Goal: Task Accomplishment & Management: Manage account settings

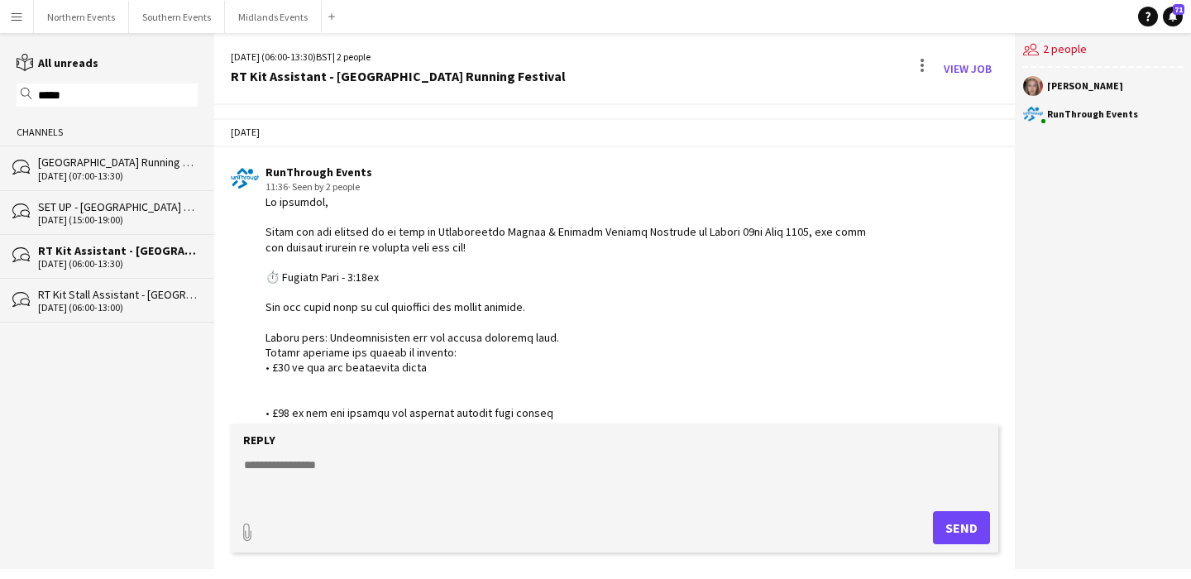
scroll to position [1453, 0]
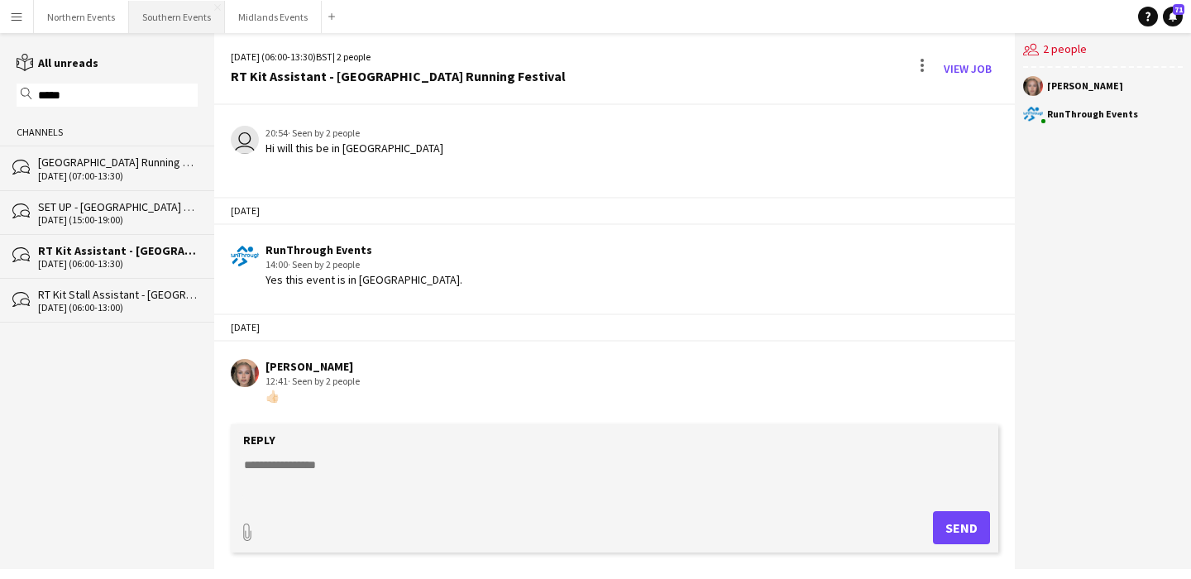
click at [175, 22] on button "Southern Events Close" at bounding box center [177, 17] width 96 height 32
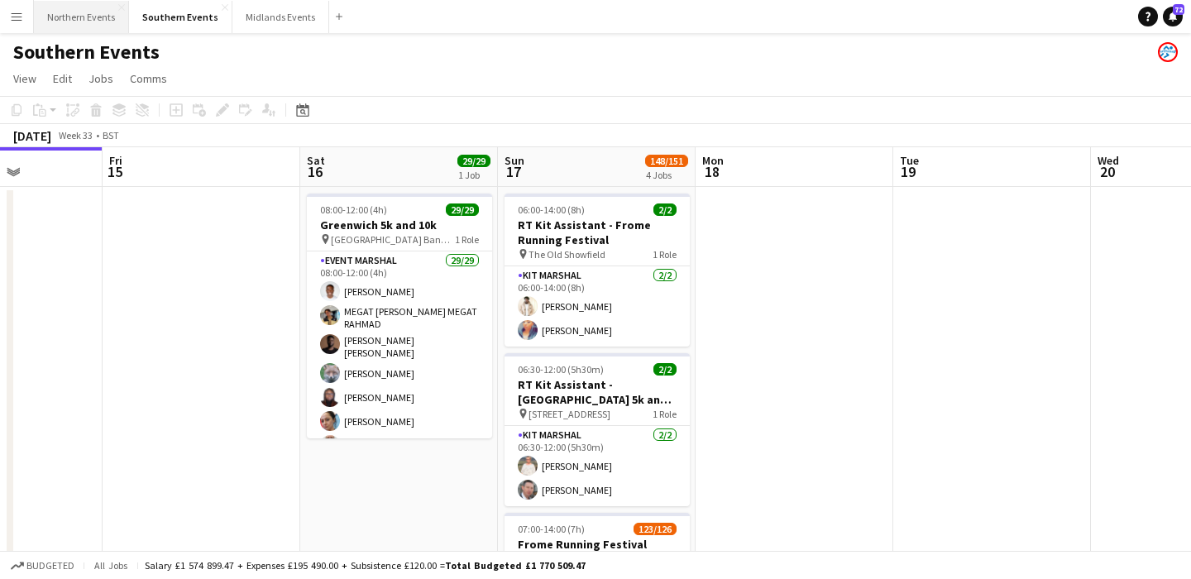
click at [74, 20] on button "Northern Events Close" at bounding box center [81, 17] width 95 height 32
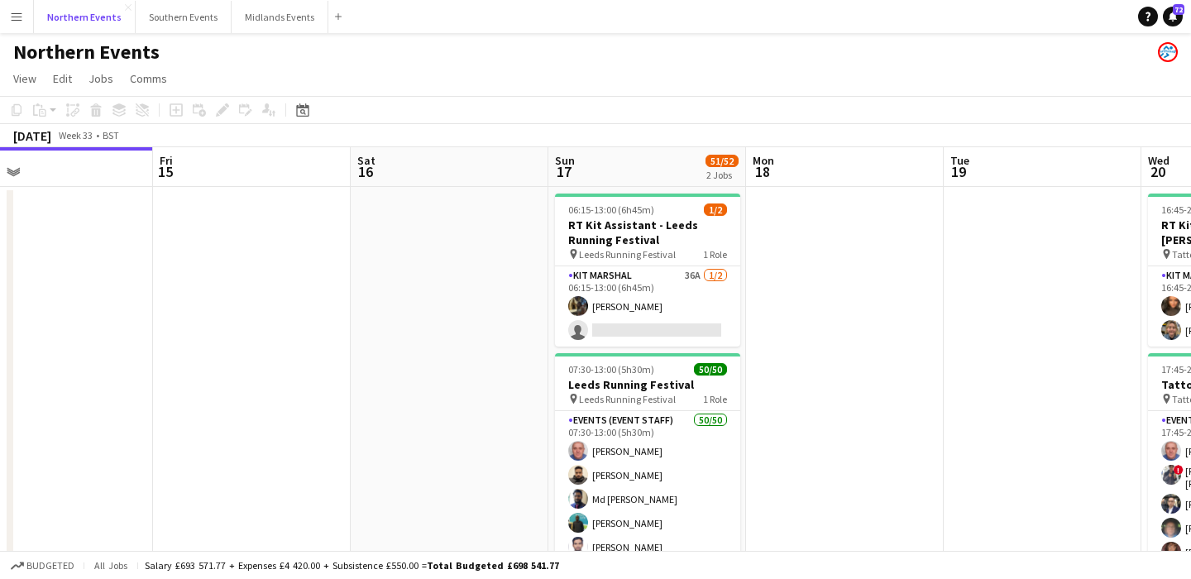
scroll to position [0, 653]
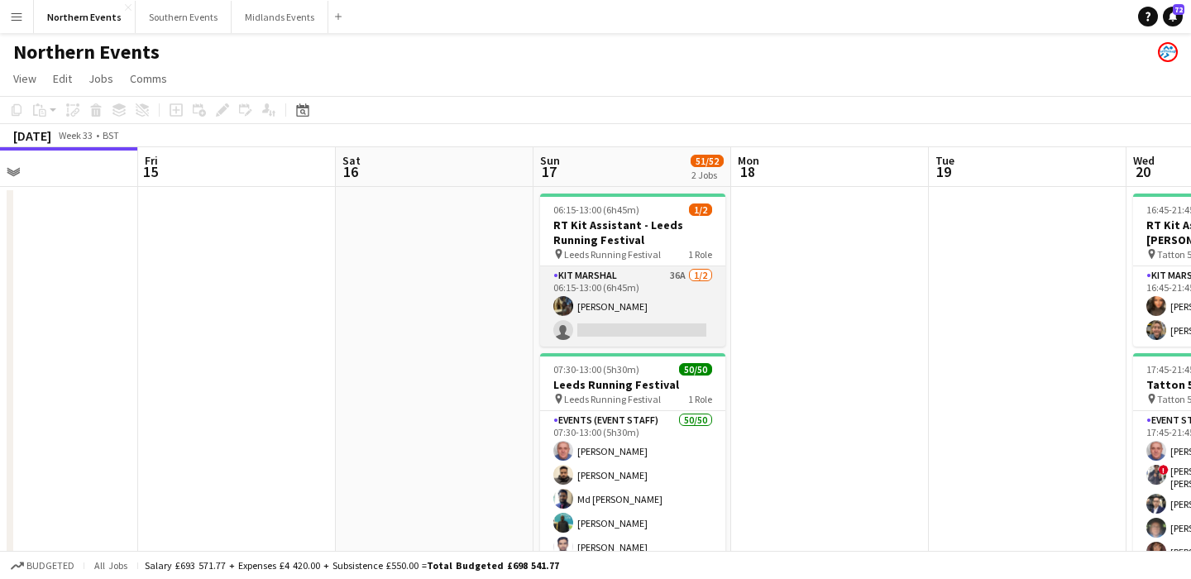
click at [664, 306] on app-card-role "Kit Marshal 36A 1/2 06:15-13:00 (6h45m) Olayemi Miller single-neutral-actions" at bounding box center [632, 306] width 185 height 80
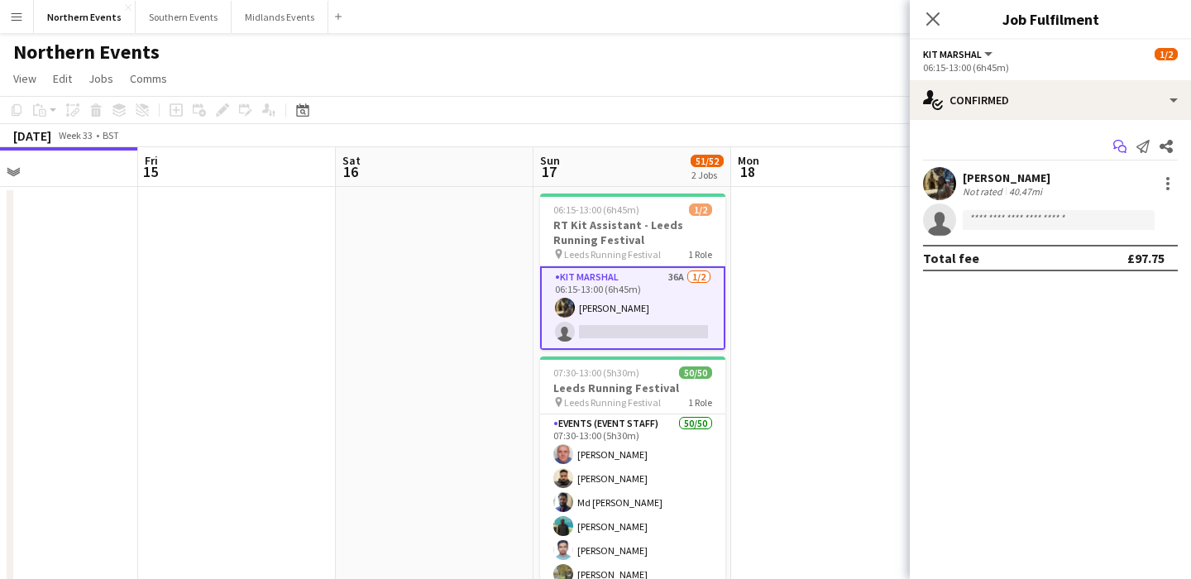
click at [1121, 149] on icon "Start chat" at bounding box center [1119, 146] width 13 height 13
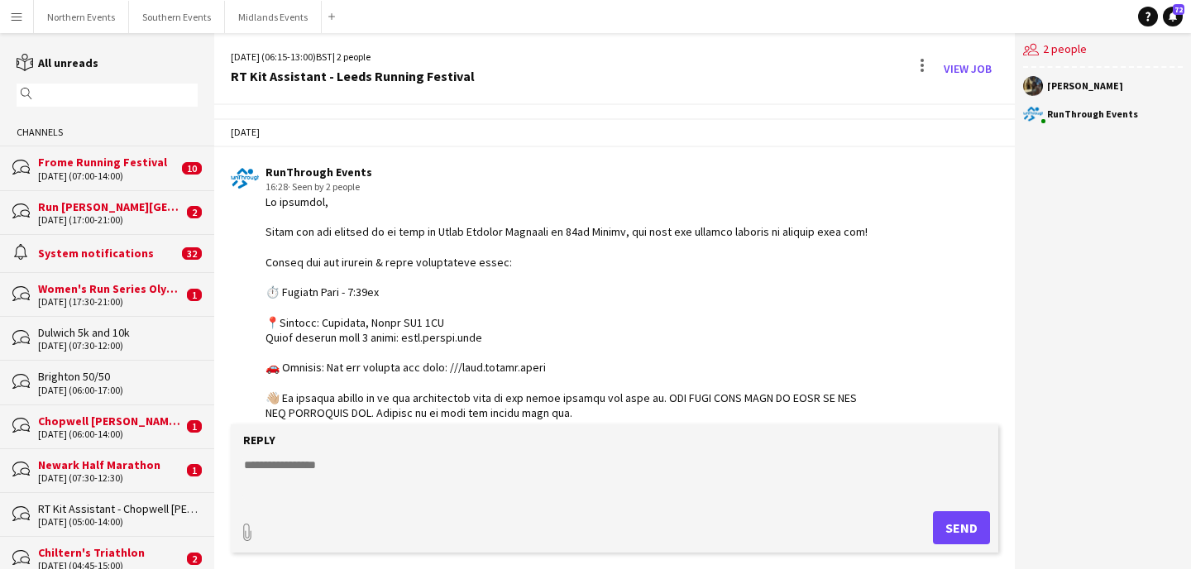
scroll to position [1370, 0]
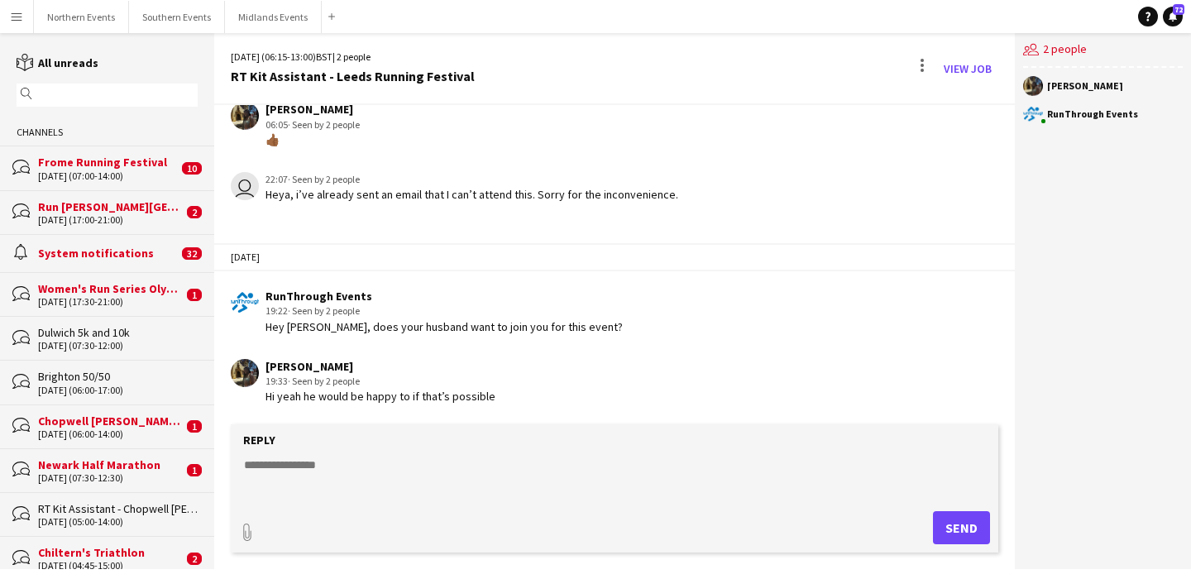
click at [430, 477] on textarea at bounding box center [617, 478] width 751 height 43
type textarea "**********"
click at [972, 534] on button "Send" at bounding box center [961, 527] width 57 height 33
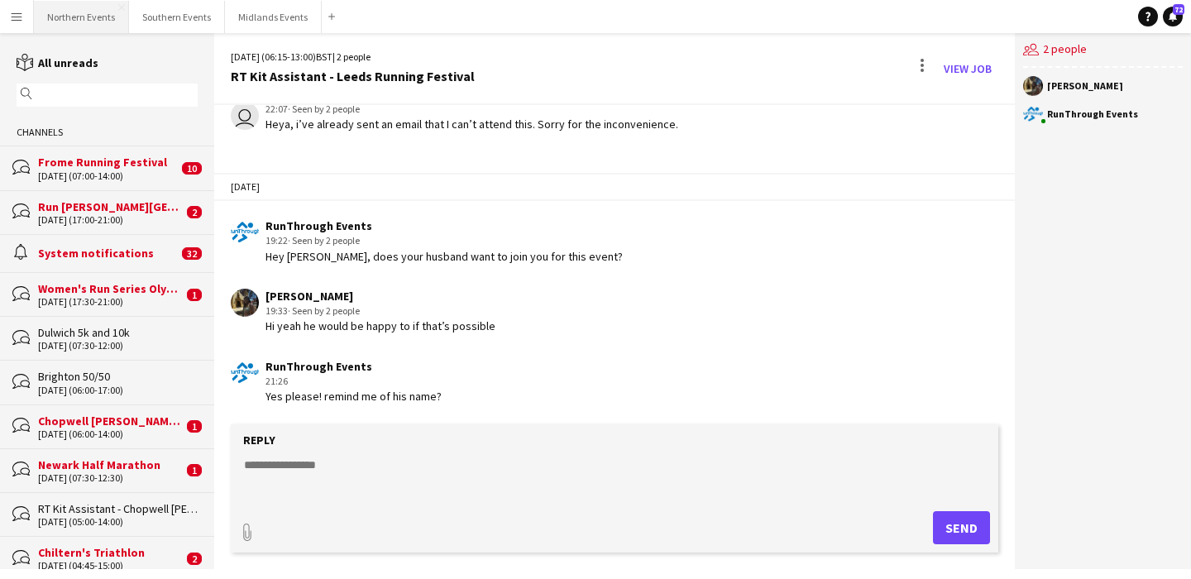
click at [63, 14] on button "Northern Events Close" at bounding box center [81, 17] width 95 height 32
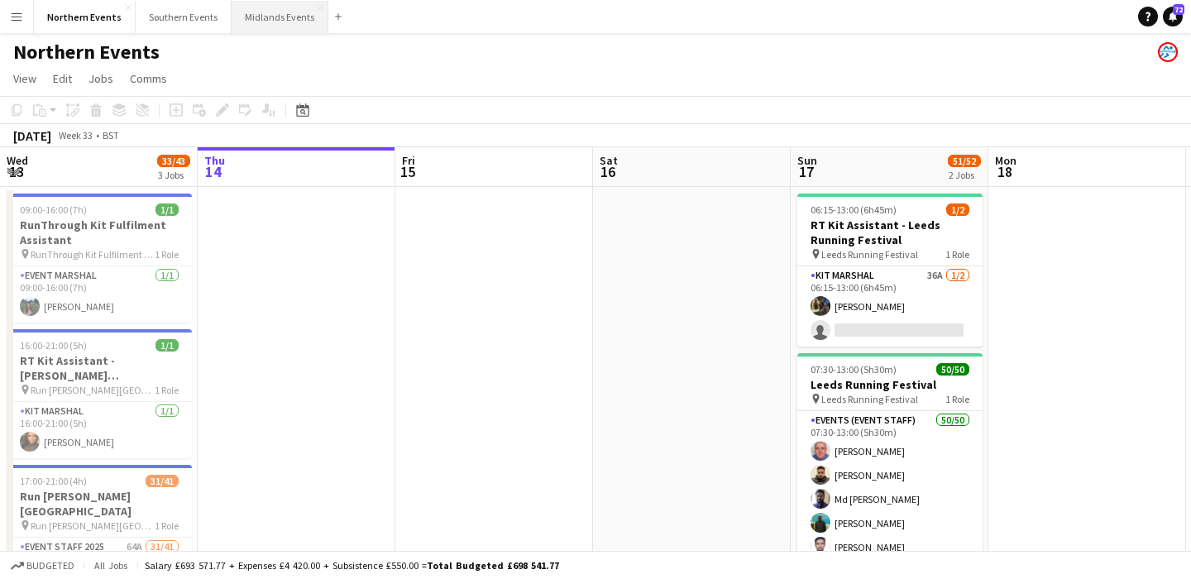
click at [265, 18] on button "Midlands Events Close" at bounding box center [280, 17] width 97 height 32
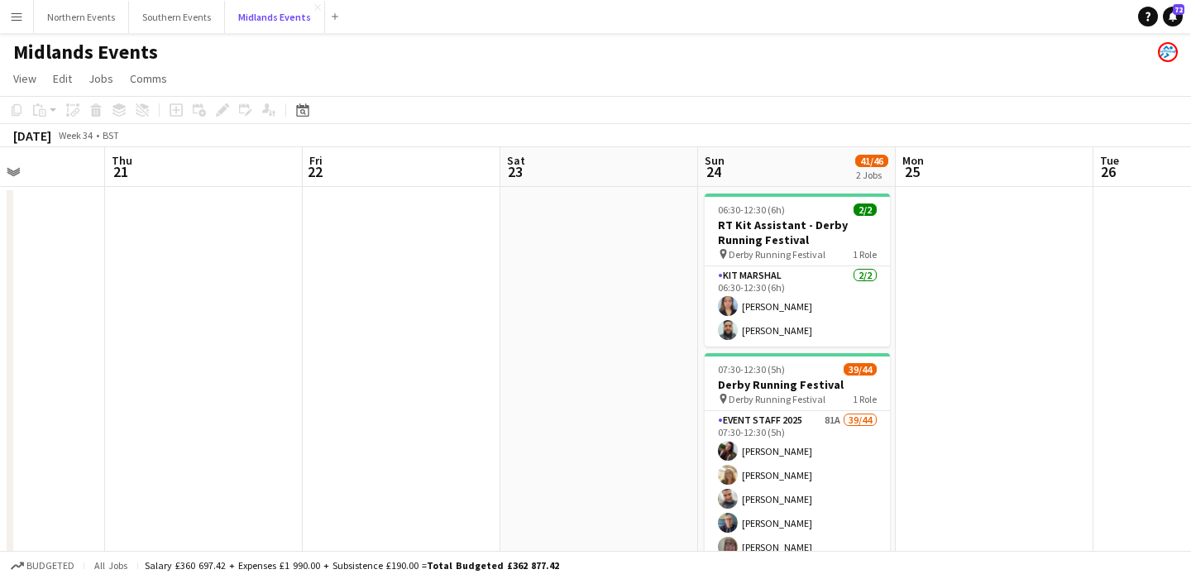
scroll to position [0, 749]
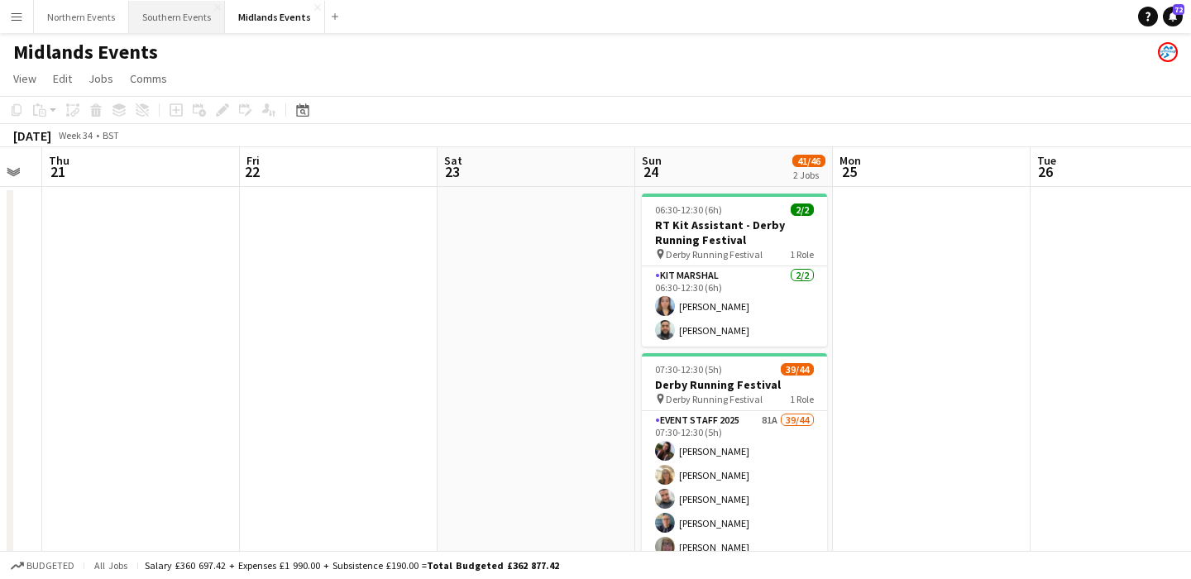
click at [170, 19] on button "Southern Events Close" at bounding box center [177, 17] width 96 height 32
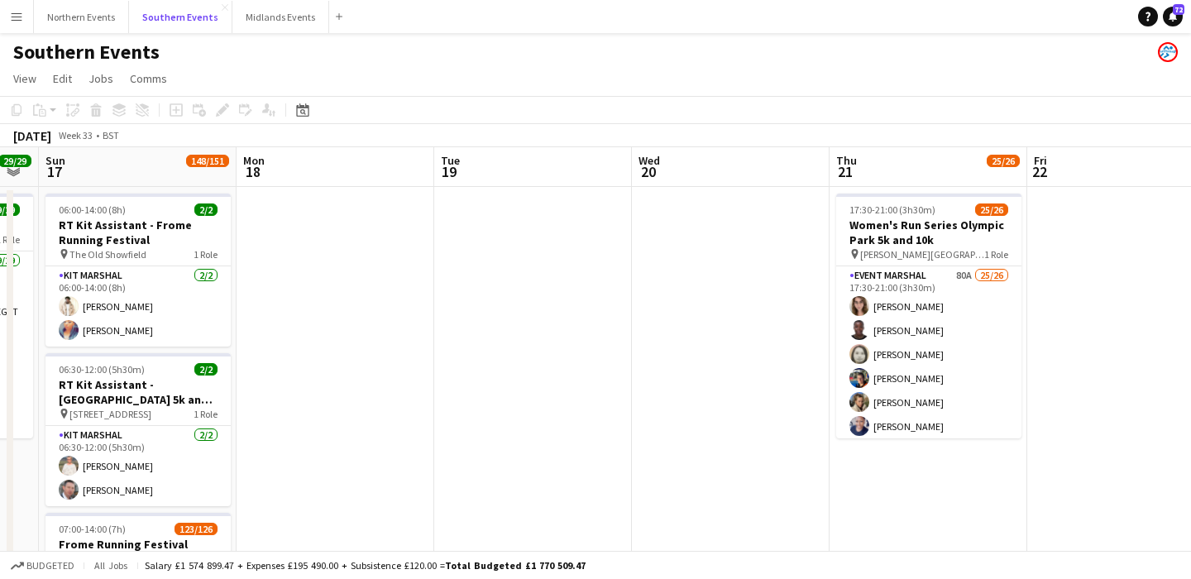
scroll to position [0, 754]
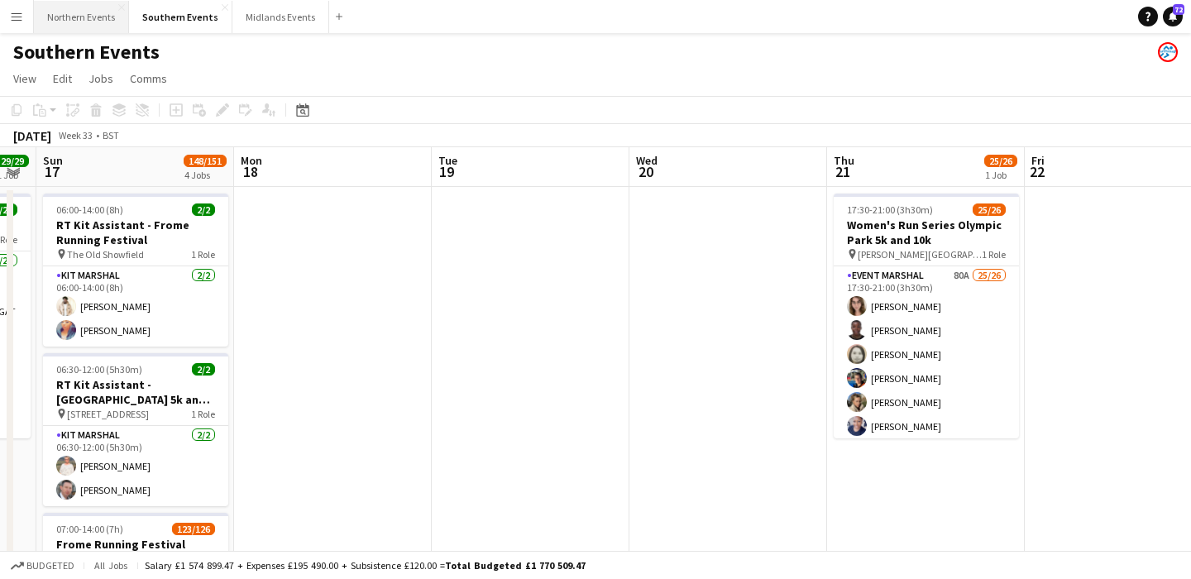
click at [93, 26] on button "Northern Events Close" at bounding box center [81, 17] width 95 height 32
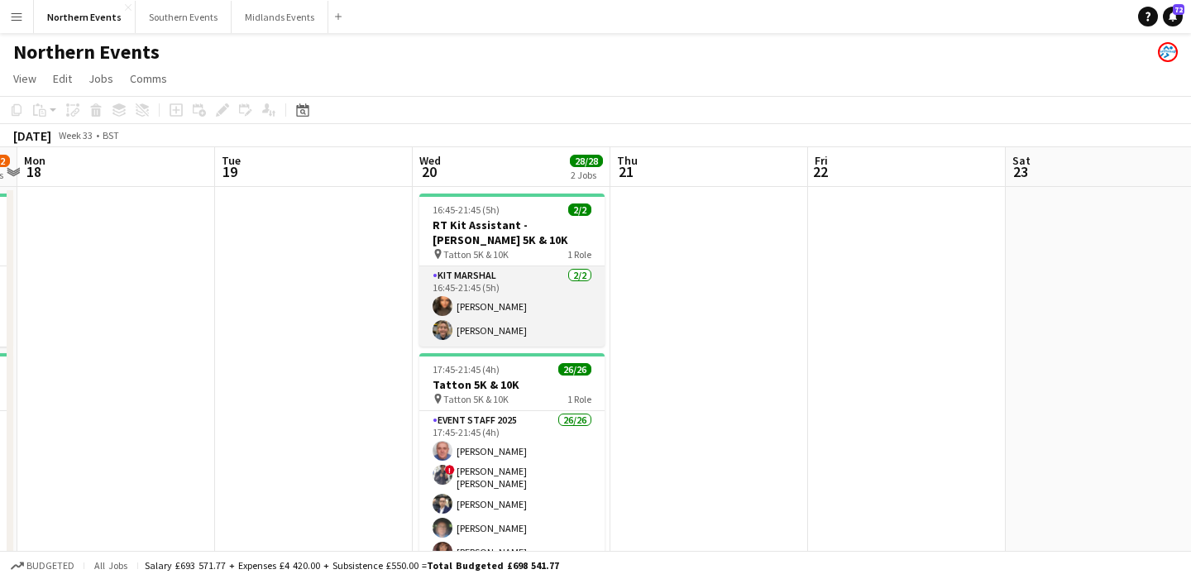
scroll to position [0, 575]
click at [572, 322] on app-card-role "Kit Marshal 2/2 16:45-21:45 (5h) Shameem Younis Clare Williams" at bounding box center [512, 306] width 185 height 80
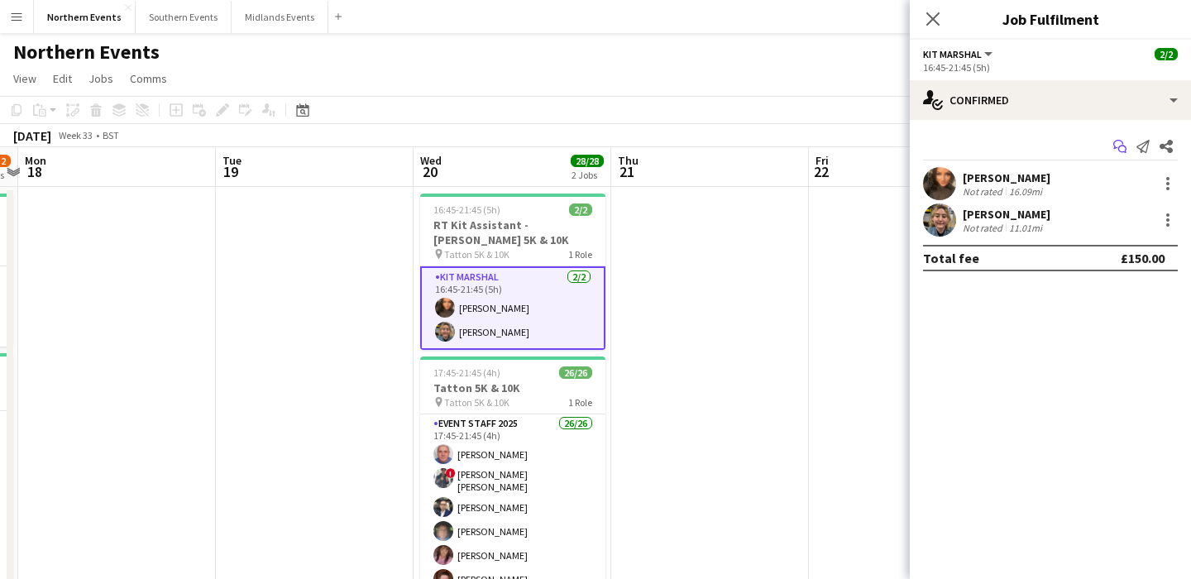
click at [1125, 146] on icon "Start chat" at bounding box center [1119, 146] width 13 height 13
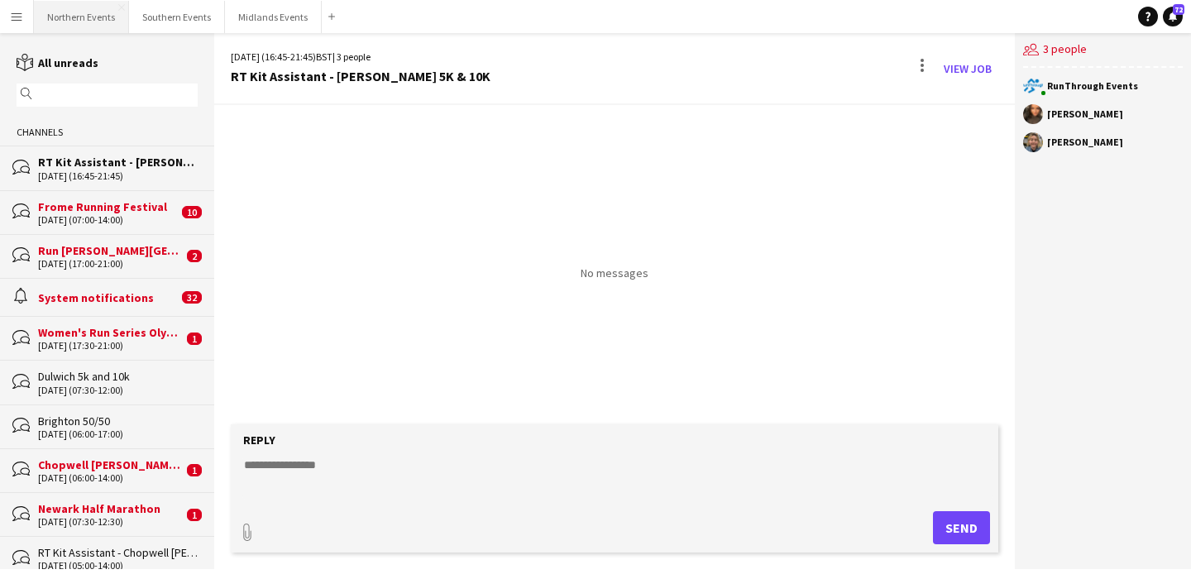
click at [70, 17] on button "Northern Events Close" at bounding box center [81, 17] width 95 height 32
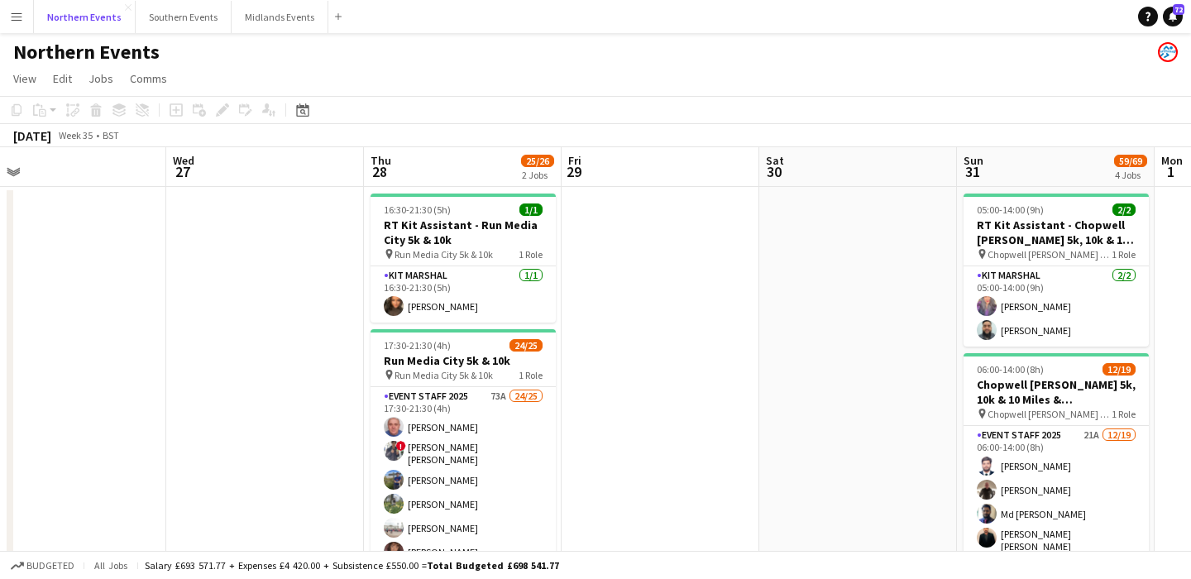
scroll to position [0, 663]
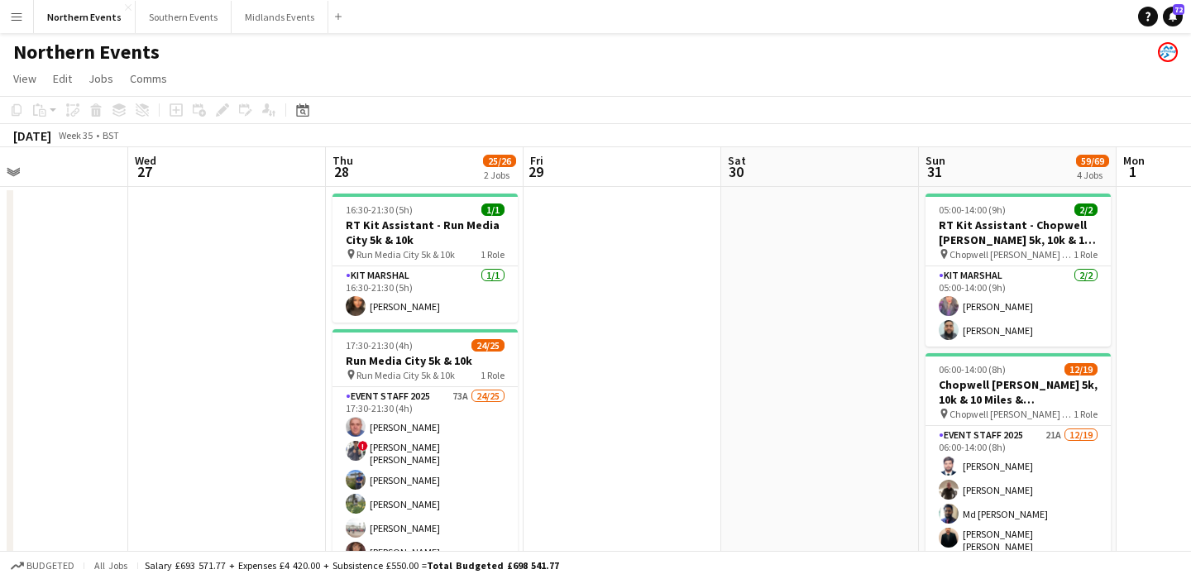
click at [11, 19] on app-icon "Menu" at bounding box center [16, 16] width 13 height 13
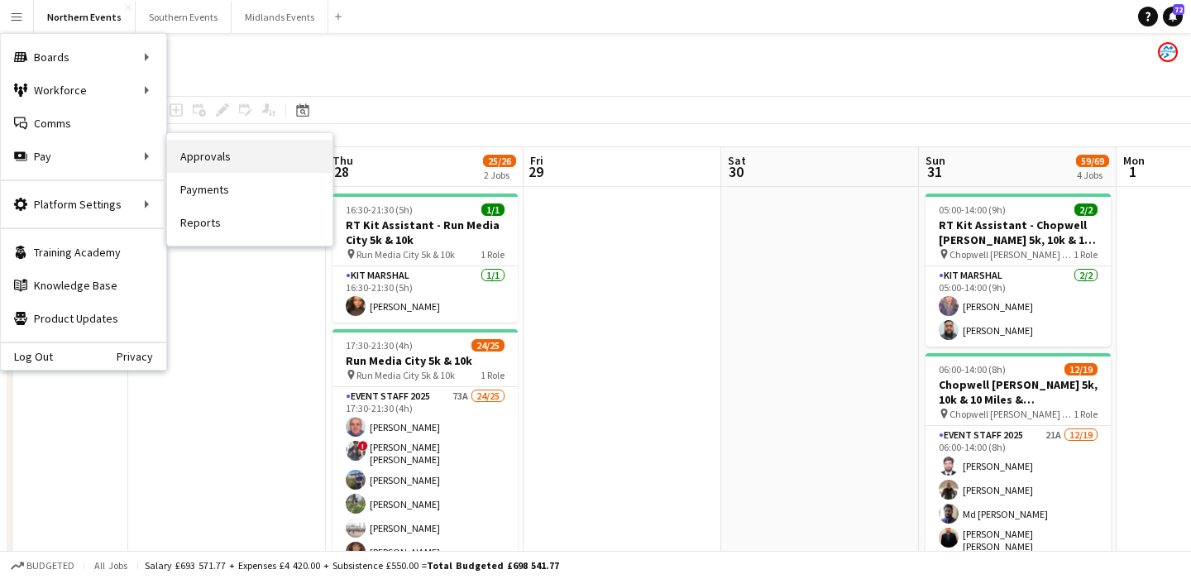
click at [202, 171] on link "Approvals" at bounding box center [249, 156] width 165 height 33
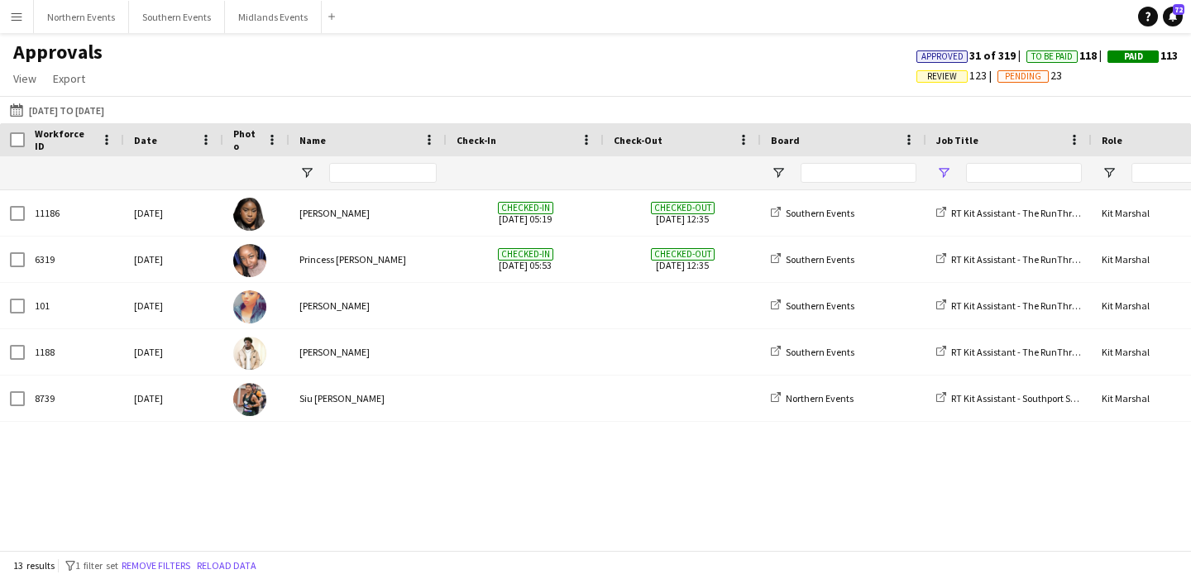
type input "******"
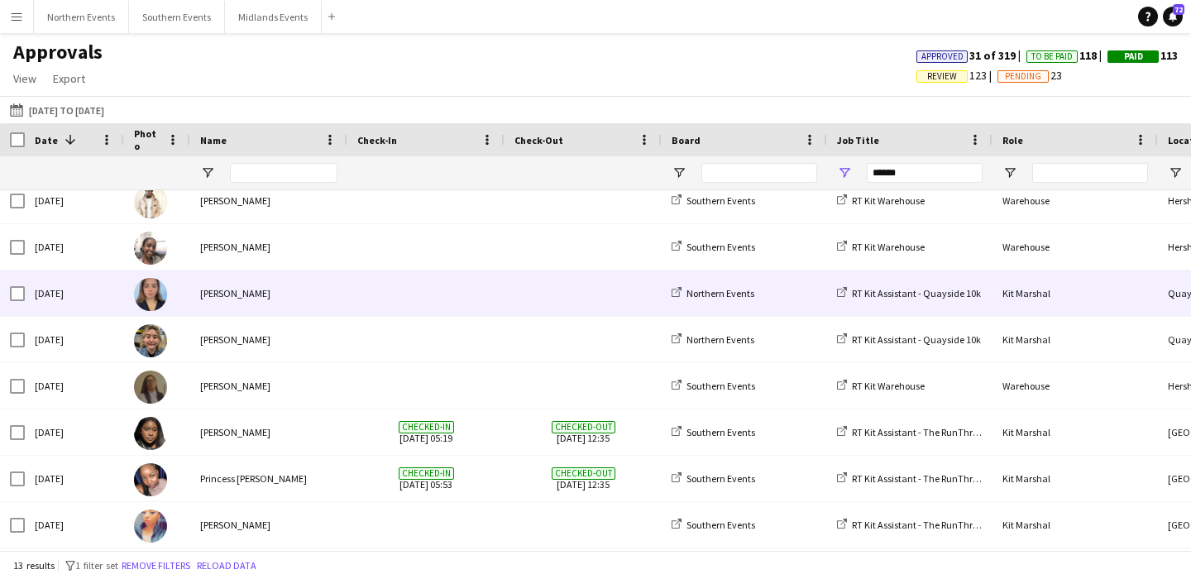
click at [232, 295] on div "[PERSON_NAME]" at bounding box center [268, 292] width 157 height 45
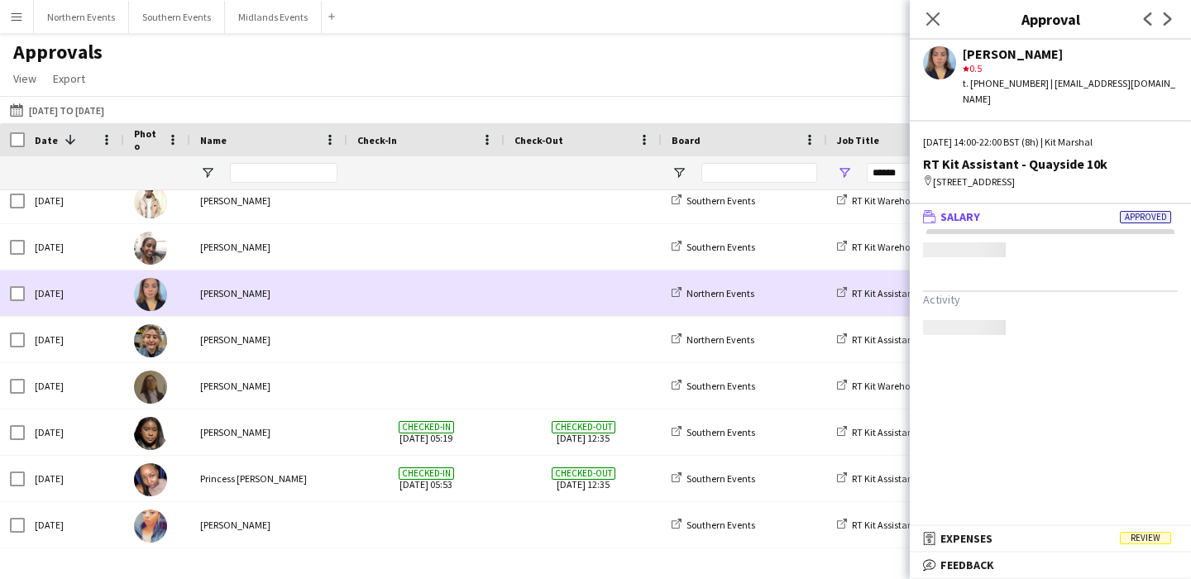
click at [232, 295] on div "[PERSON_NAME]" at bounding box center [268, 292] width 157 height 45
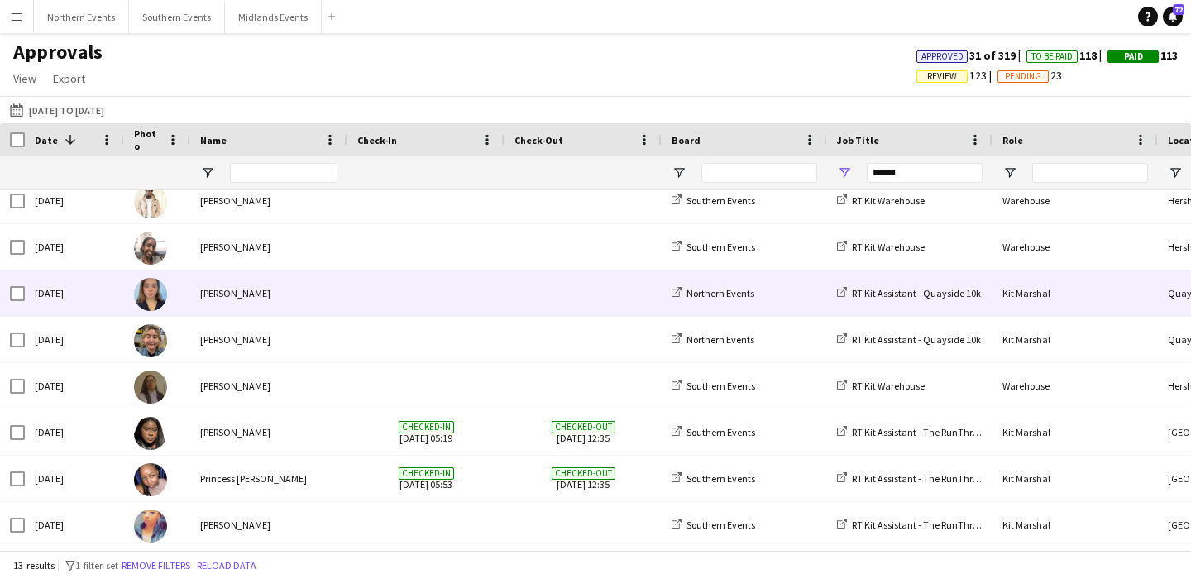
click at [232, 295] on div "[PERSON_NAME]" at bounding box center [268, 292] width 157 height 45
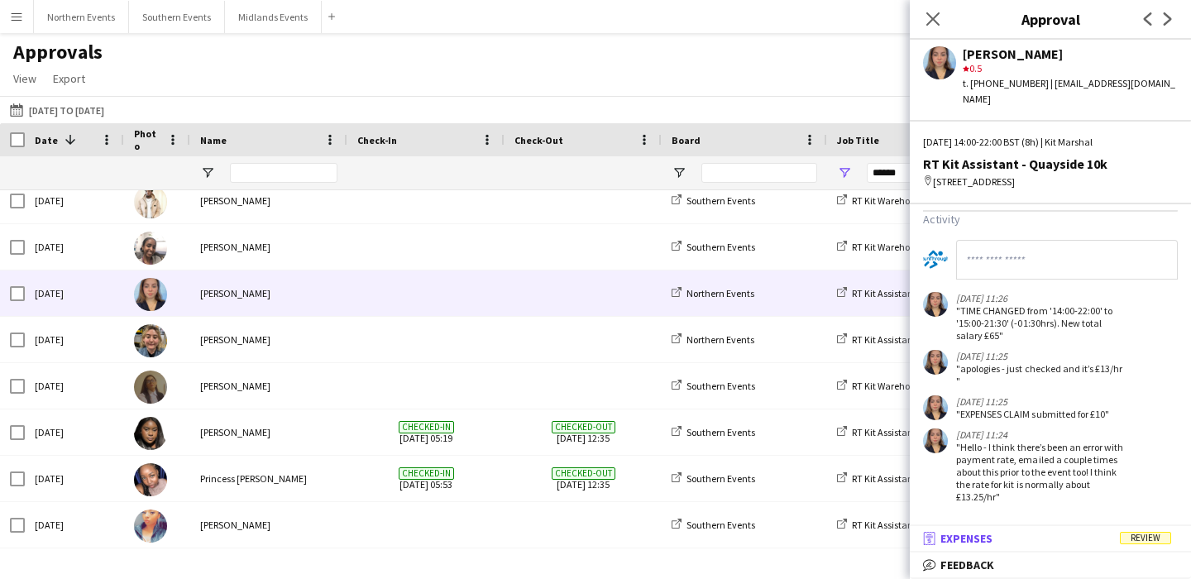
click at [1052, 548] on mat-expansion-panel-header "receipt Expenses Review" at bounding box center [1050, 538] width 281 height 25
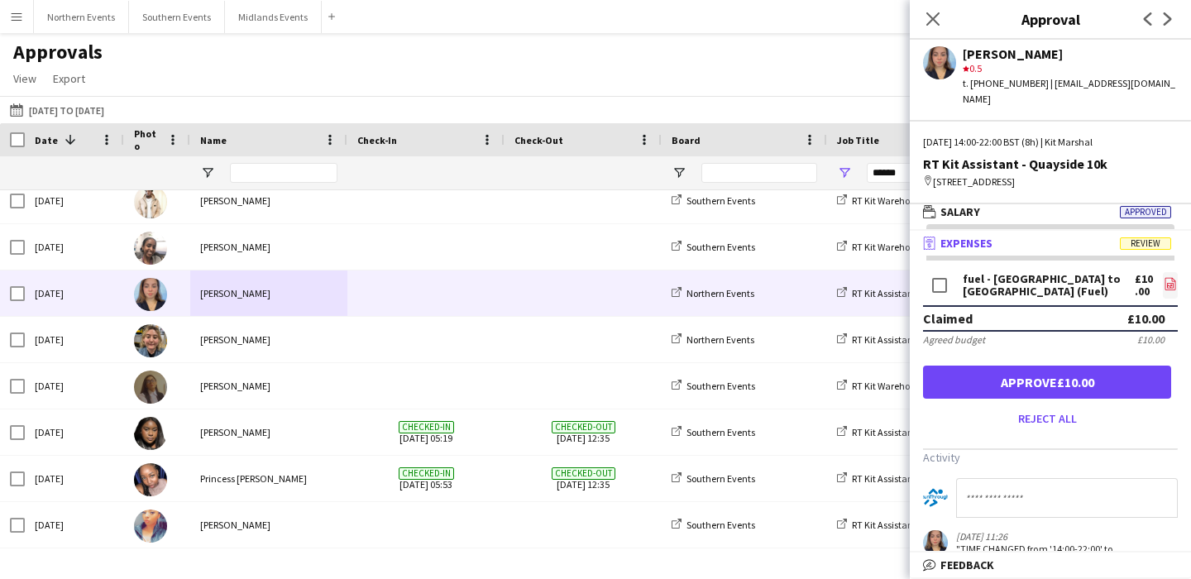
click at [1165, 281] on icon "file-image" at bounding box center [1170, 283] width 13 height 13
click at [1171, 281] on icon at bounding box center [1170, 284] width 11 height 12
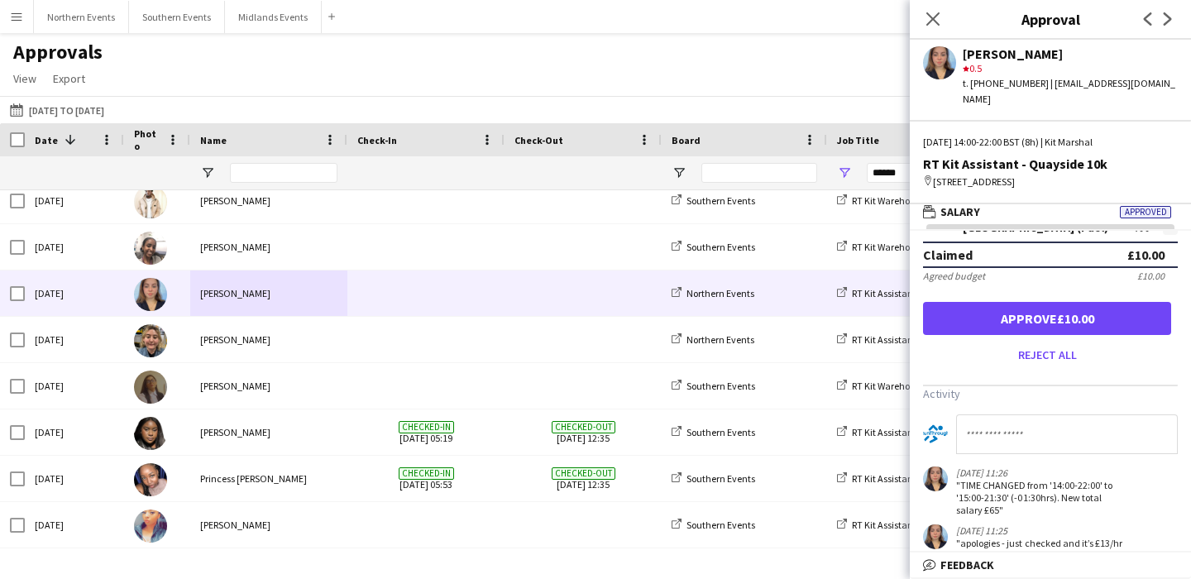
scroll to position [45, 0]
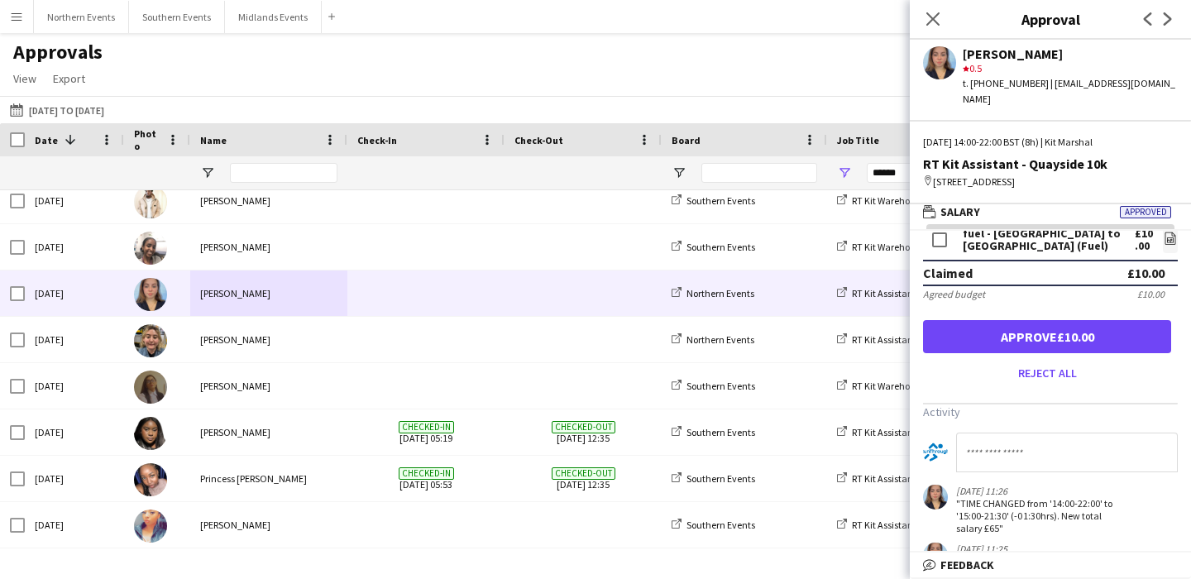
click at [1031, 457] on input at bounding box center [1067, 453] width 222 height 40
type input "**********"
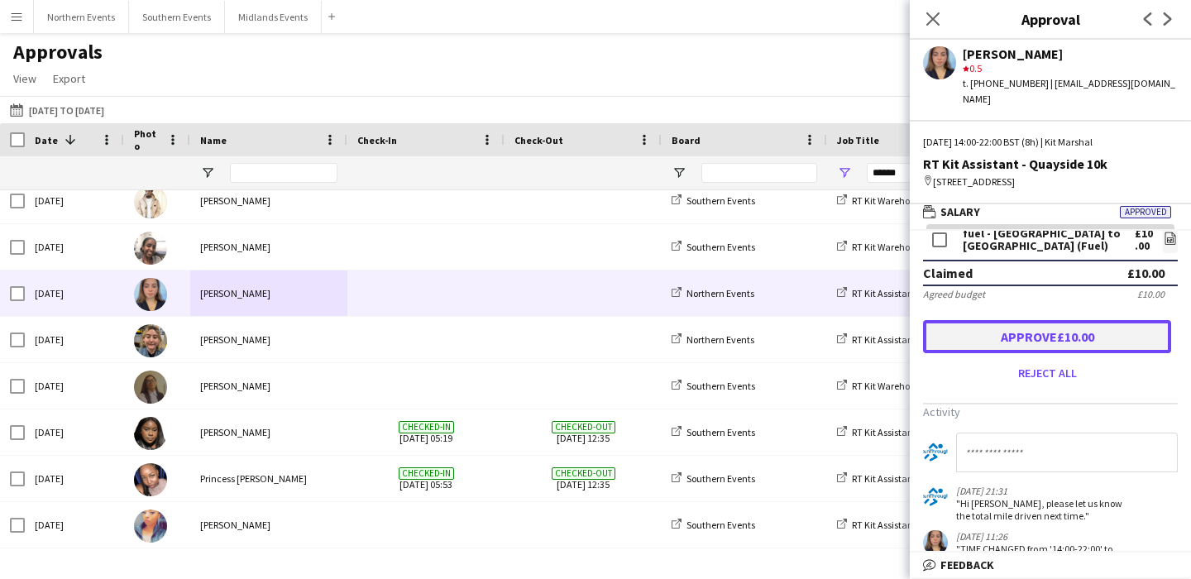
click at [1022, 333] on button "Approve £10.00" at bounding box center [1047, 336] width 248 height 33
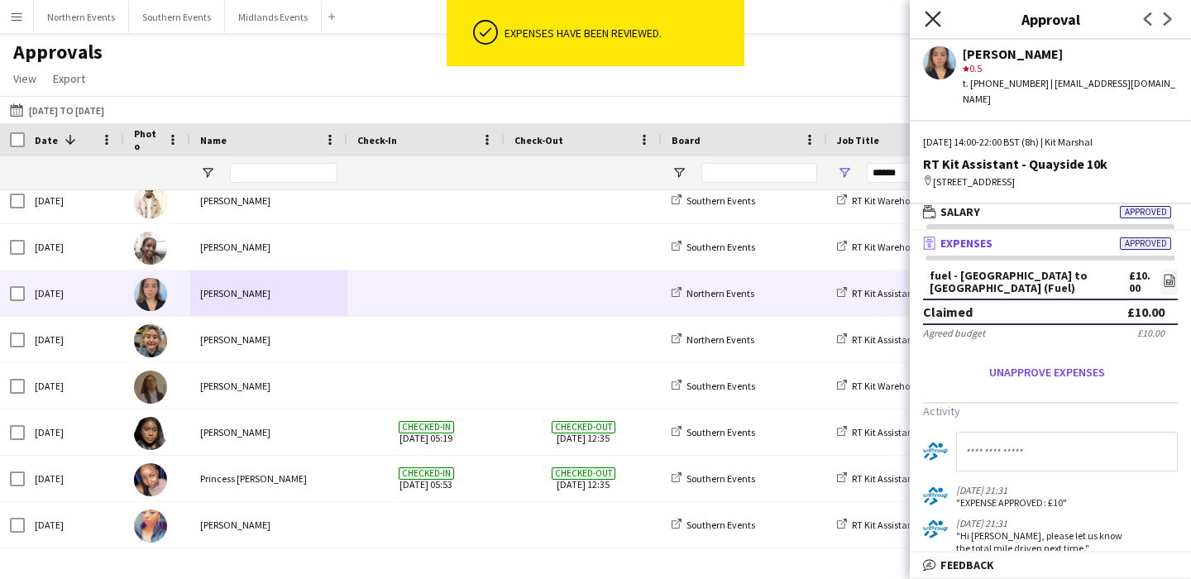
click at [934, 14] on icon "Close pop-in" at bounding box center [933, 19] width 16 height 16
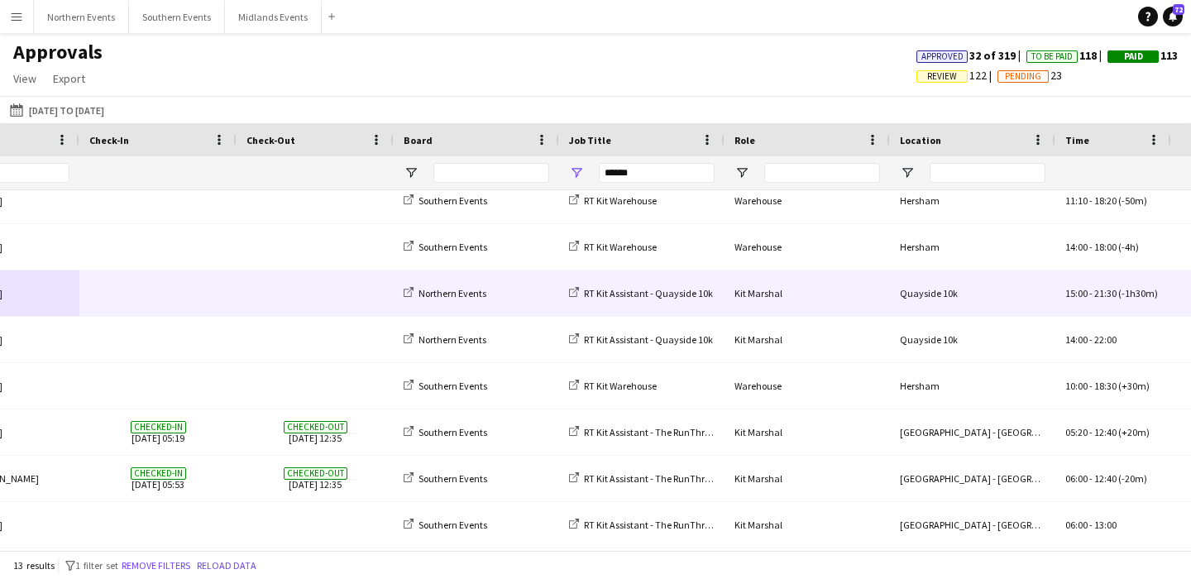
scroll to position [0, 452]
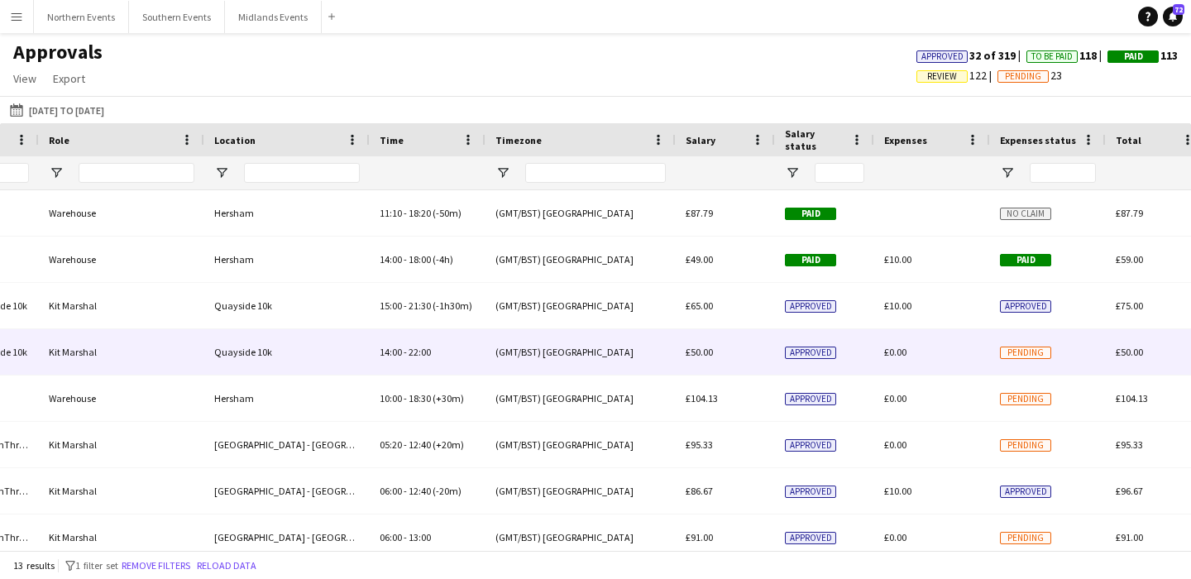
click at [354, 355] on div "Quayside 10k" at bounding box center [286, 351] width 165 height 45
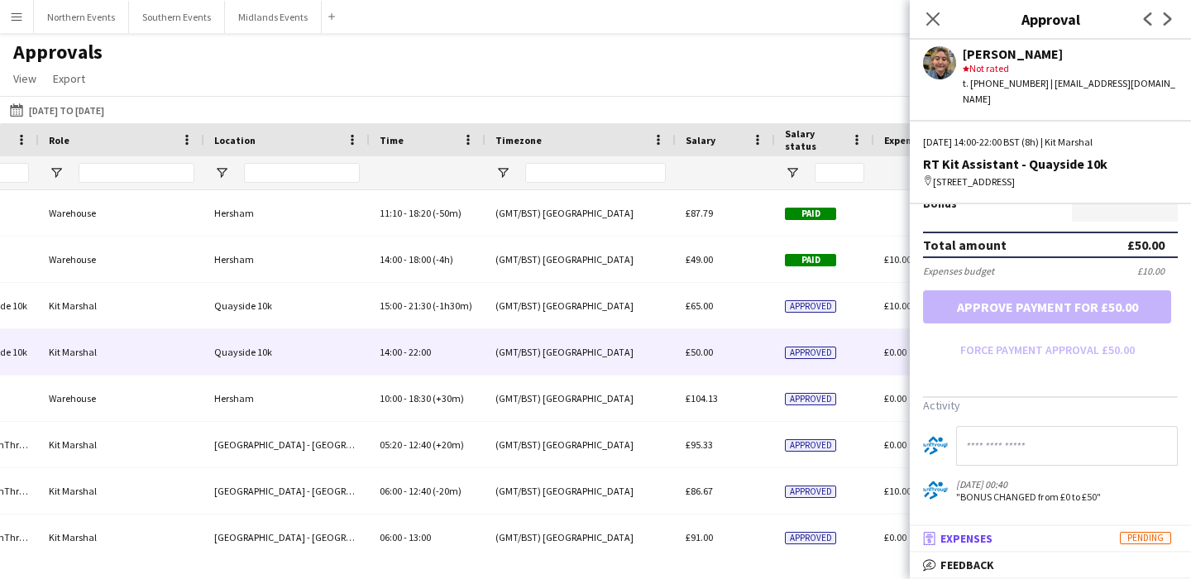
click at [1014, 549] on mat-expansion-panel-header "receipt Expenses Pending" at bounding box center [1050, 538] width 281 height 25
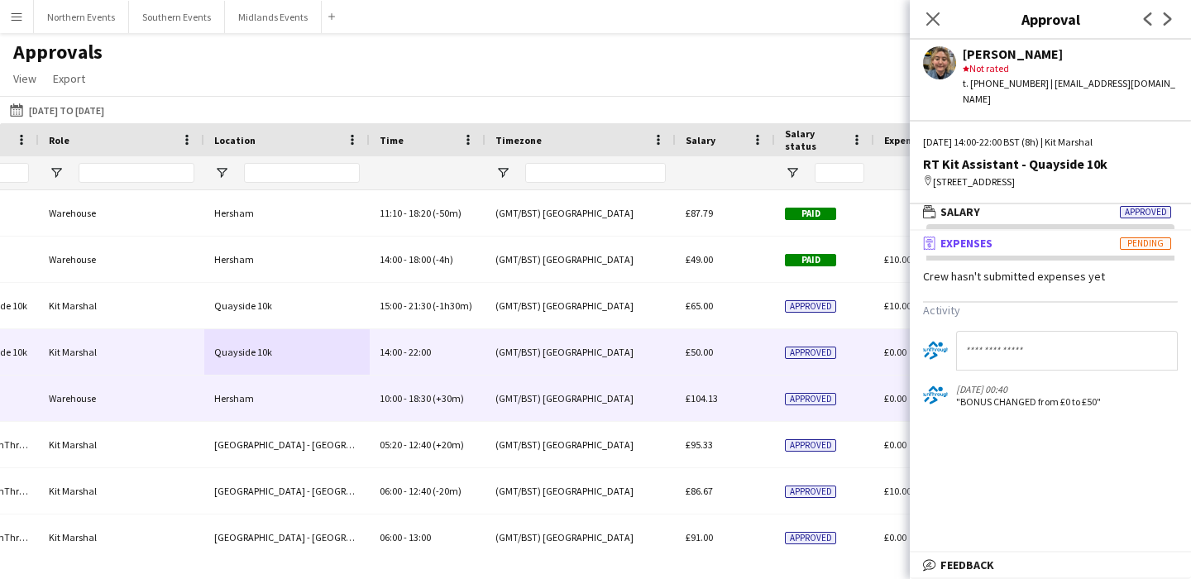
click at [349, 402] on div "Hersham" at bounding box center [286, 398] width 165 height 45
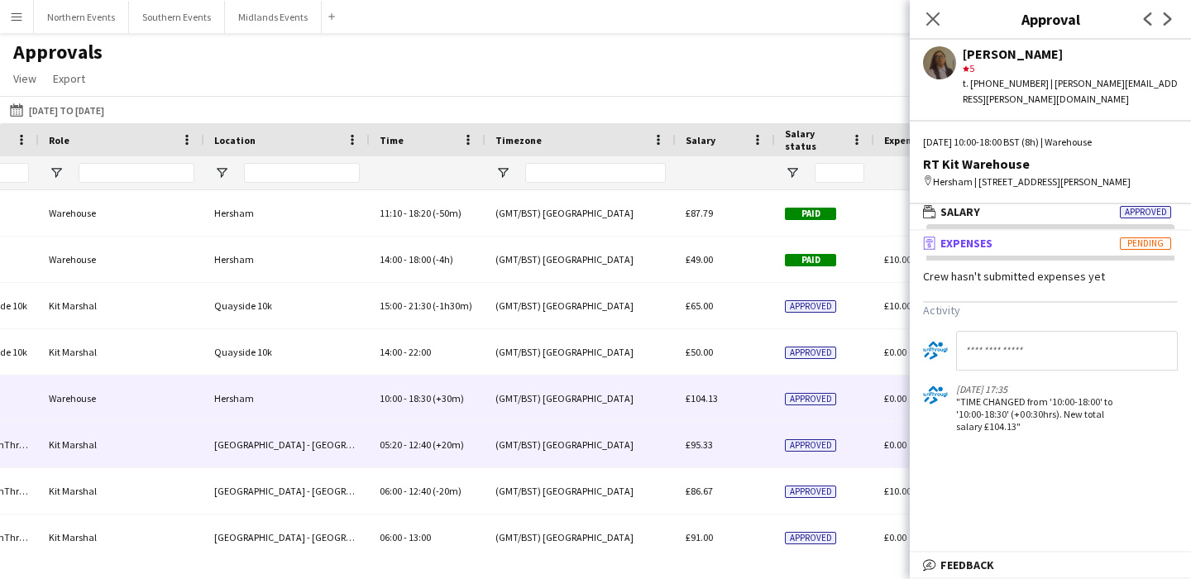
click at [326, 455] on div "[GEOGRAPHIC_DATA] - [GEOGRAPHIC_DATA], [GEOGRAPHIC_DATA]" at bounding box center [286, 444] width 165 height 45
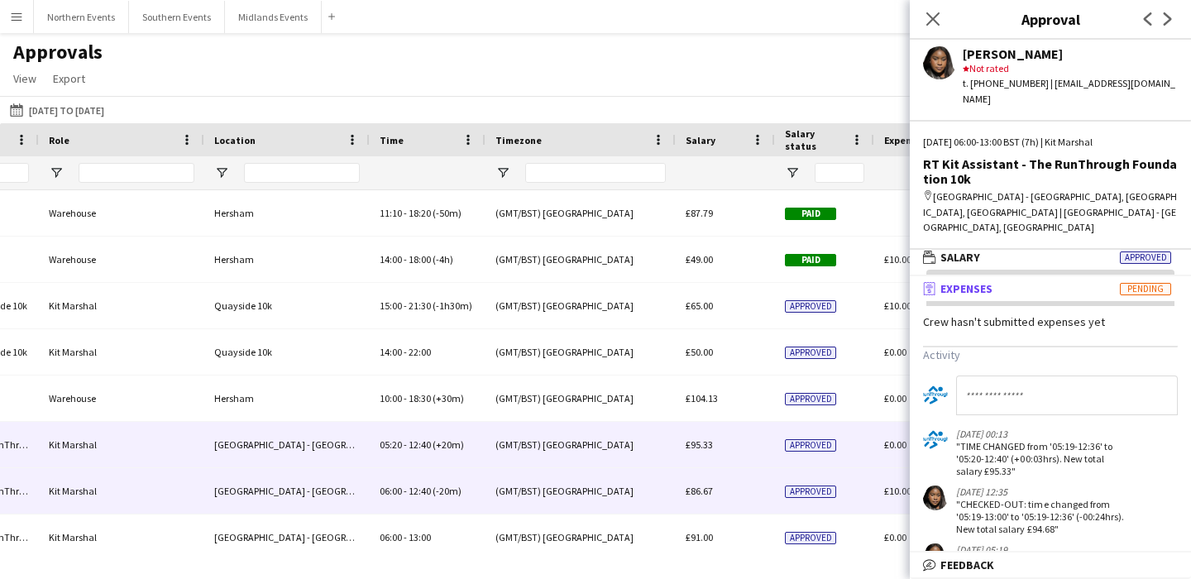
click at [325, 501] on div "[GEOGRAPHIC_DATA] - [GEOGRAPHIC_DATA], [GEOGRAPHIC_DATA]" at bounding box center [286, 490] width 165 height 45
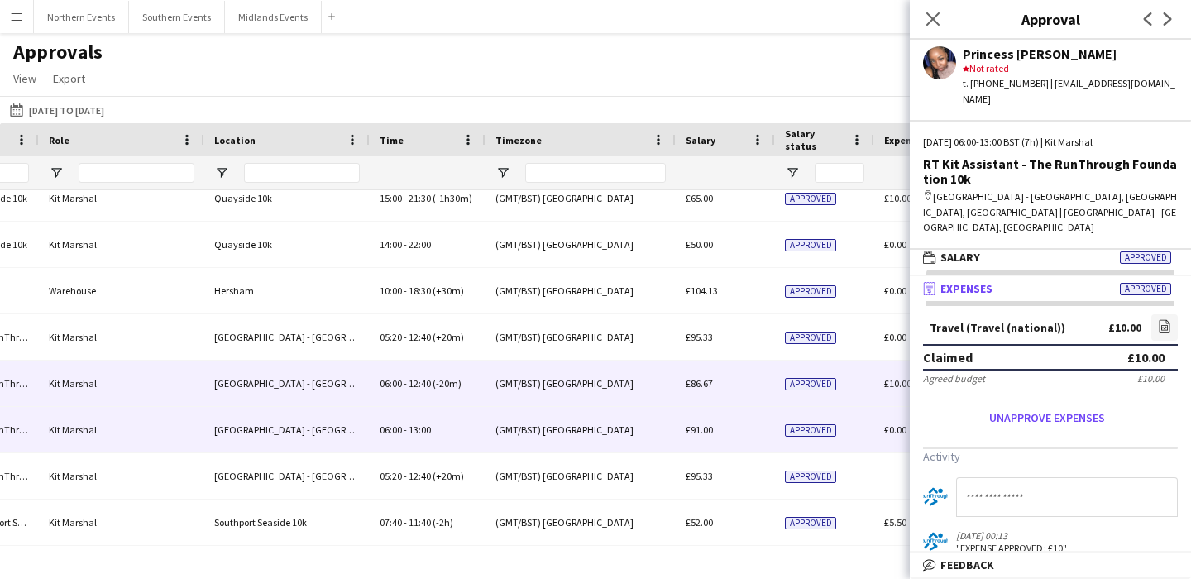
click at [324, 425] on div "[GEOGRAPHIC_DATA] - [GEOGRAPHIC_DATA], [GEOGRAPHIC_DATA]" at bounding box center [286, 429] width 165 height 45
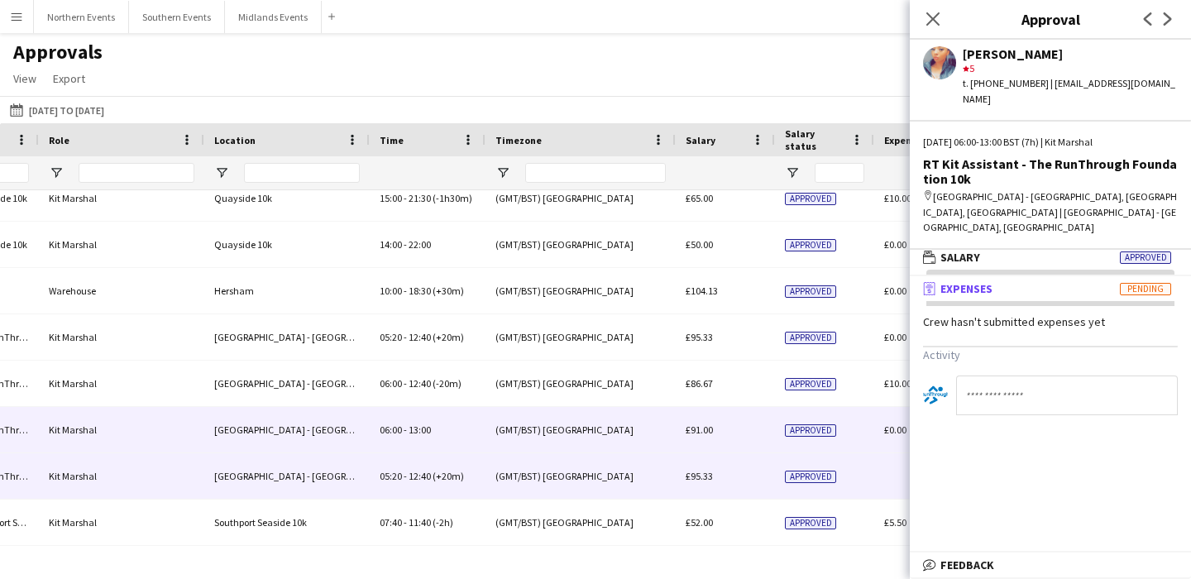
click at [324, 482] on div "[GEOGRAPHIC_DATA] - [GEOGRAPHIC_DATA], [GEOGRAPHIC_DATA]" at bounding box center [286, 475] width 165 height 45
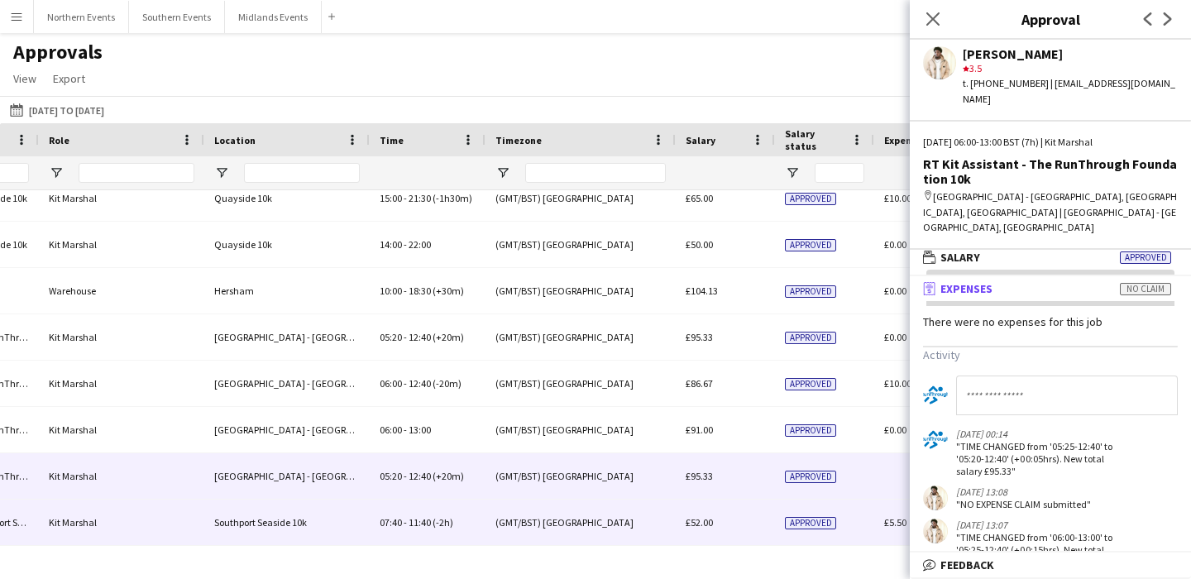
click at [328, 519] on div "Southport Seaside 10k" at bounding box center [286, 522] width 165 height 45
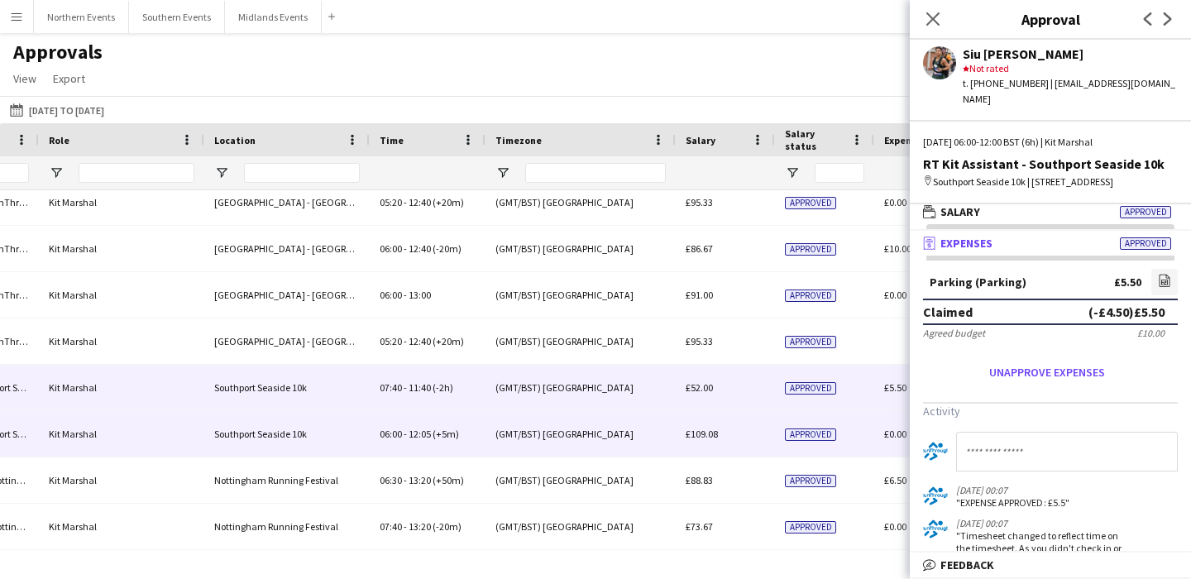
click at [323, 449] on div "Southport Seaside 10k" at bounding box center [286, 433] width 165 height 45
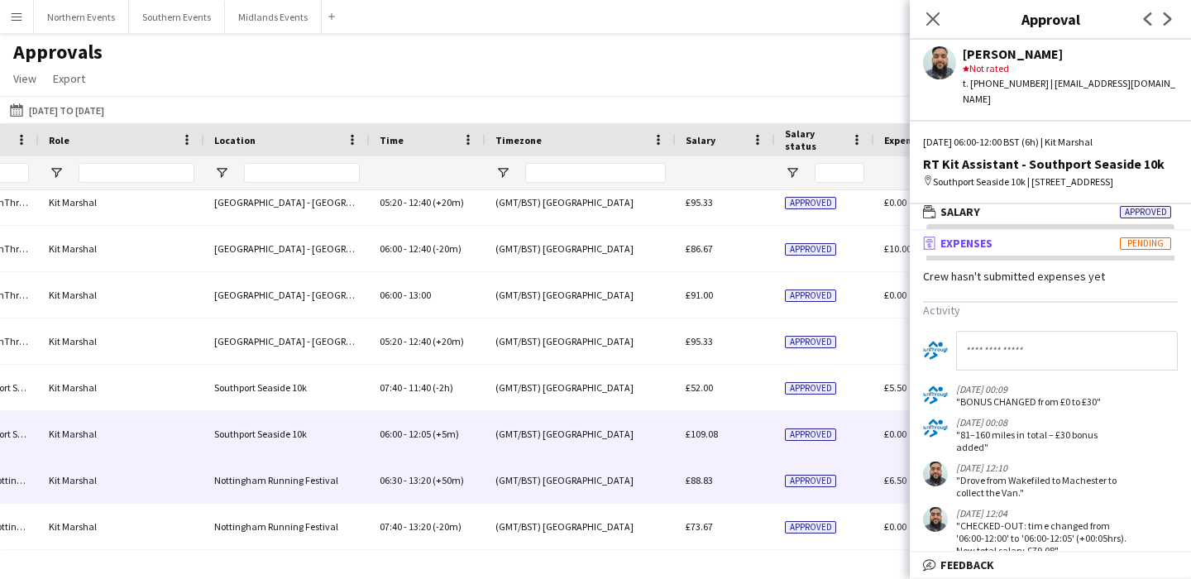
click at [326, 481] on div "Nottingham Running Festival" at bounding box center [286, 479] width 165 height 45
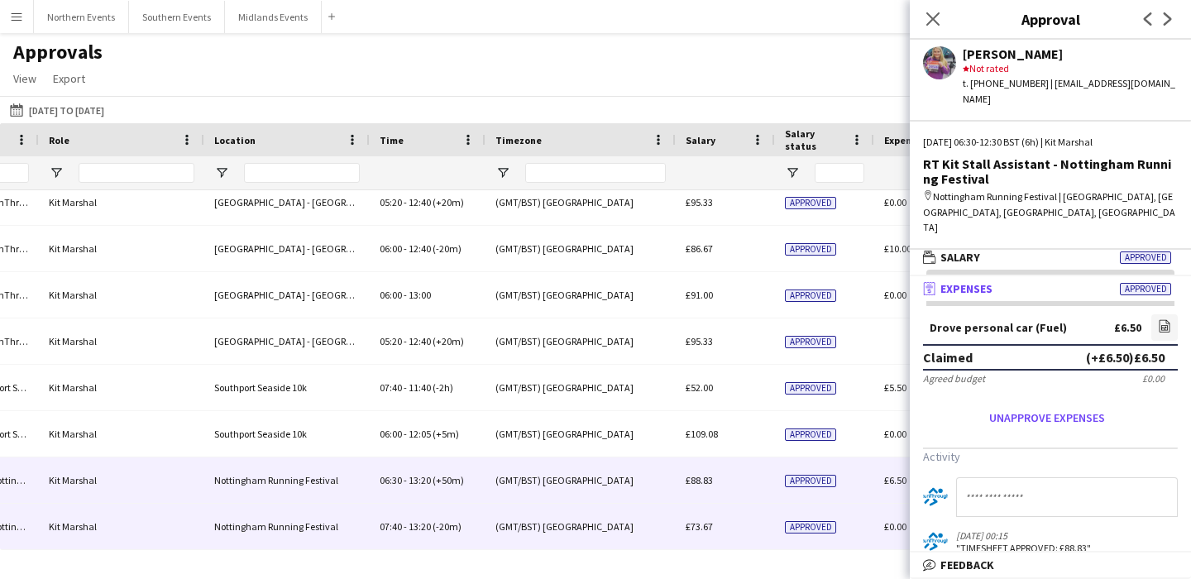
click at [326, 529] on div "Nottingham Running Festival" at bounding box center [286, 526] width 165 height 45
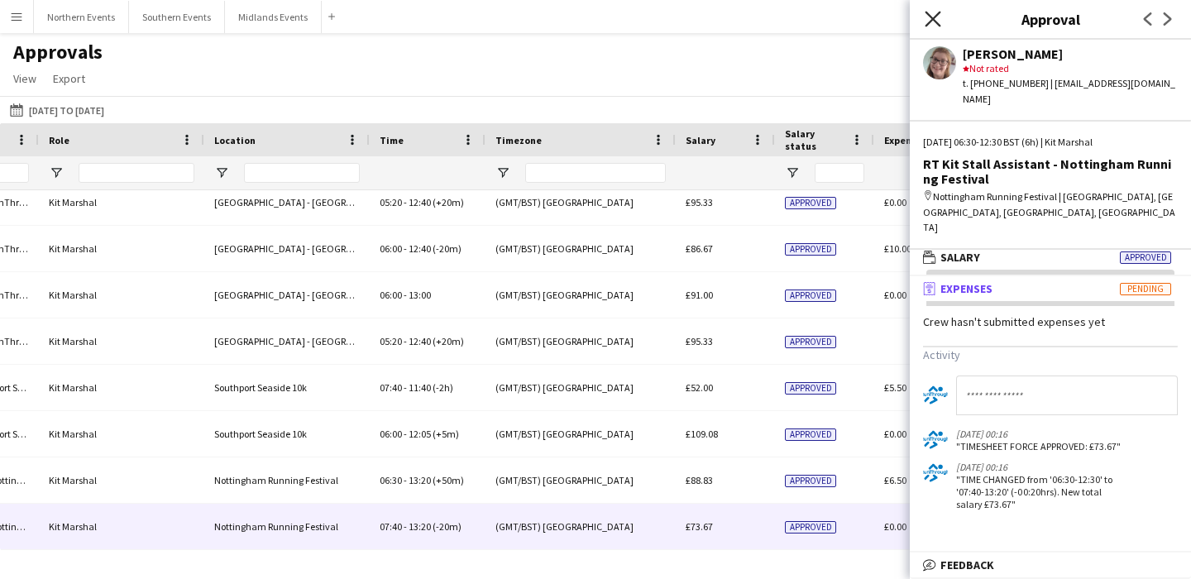
click at [929, 21] on icon "Close pop-in" at bounding box center [933, 19] width 16 height 16
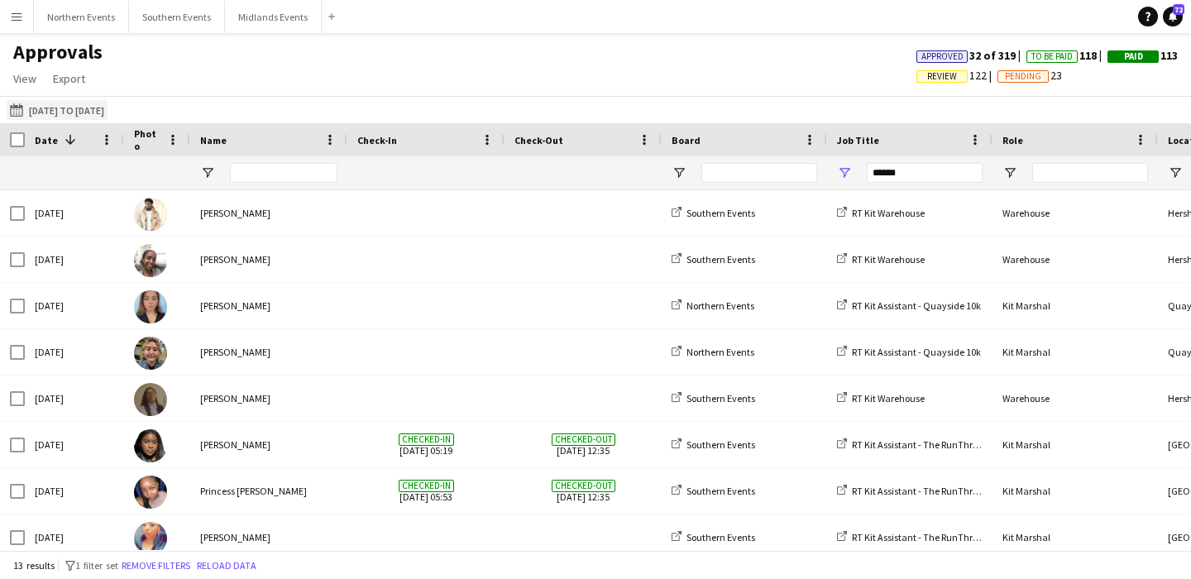
click at [17, 108] on app-icon "[DATE] to [DATE]" at bounding box center [19, 109] width 19 height 13
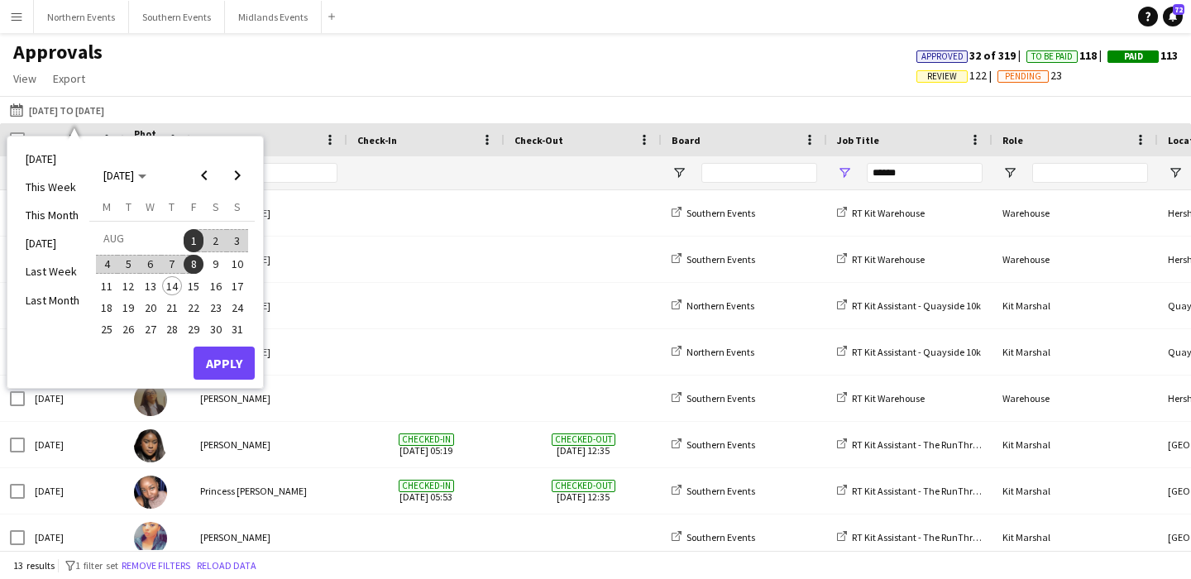
click at [201, 245] on span "1" at bounding box center [194, 240] width 20 height 23
click at [237, 265] on span "10" at bounding box center [237, 265] width 20 height 20
click at [232, 361] on button "Apply" at bounding box center [224, 363] width 61 height 33
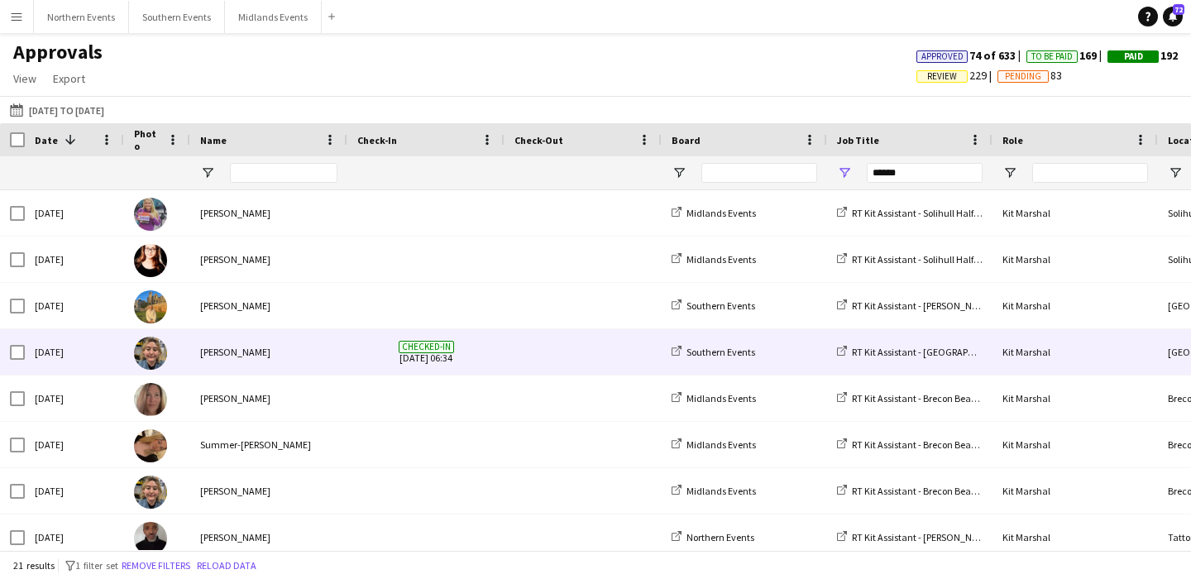
click at [527, 365] on span at bounding box center [582, 351] width 137 height 45
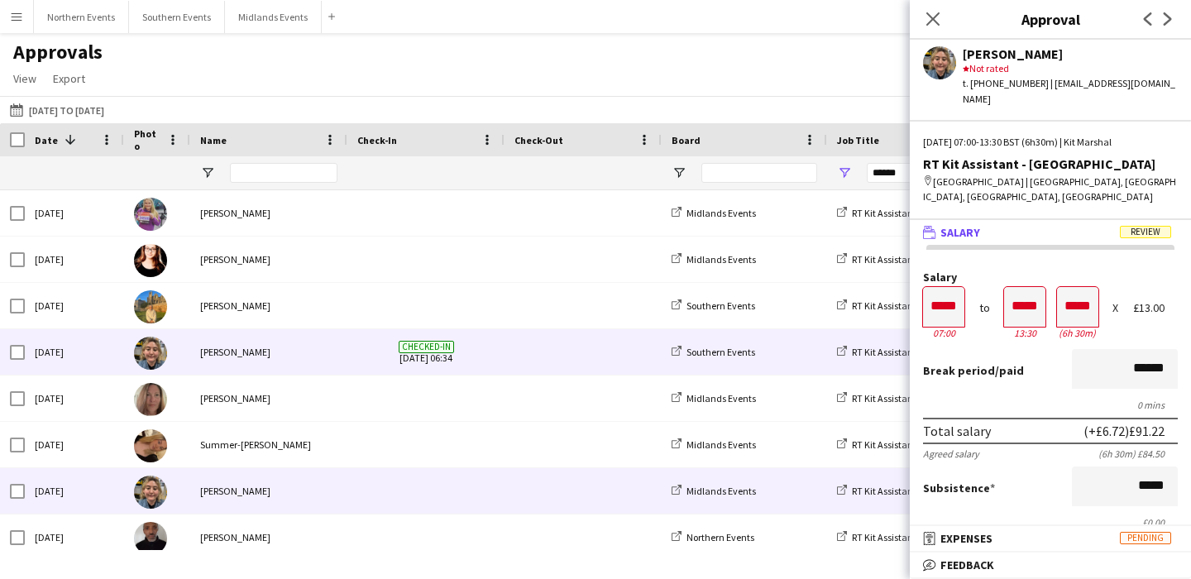
click at [481, 492] on span at bounding box center [425, 490] width 137 height 45
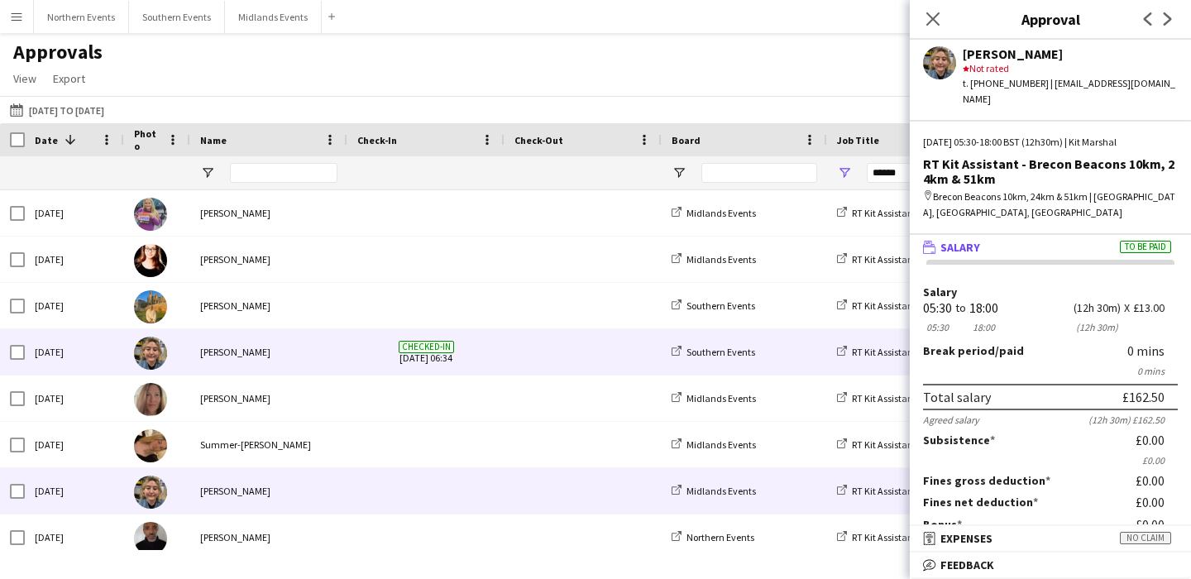
click at [542, 344] on span at bounding box center [582, 351] width 137 height 45
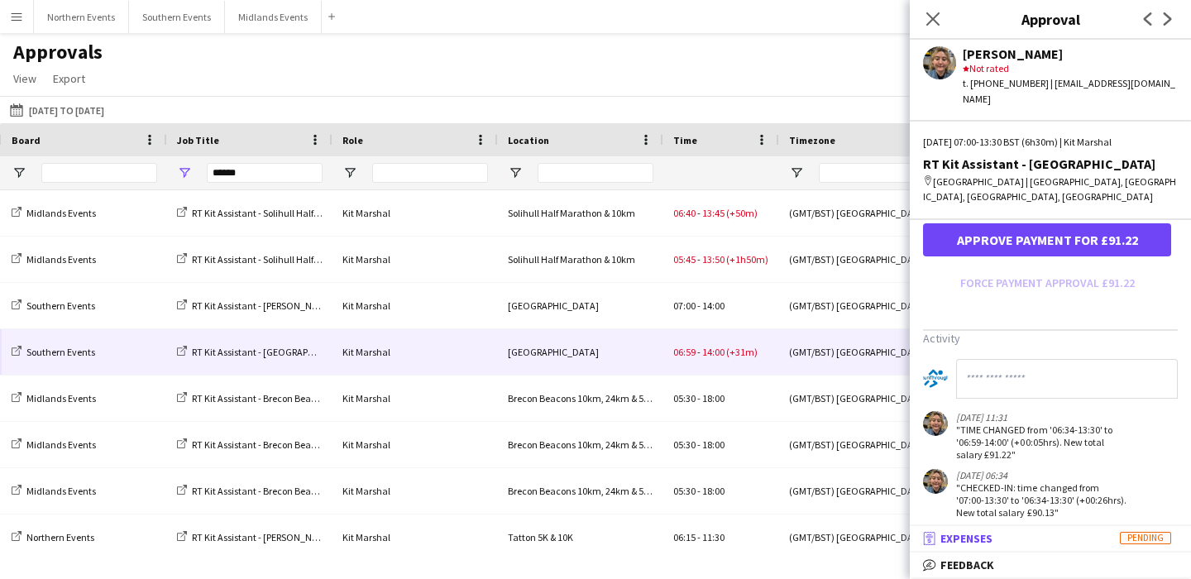
click at [1050, 538] on mat-panel-title "receipt Expenses Pending" at bounding box center [1047, 538] width 275 height 15
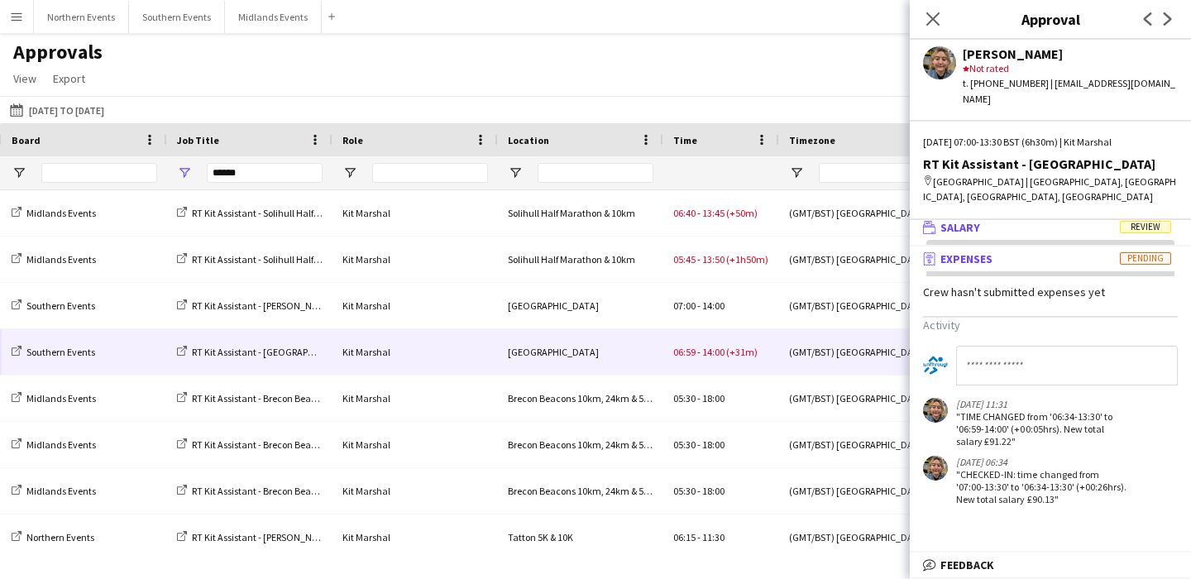
click at [1036, 220] on mat-panel-title "wallet Salary Review" at bounding box center [1047, 227] width 275 height 15
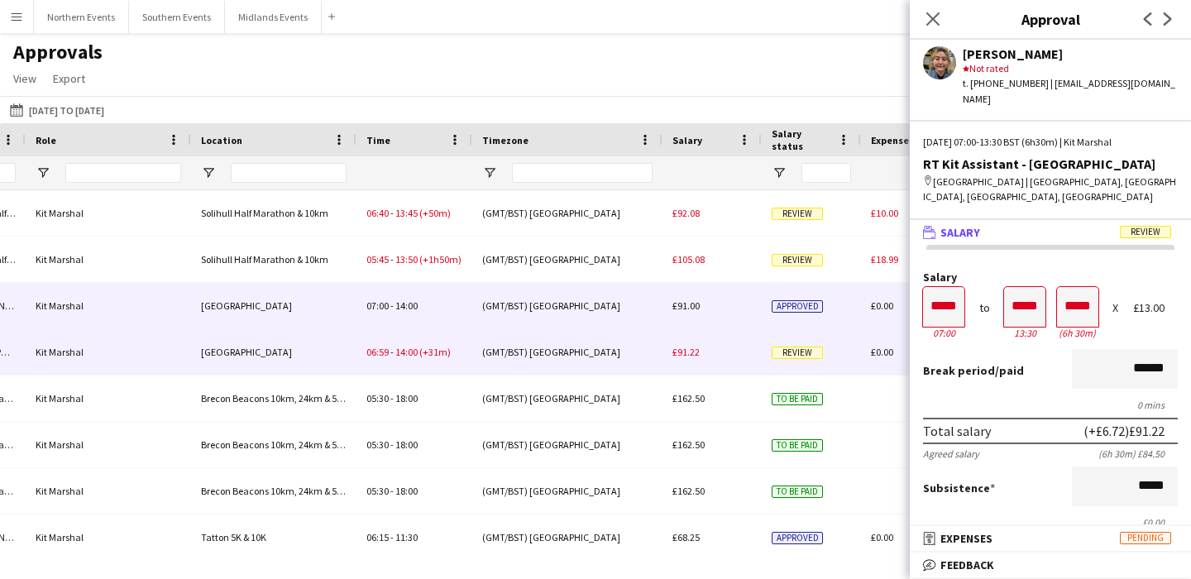
click at [139, 312] on div "Kit Marshal" at bounding box center [108, 305] width 165 height 45
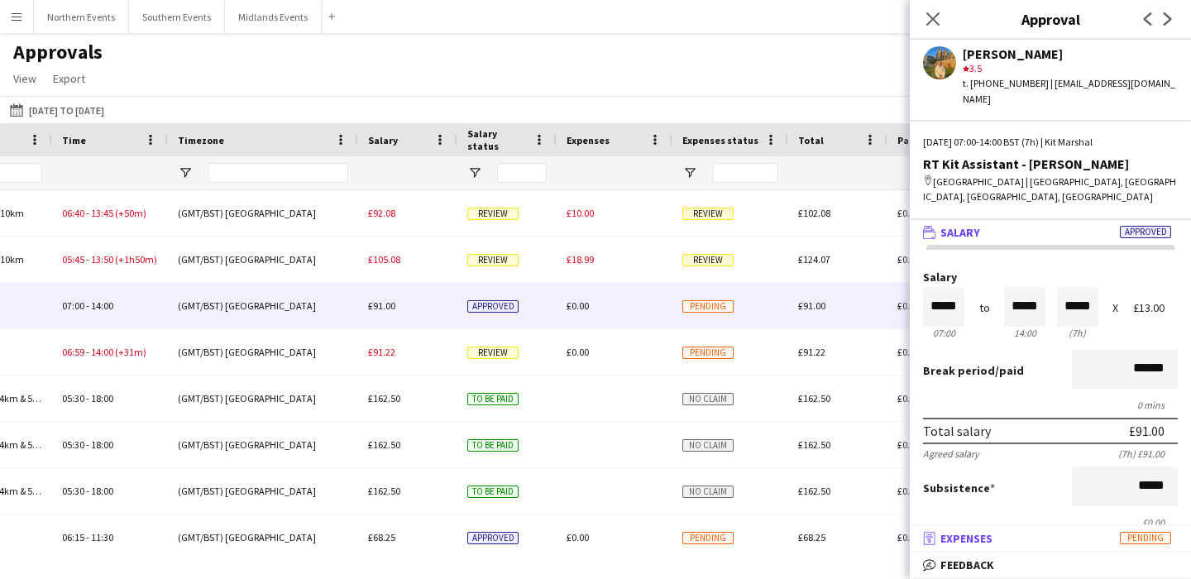
click at [1066, 538] on mat-panel-title "receipt Expenses Pending" at bounding box center [1047, 538] width 275 height 15
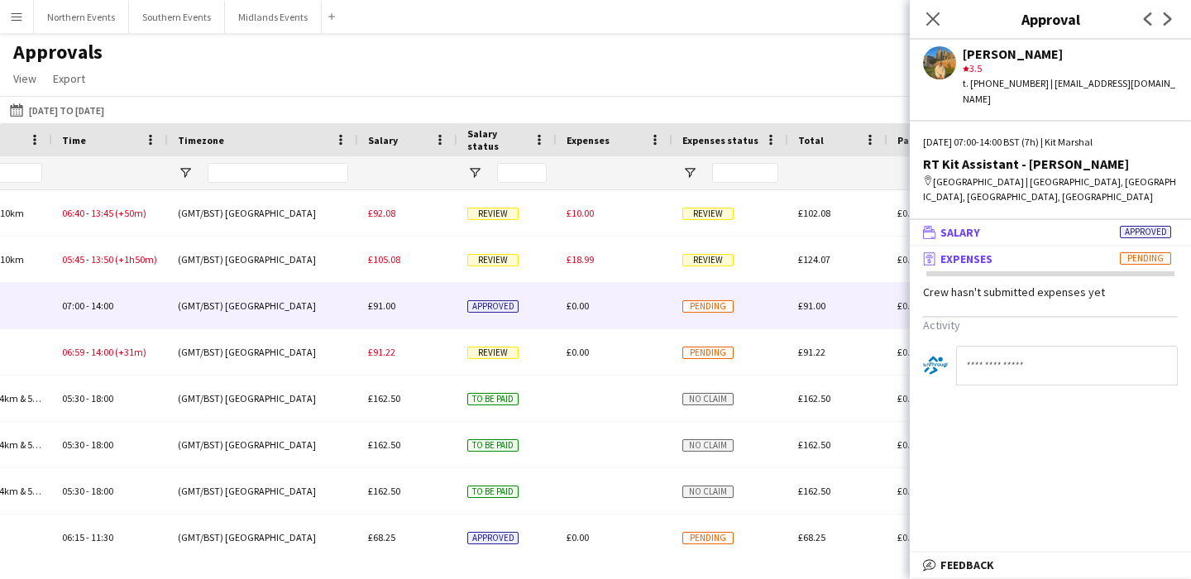
click at [1007, 220] on mat-expansion-panel-header "wallet Salary Approved" at bounding box center [1050, 232] width 281 height 25
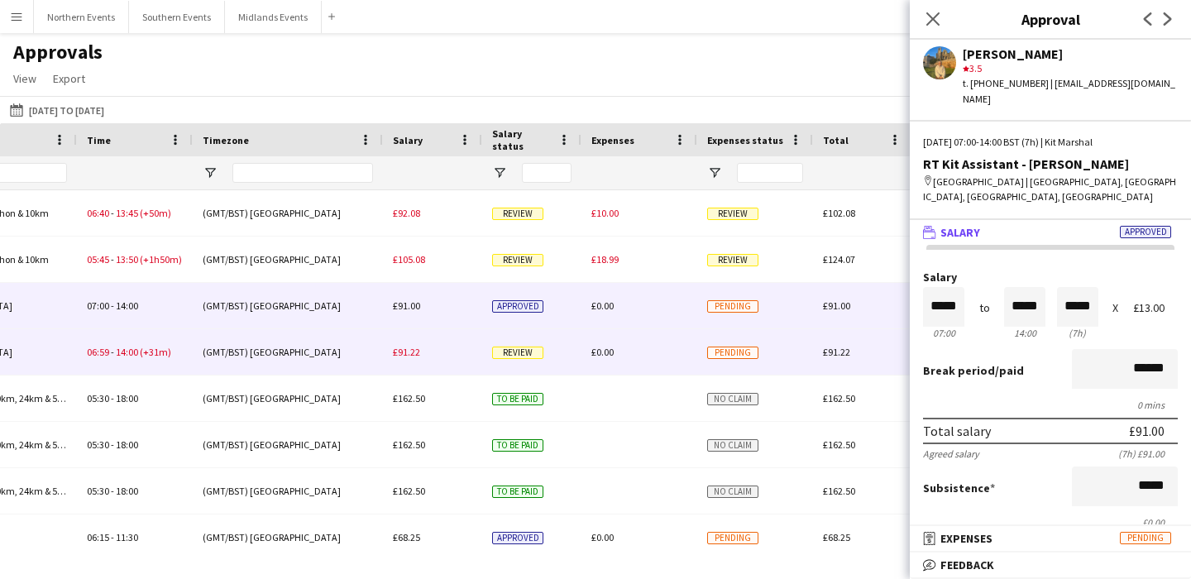
scroll to position [0, 1126]
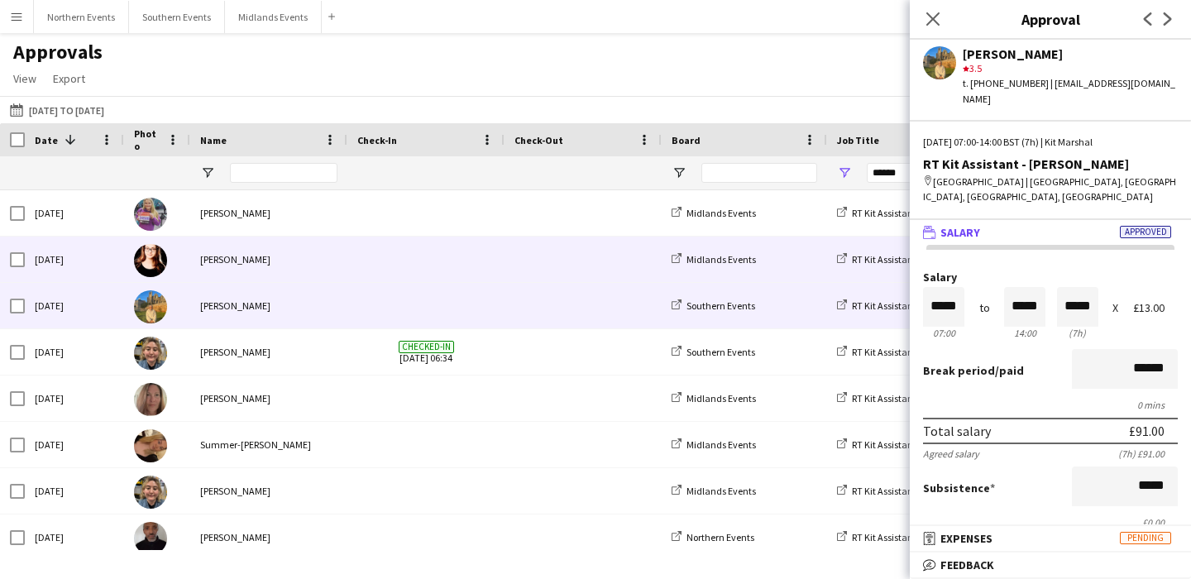
click at [548, 270] on span at bounding box center [582, 259] width 137 height 45
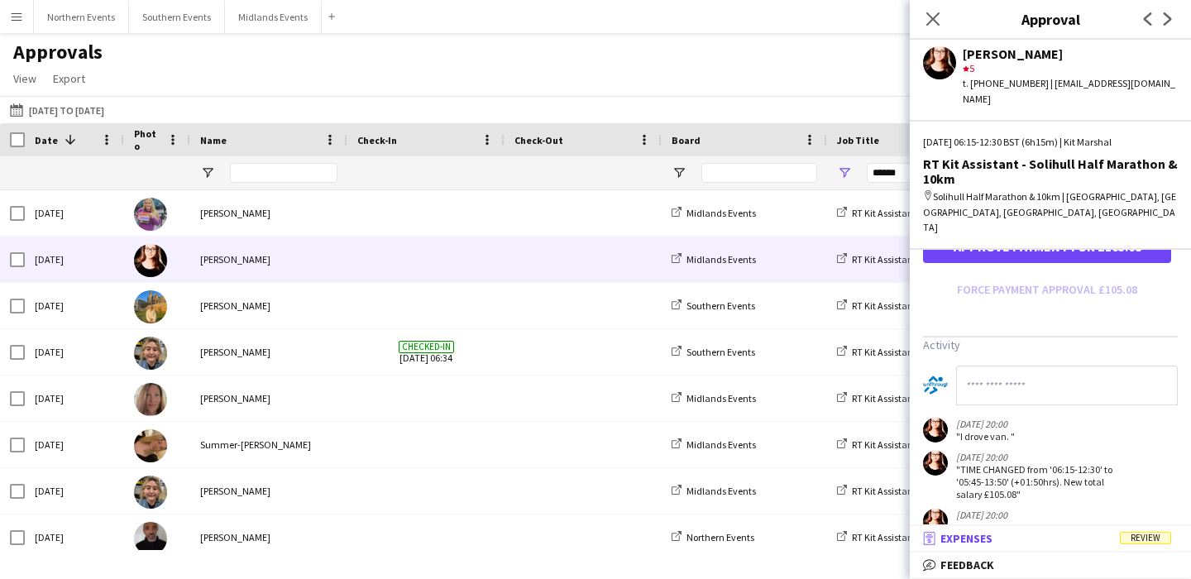
click at [1037, 529] on mat-expansion-panel-header "receipt Expenses Review" at bounding box center [1050, 538] width 281 height 25
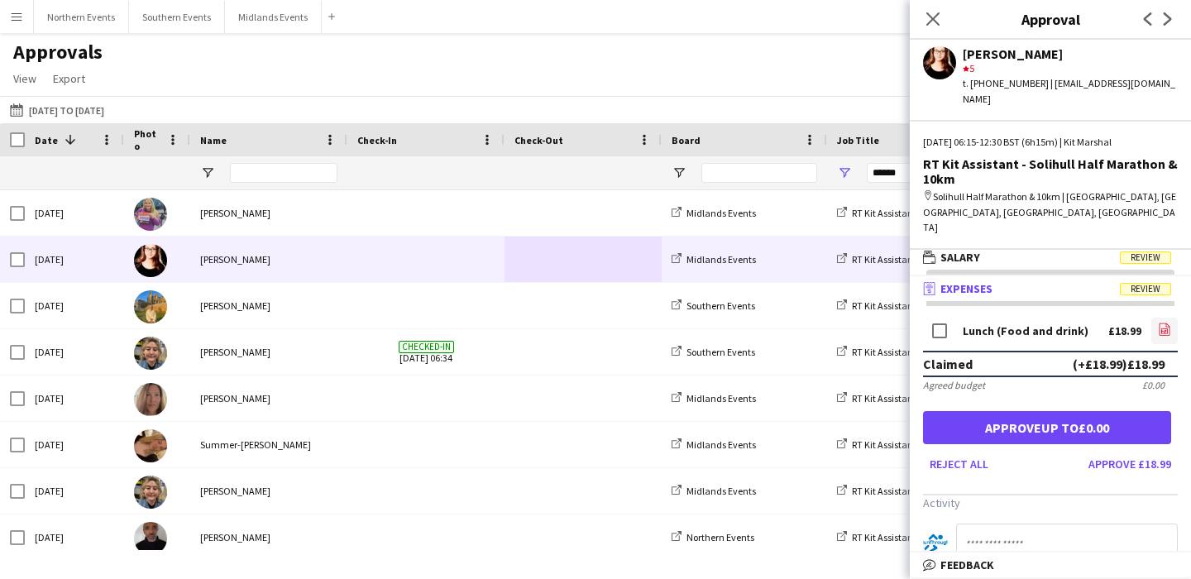
click at [1167, 328] on icon at bounding box center [1164, 330] width 7 height 5
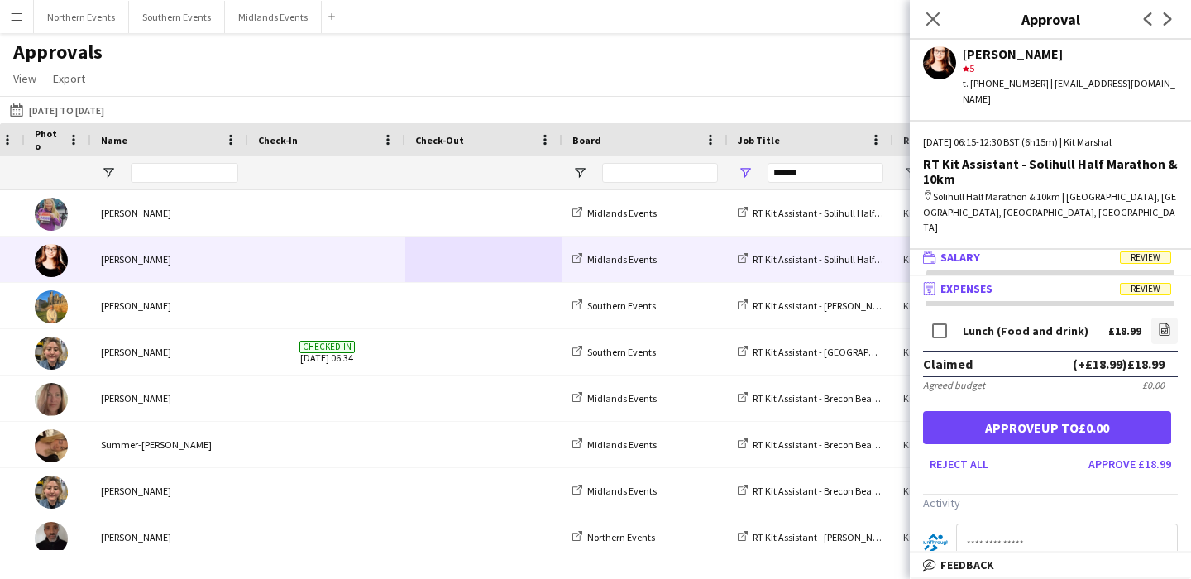
click at [1037, 250] on mat-panel-title "wallet Salary Review" at bounding box center [1047, 257] width 275 height 15
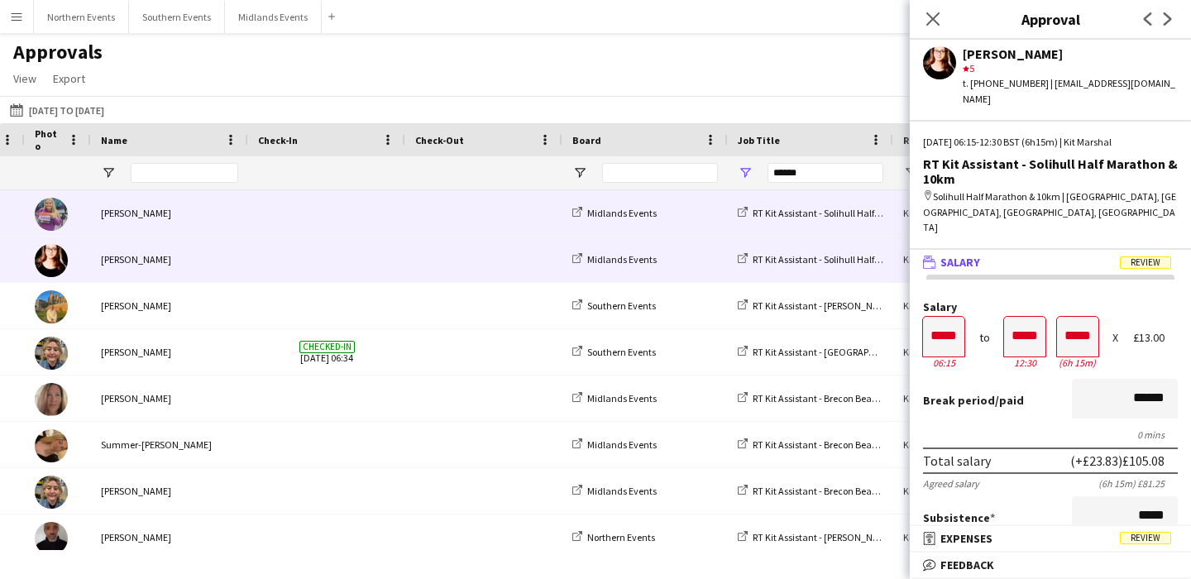
click at [402, 227] on div at bounding box center [326, 212] width 157 height 45
click at [403, 255] on div at bounding box center [326, 259] width 157 height 45
click at [402, 217] on div at bounding box center [326, 212] width 157 height 45
click at [405, 251] on div at bounding box center [483, 259] width 157 height 45
click at [400, 219] on div at bounding box center [326, 212] width 157 height 45
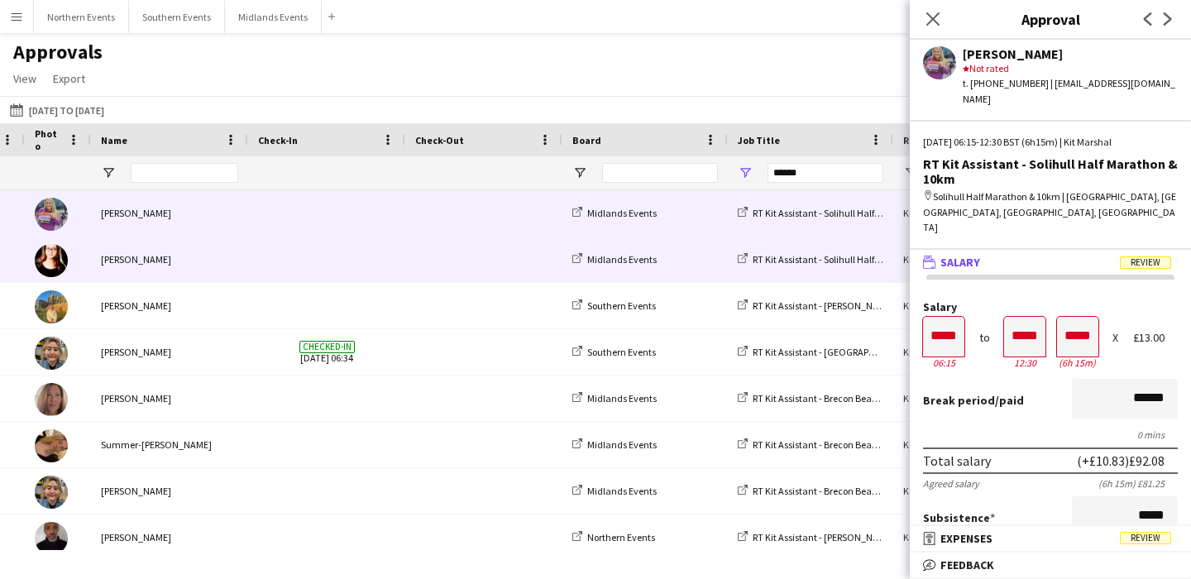
click at [404, 259] on div at bounding box center [326, 259] width 157 height 45
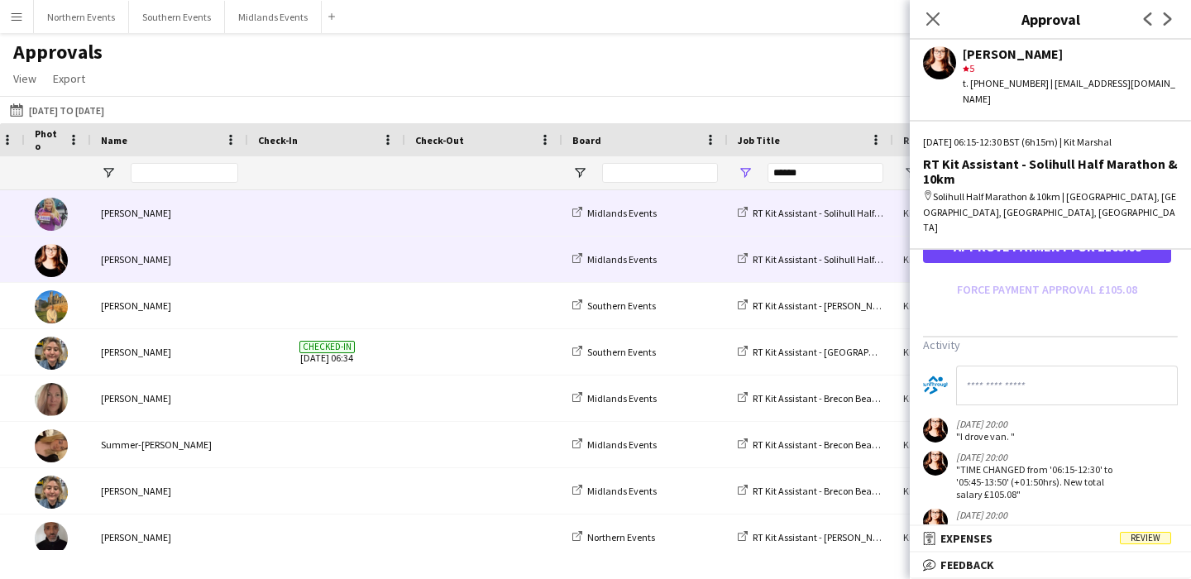
click at [446, 220] on span at bounding box center [483, 212] width 137 height 45
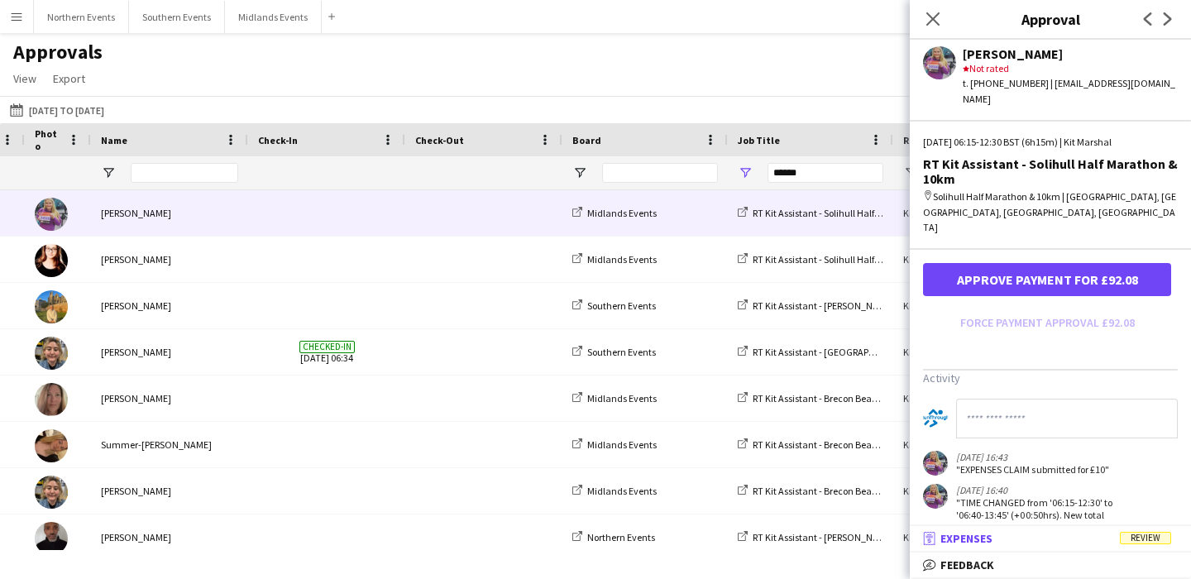
click at [1009, 546] on mat-expansion-panel-header "receipt Expenses Review" at bounding box center [1050, 538] width 281 height 25
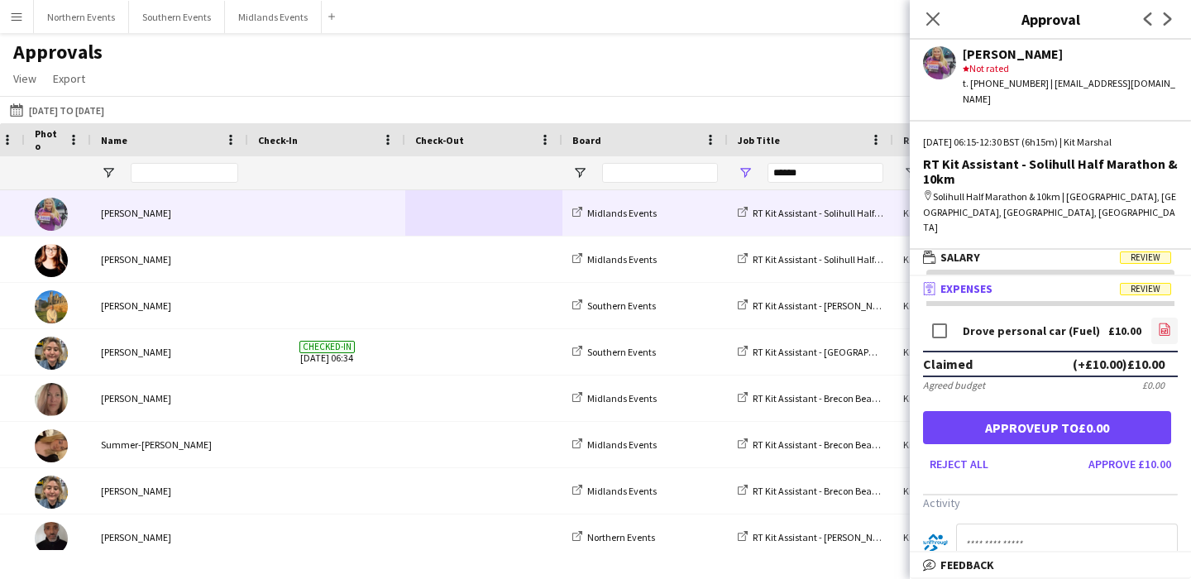
click at [1162, 323] on icon "file-image" at bounding box center [1164, 329] width 13 height 13
click at [1134, 451] on button "Approve £10.00" at bounding box center [1130, 464] width 96 height 26
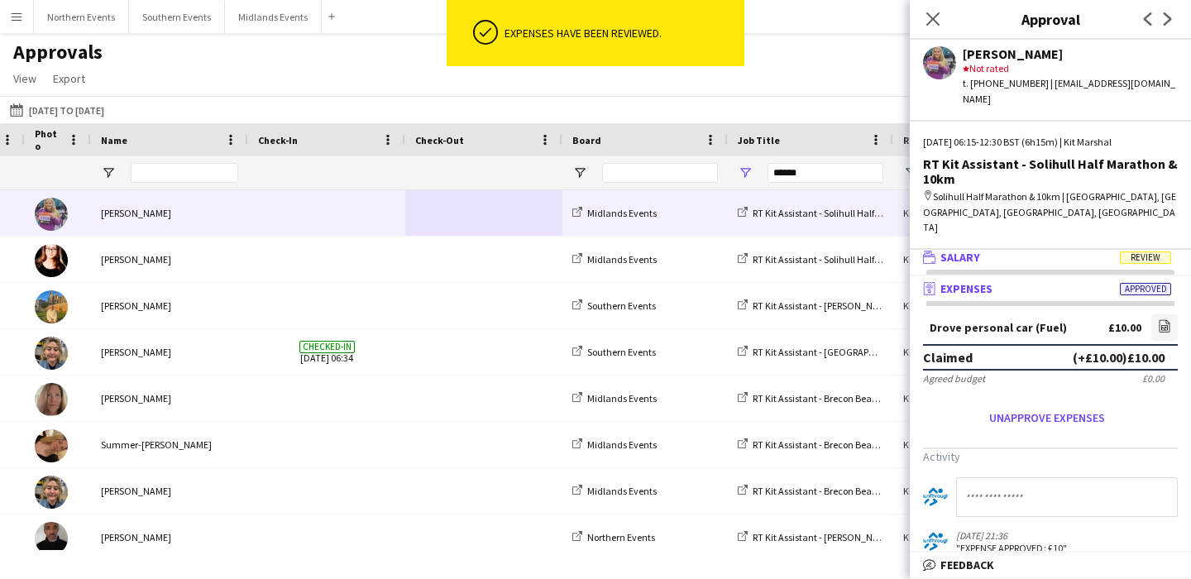
click at [1050, 250] on mat-panel-title "wallet Salary Review" at bounding box center [1047, 257] width 275 height 15
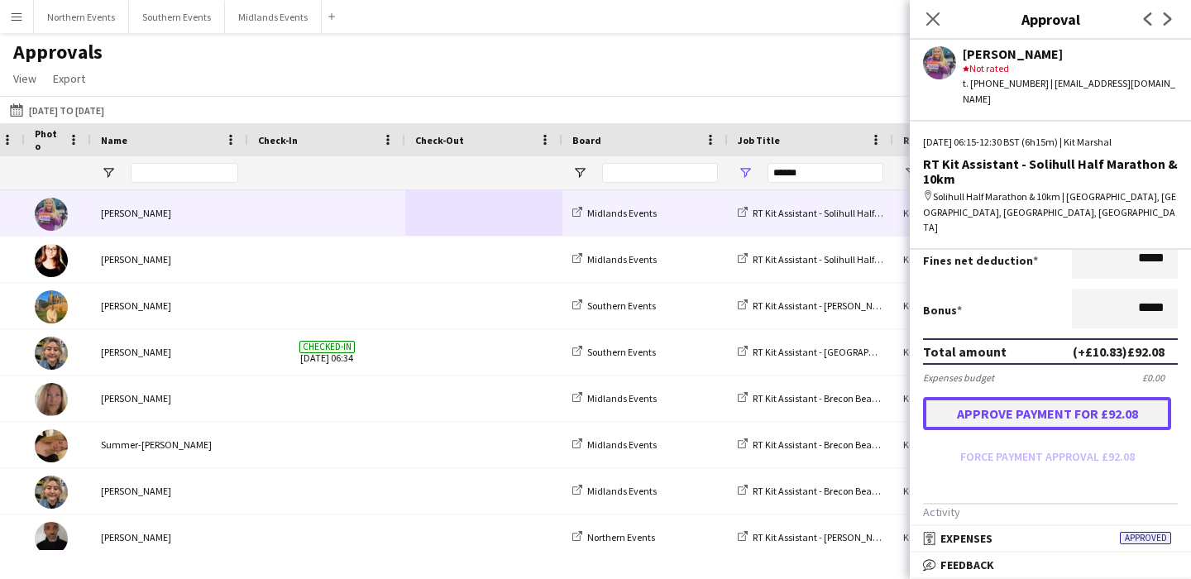
click at [1029, 397] on button "Approve payment for £92.08" at bounding box center [1047, 413] width 248 height 33
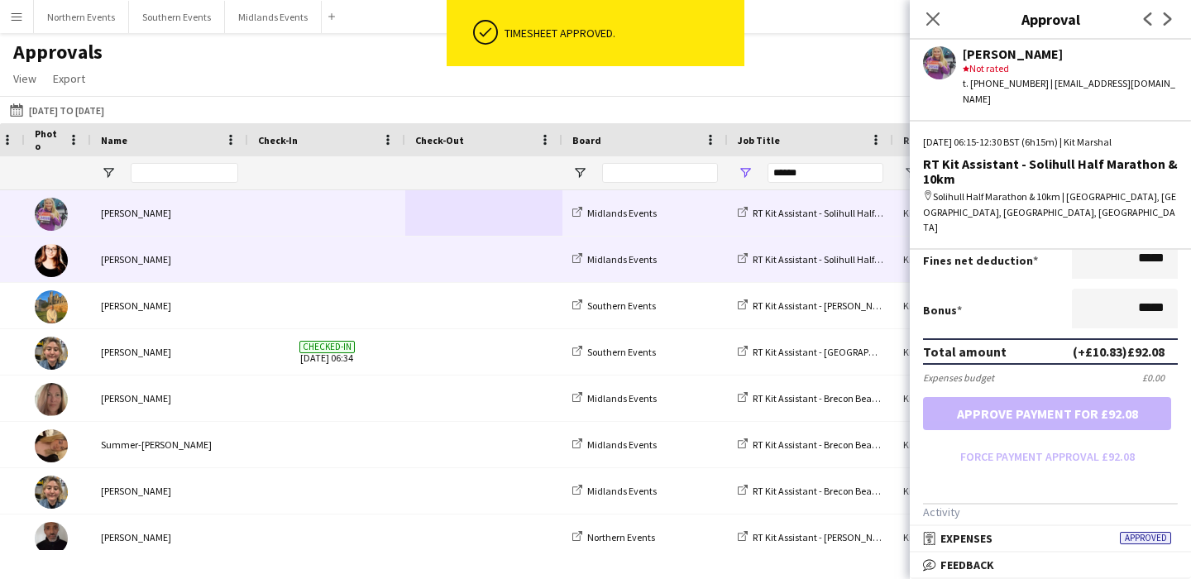
click at [466, 250] on span at bounding box center [483, 259] width 137 height 45
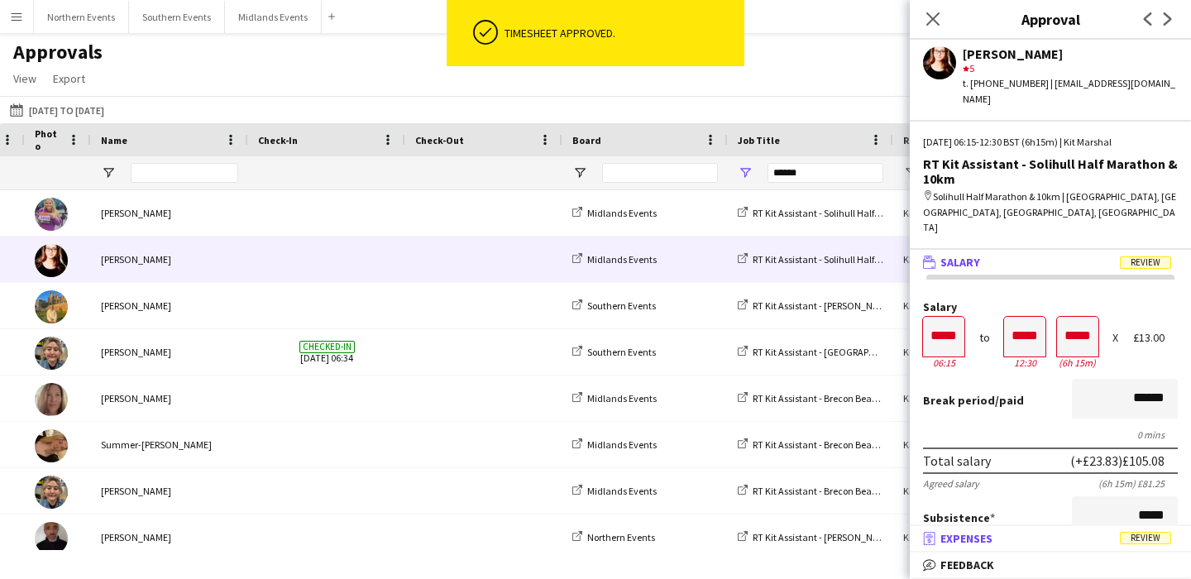
click at [1036, 537] on mat-panel-title "receipt Expenses Review" at bounding box center [1047, 538] width 275 height 15
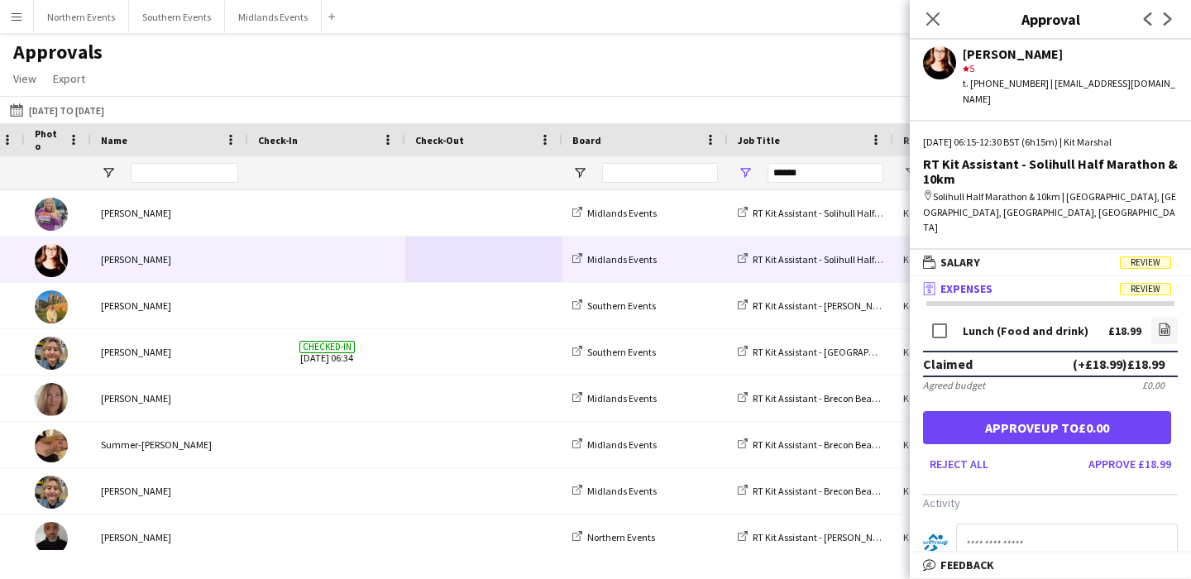
click at [1028, 524] on input at bounding box center [1067, 544] width 222 height 40
click at [1059, 524] on input "**********" at bounding box center [1067, 544] width 222 height 40
type input "**********"
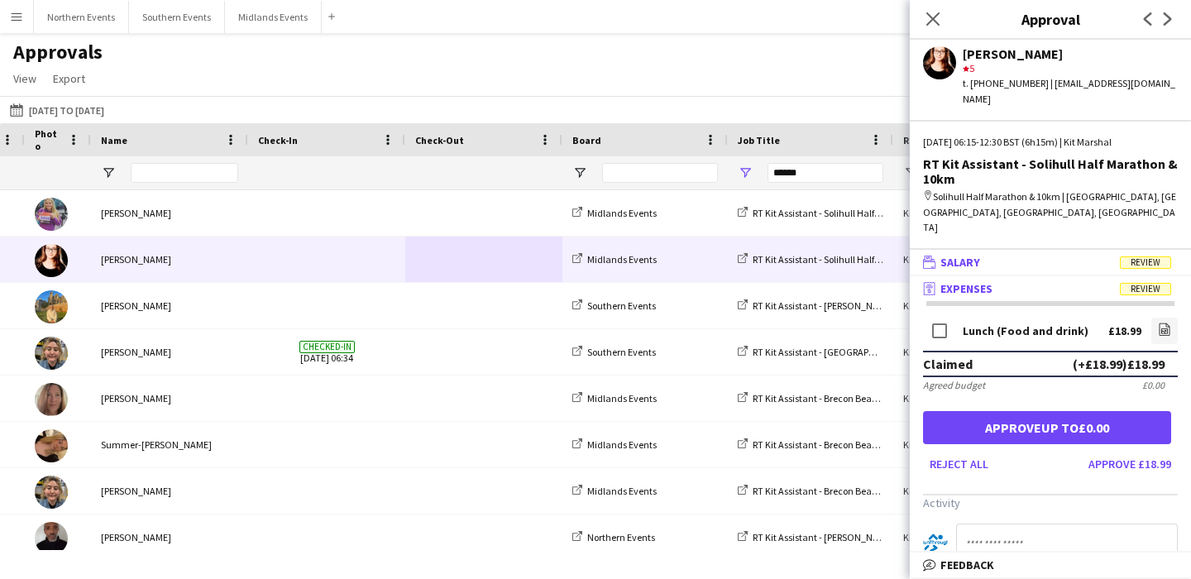
click at [1045, 255] on mat-panel-title "wallet Salary Review" at bounding box center [1047, 262] width 275 height 15
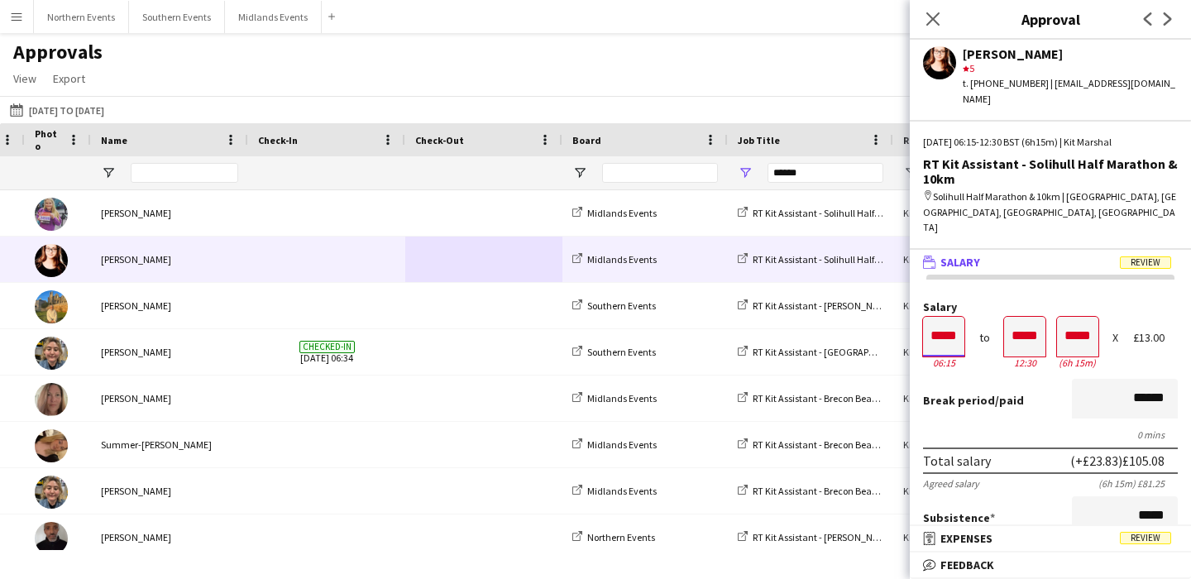
click at [935, 317] on input "*****" at bounding box center [943, 337] width 41 height 40
type input "*****"
click at [926, 300] on div at bounding box center [933, 308] width 21 height 17
type input "*****"
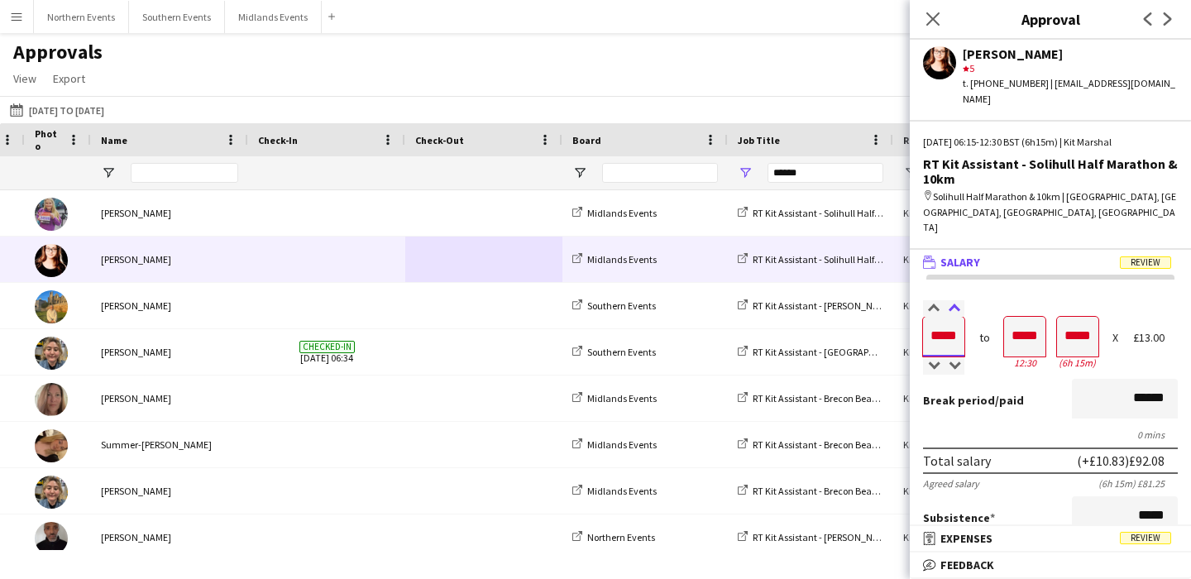
type input "*****"
click at [950, 300] on div at bounding box center [954, 308] width 21 height 17
type input "*****"
click at [950, 300] on div at bounding box center [954, 308] width 21 height 17
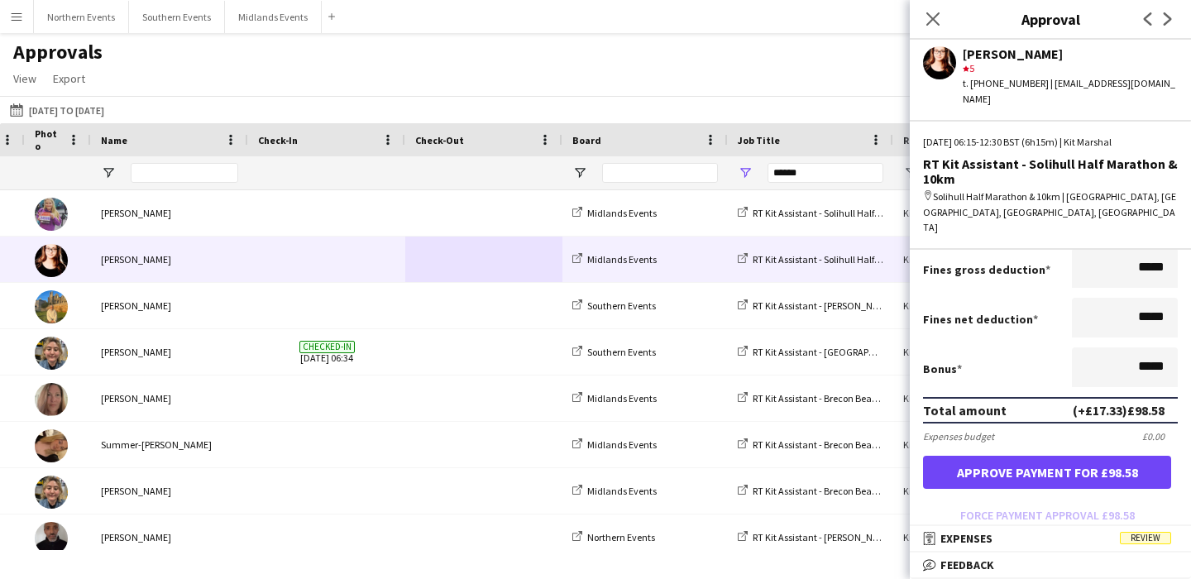
scroll to position [313, 0]
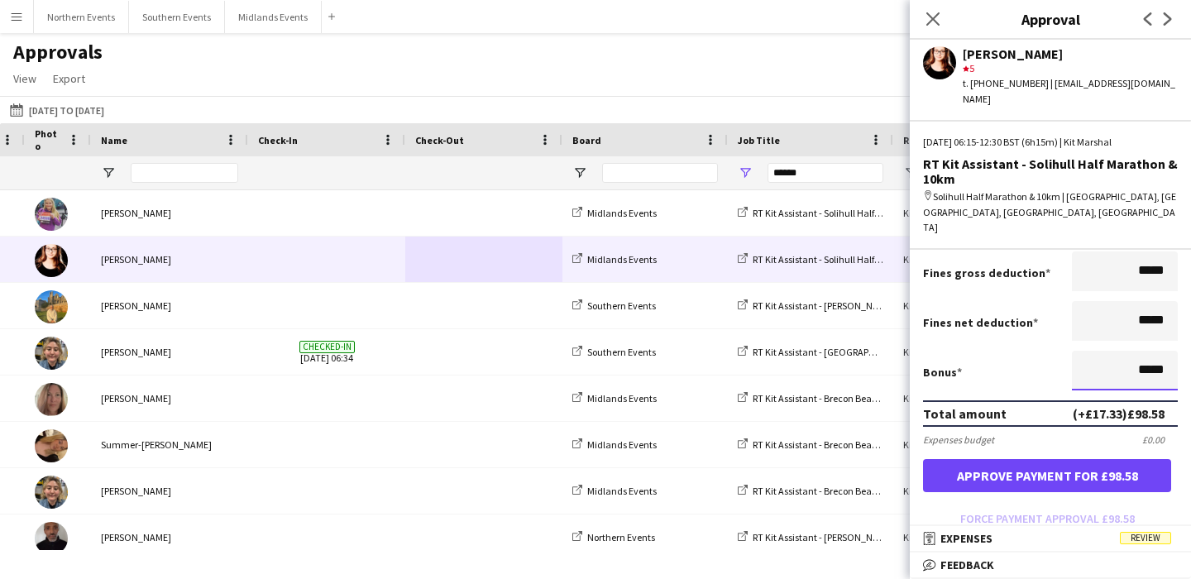
click at [1141, 351] on input "*****" at bounding box center [1125, 371] width 106 height 40
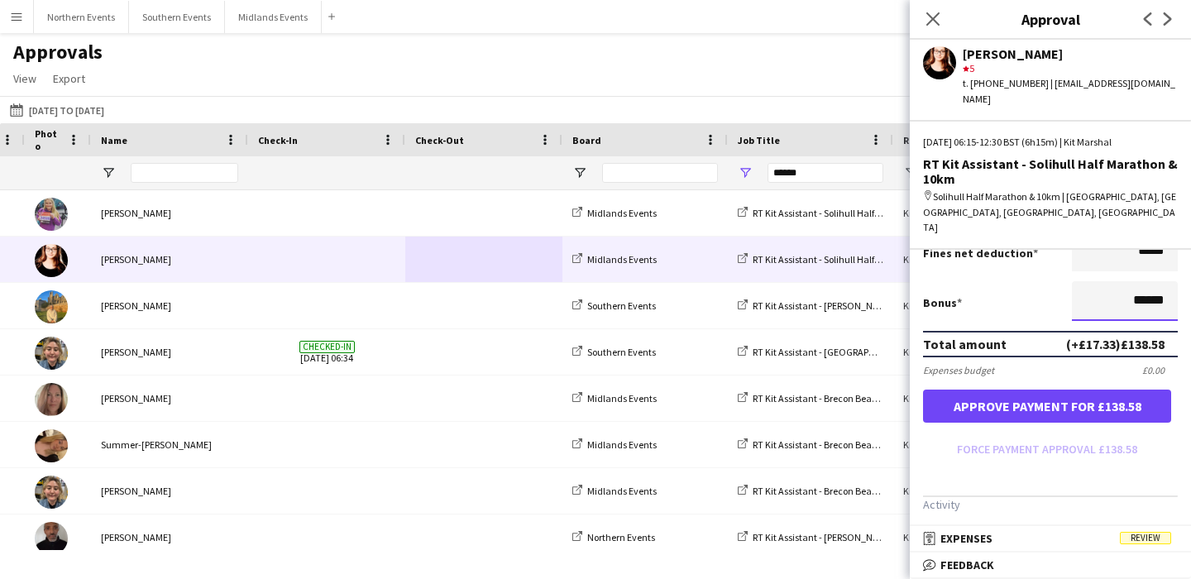
scroll to position [385, 0]
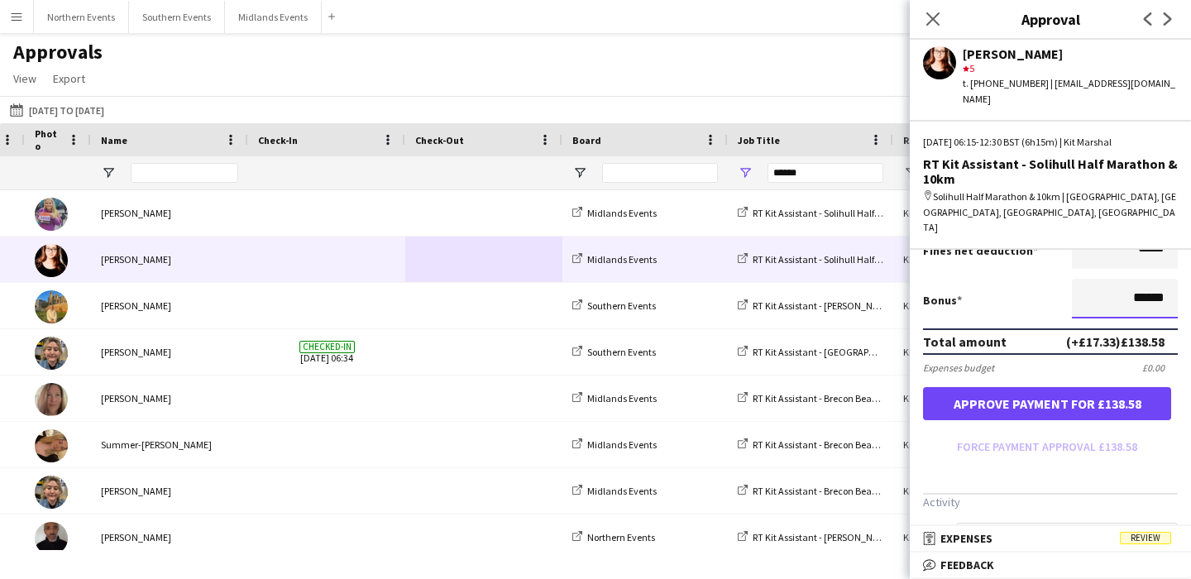
type input "******"
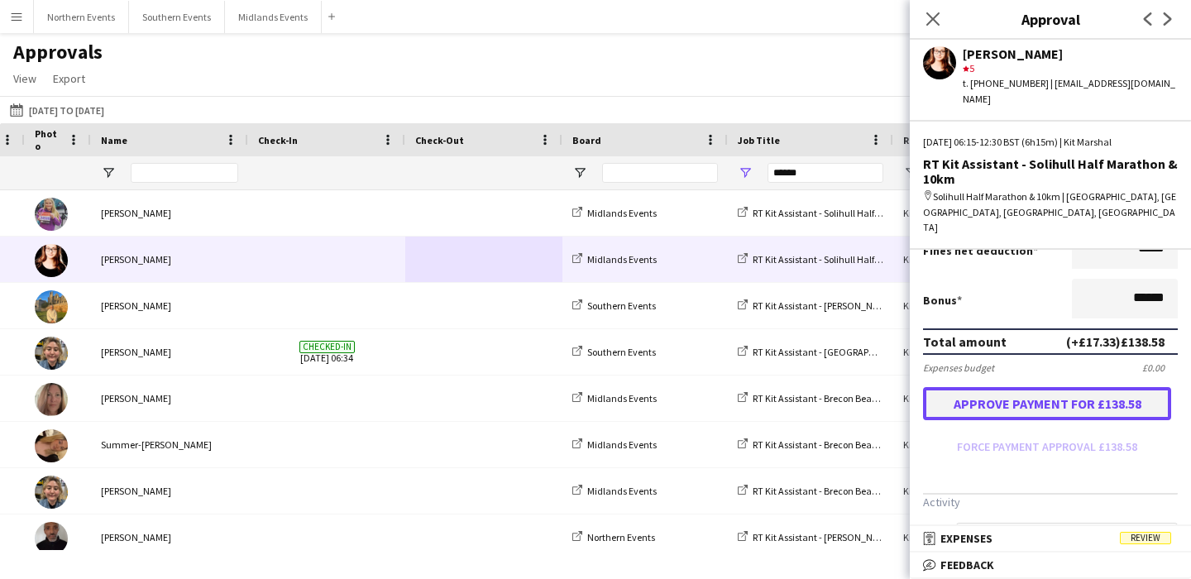
click at [1077, 387] on button "Approve payment for £138.58" at bounding box center [1047, 403] width 248 height 33
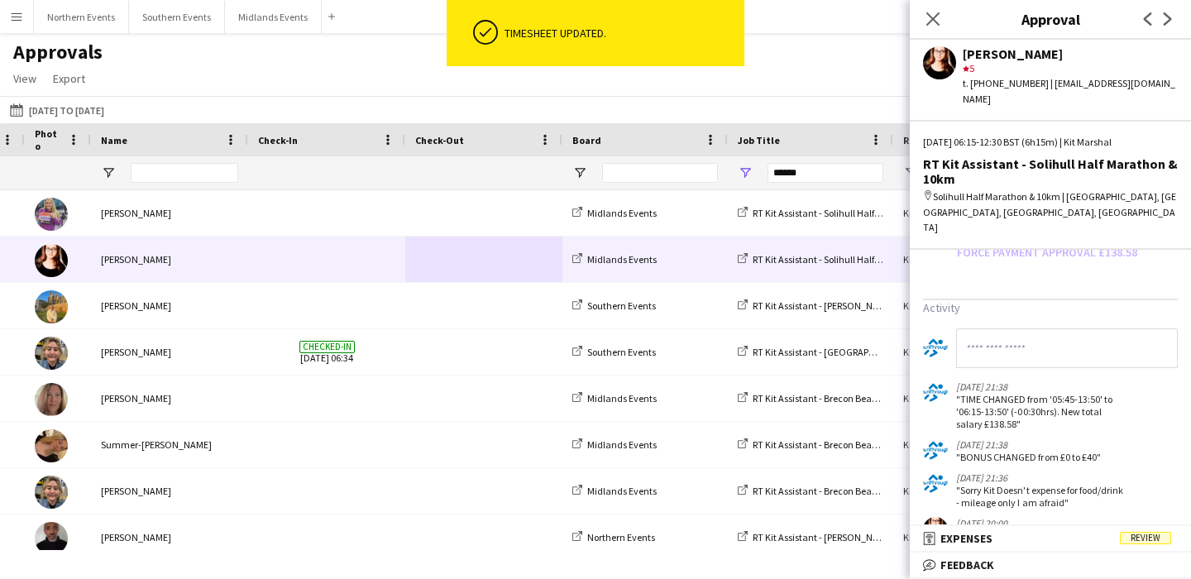
scroll to position [562, 0]
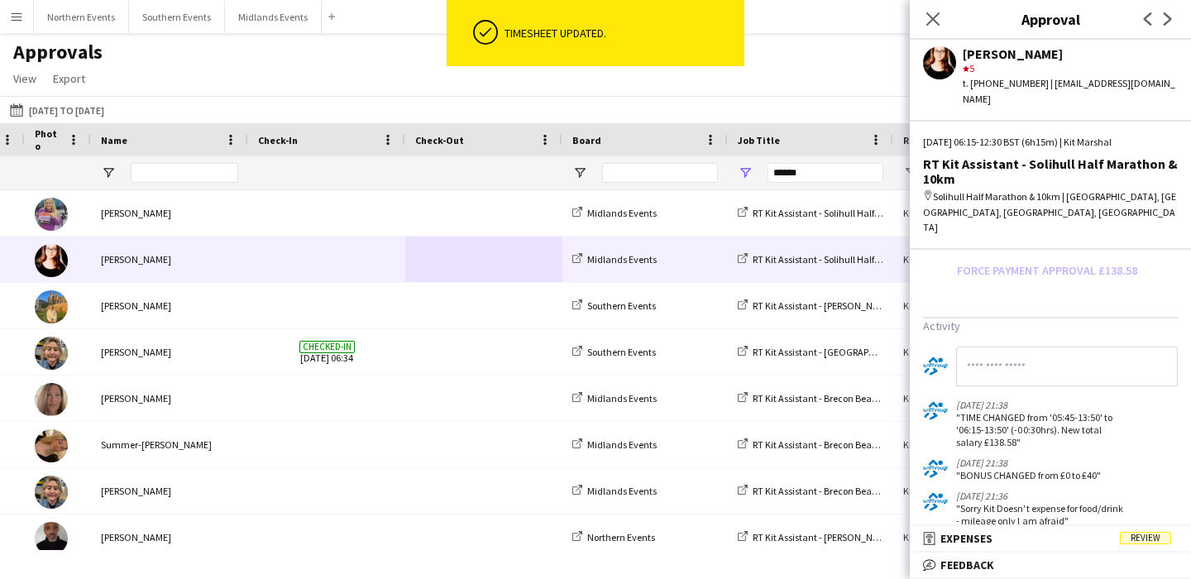
click at [1041, 347] on input at bounding box center [1067, 367] width 222 height 40
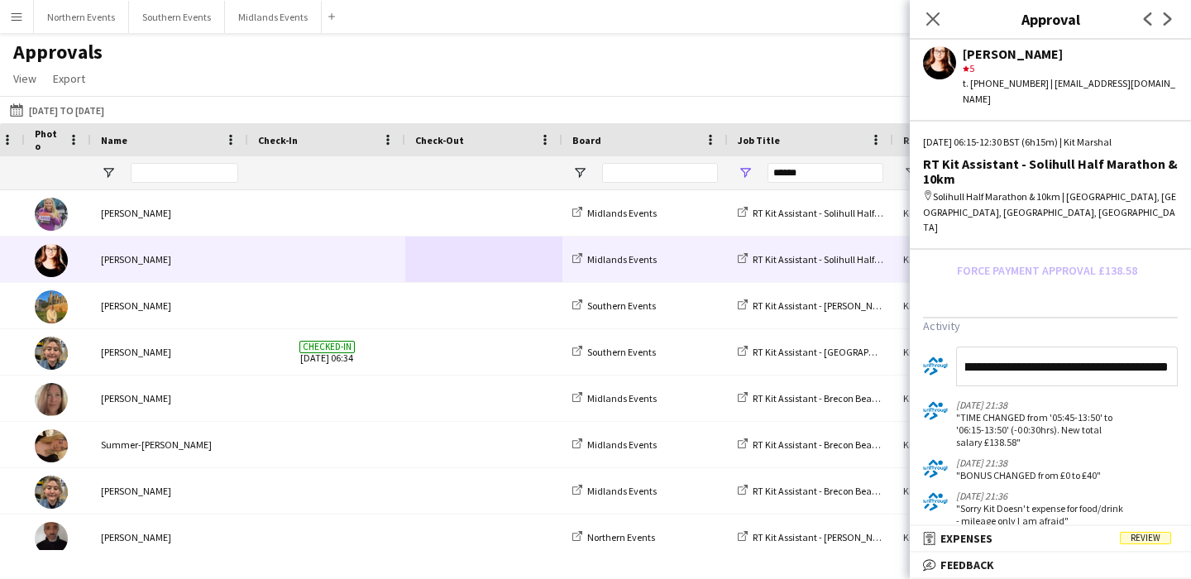
scroll to position [0, 84]
type input "**********"
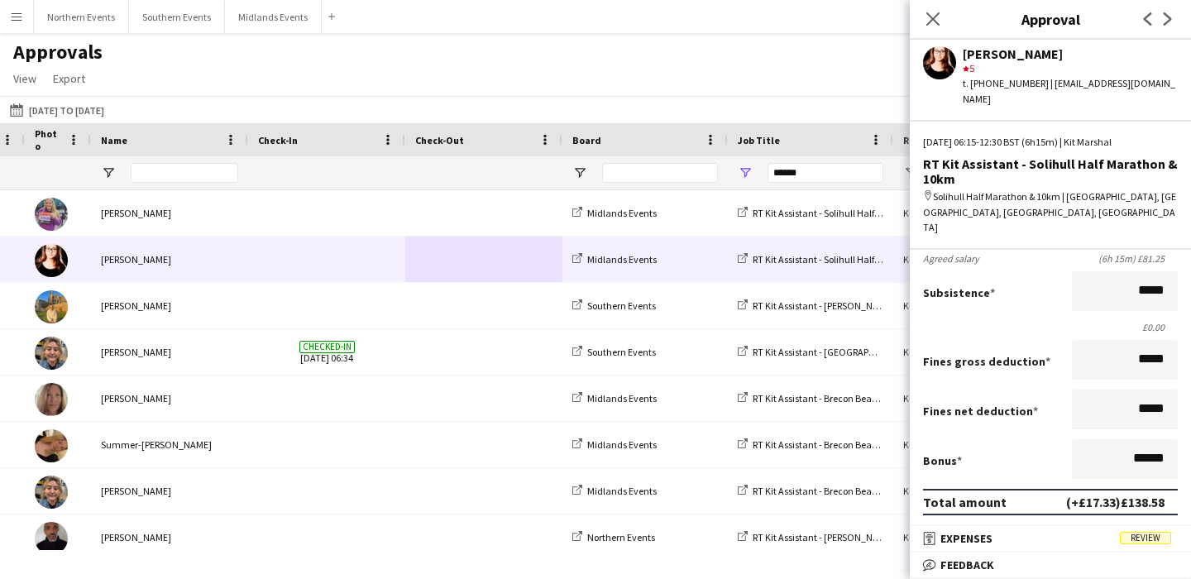
scroll to position [0, 0]
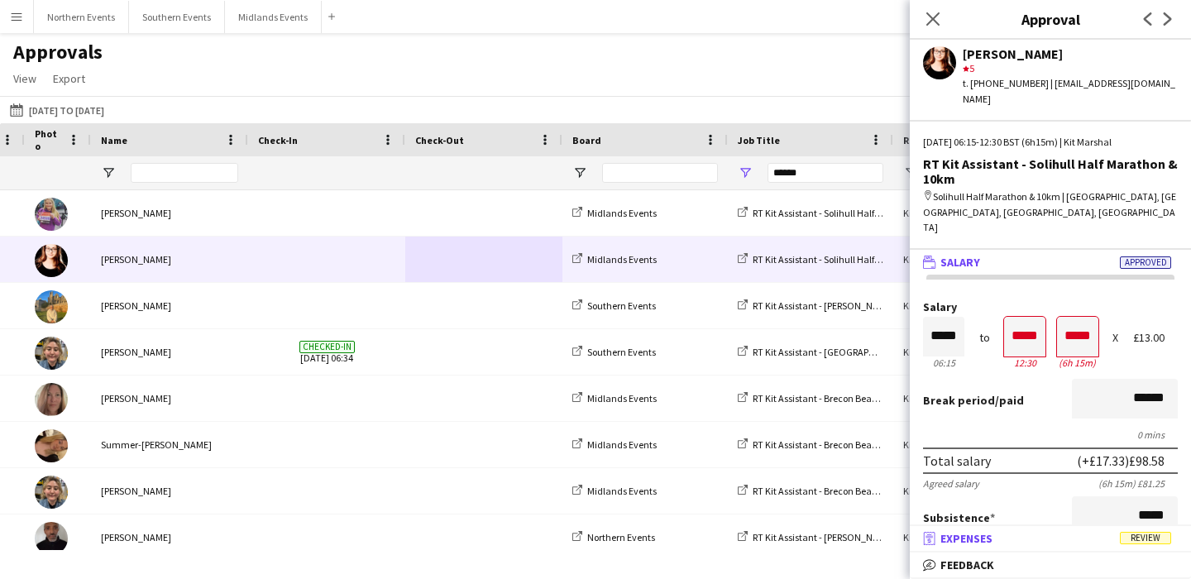
click at [1045, 548] on mat-expansion-panel-header "receipt Expenses Review" at bounding box center [1050, 538] width 281 height 25
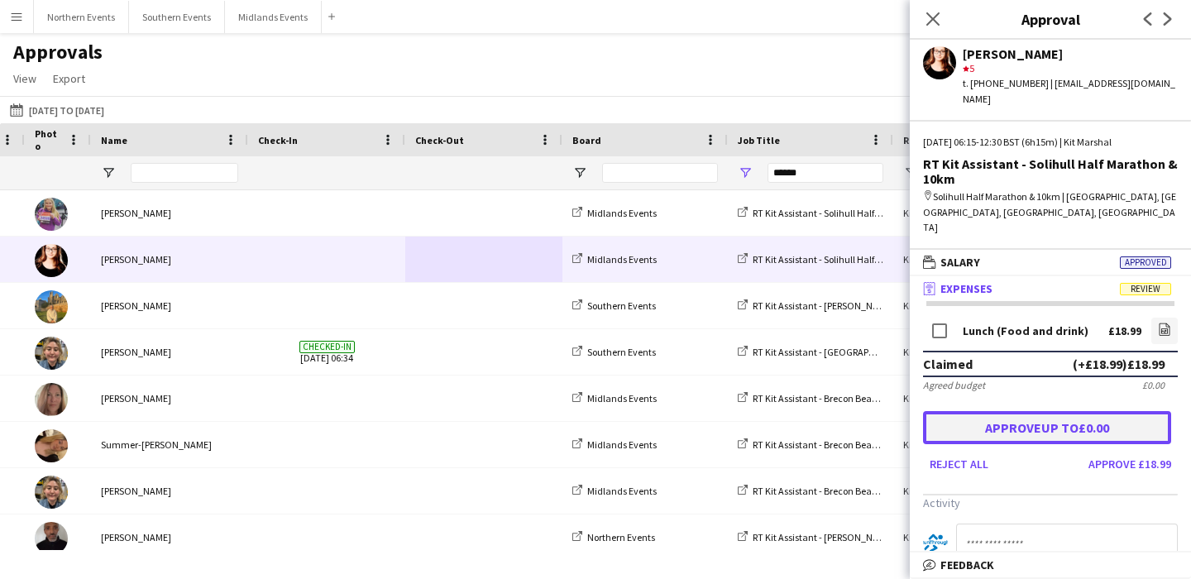
click at [1041, 411] on button "Approve up to £0.00" at bounding box center [1047, 427] width 248 height 33
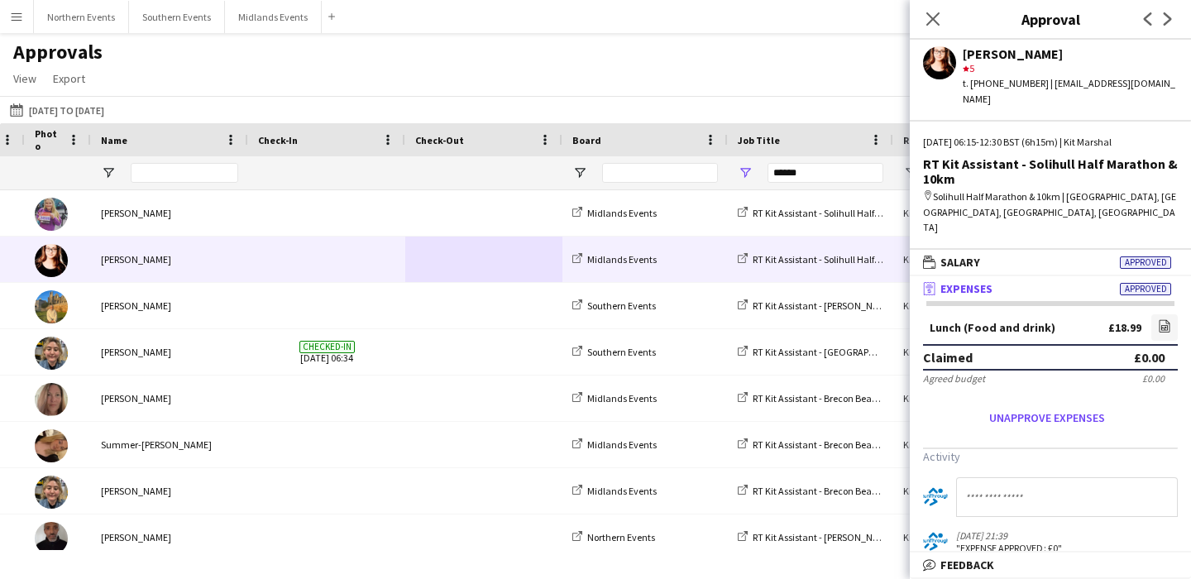
click at [632, 83] on div "Approvals View Customise view Customise filters Reset Filters Reset View Reset …" at bounding box center [595, 68] width 1191 height 56
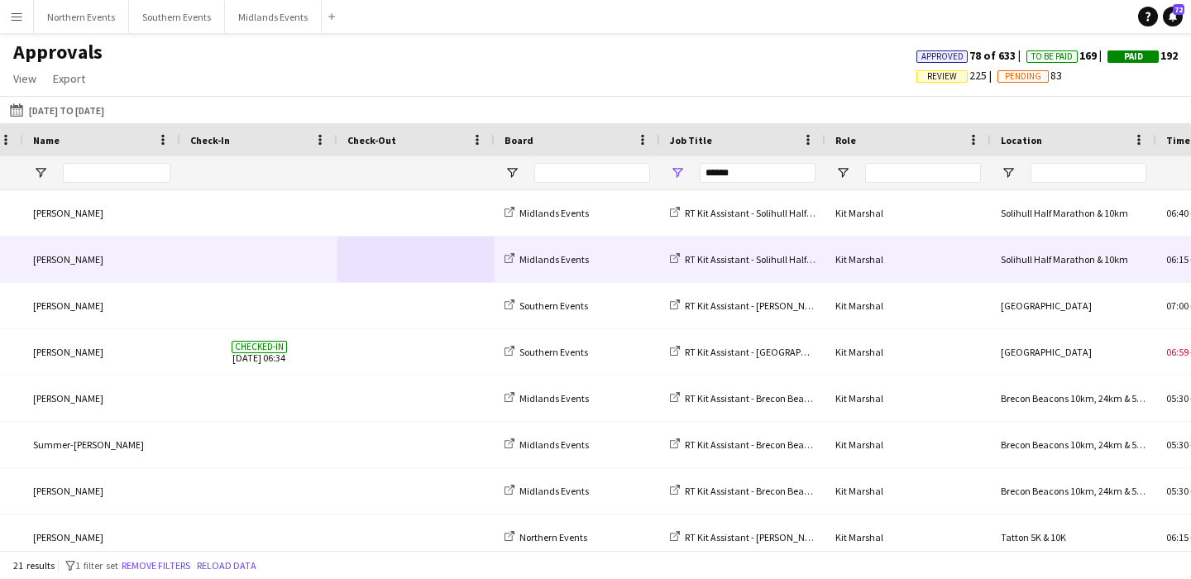
scroll to position [0, 301]
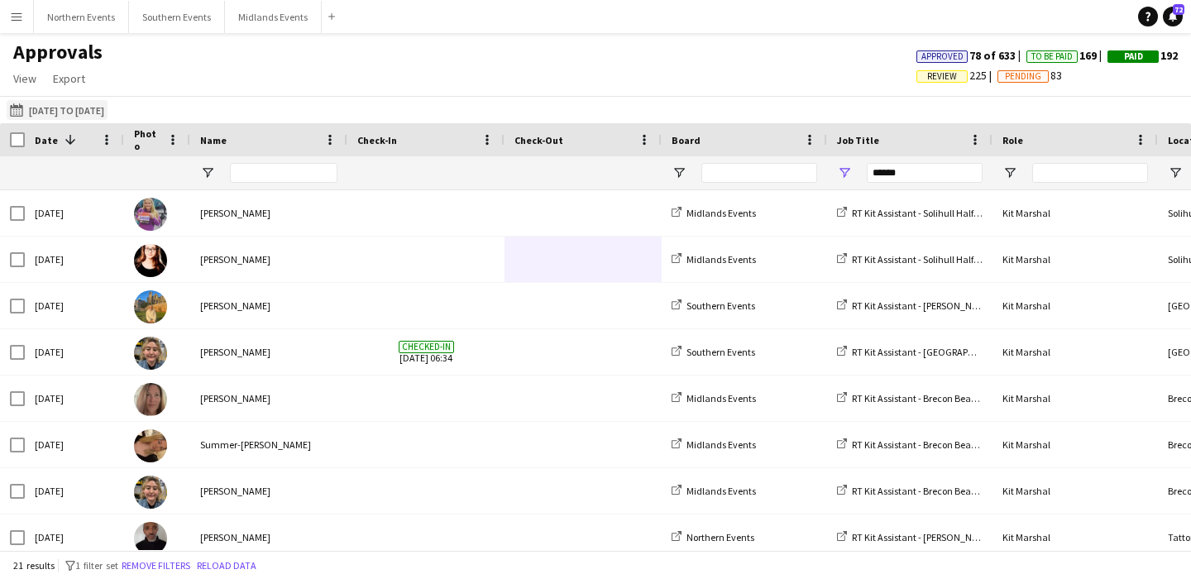
click at [95, 108] on button "01-08-2025 to 08-08-2025 01-08-2025 to 10-08-2025" at bounding box center [57, 110] width 101 height 20
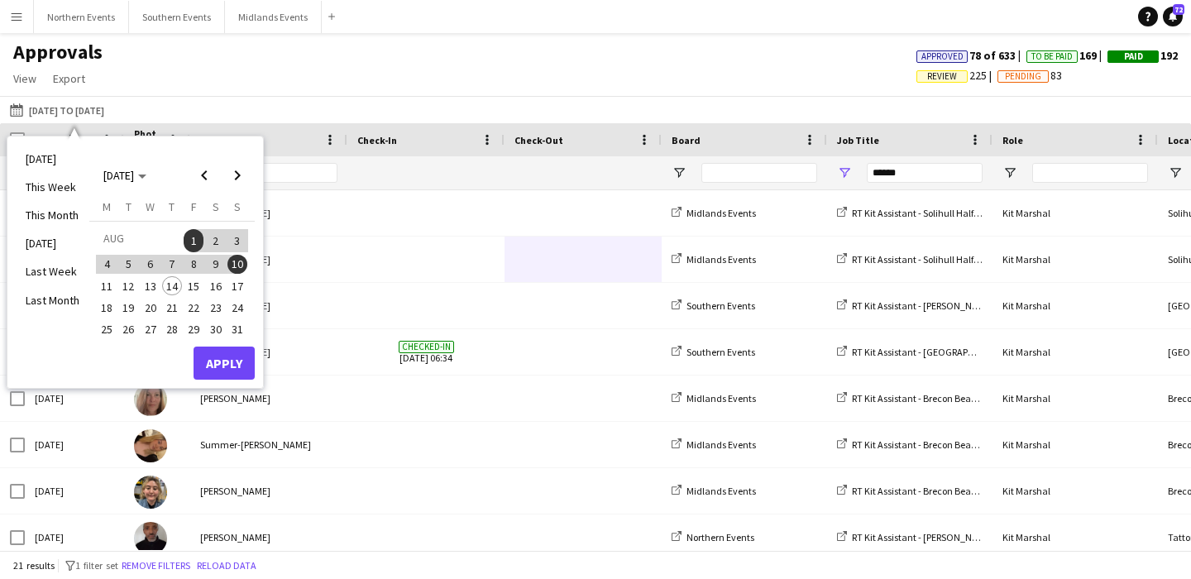
click at [194, 239] on span "1" at bounding box center [194, 240] width 20 height 23
click at [192, 267] on span "8" at bounding box center [194, 265] width 20 height 20
click at [235, 347] on button "Apply" at bounding box center [224, 363] width 61 height 33
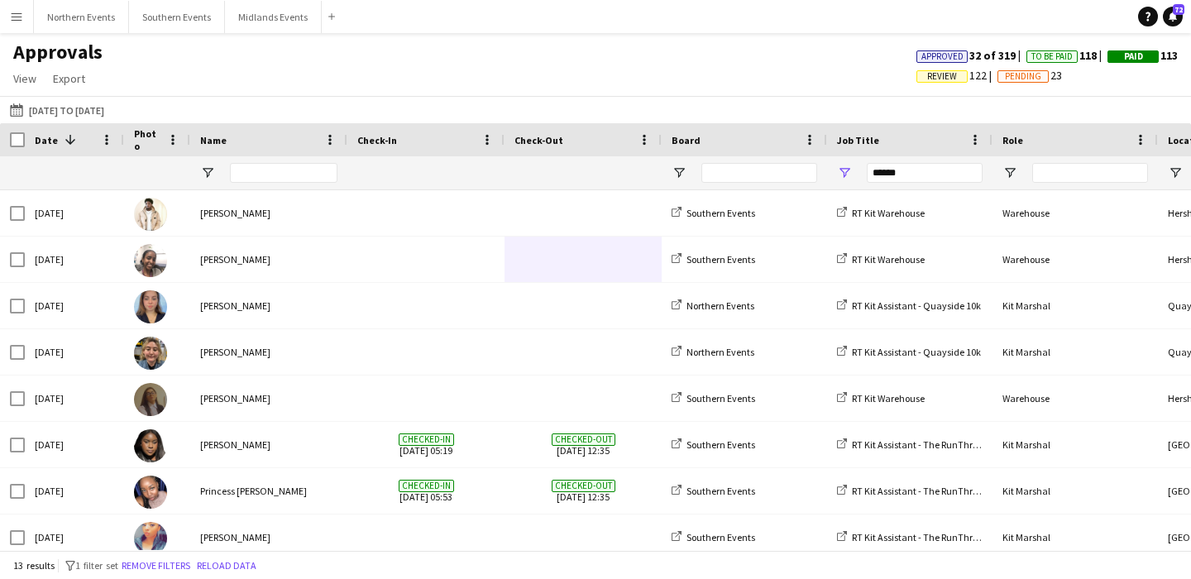
click at [11, 20] on app-icon "Menu" at bounding box center [16, 16] width 13 height 13
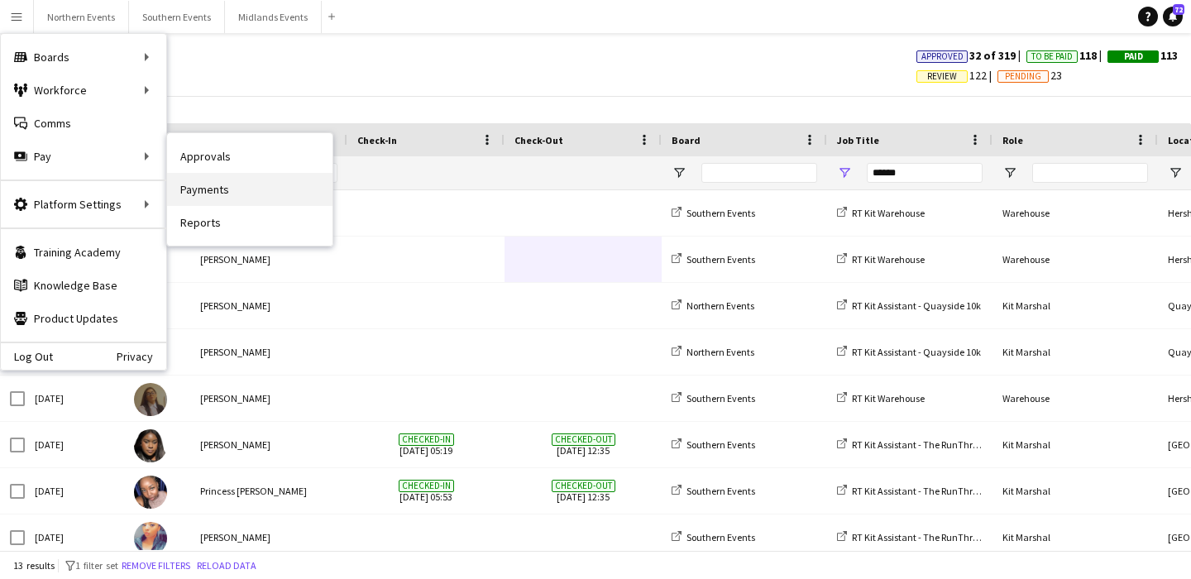
click at [251, 196] on link "Payments" at bounding box center [249, 189] width 165 height 33
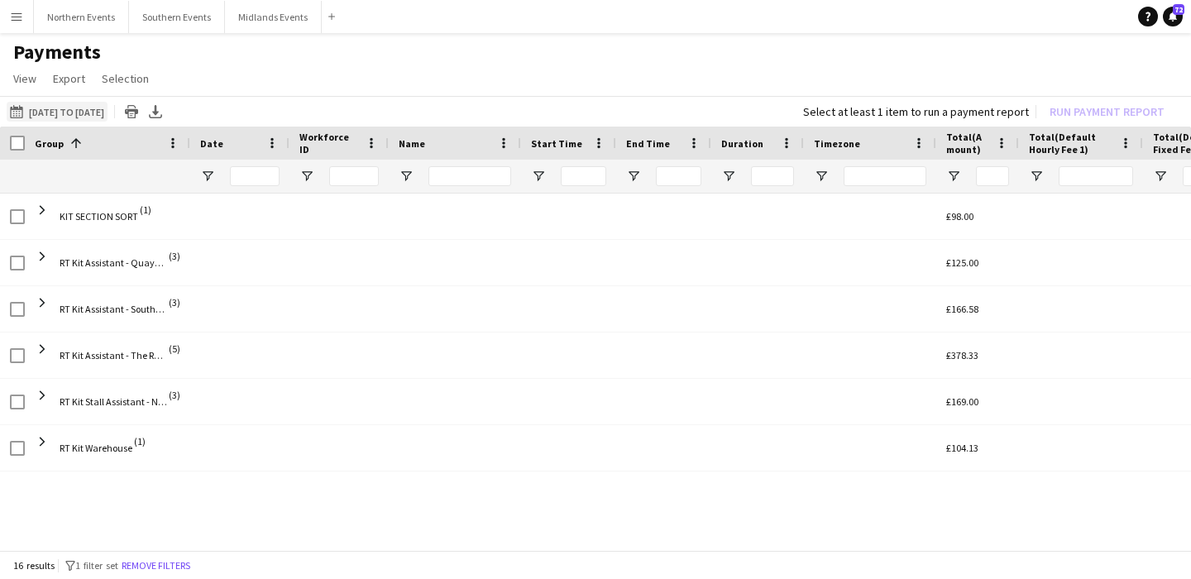
click at [72, 113] on button "[DATE] to [DATE] [DATE] to [DATE]" at bounding box center [57, 112] width 101 height 20
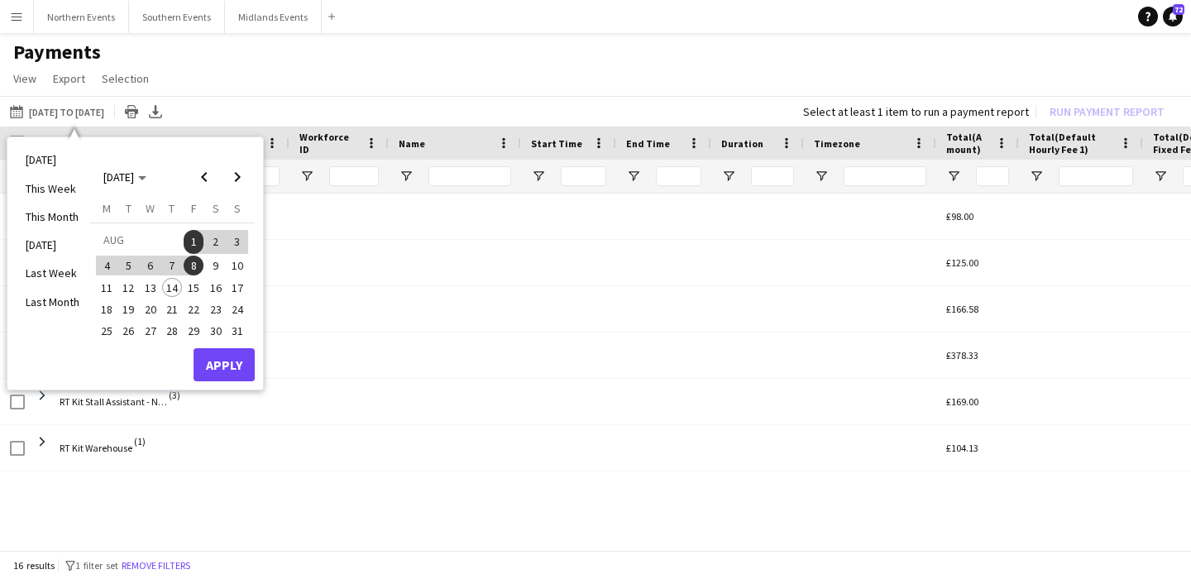
click at [194, 266] on span "8" at bounding box center [194, 266] width 20 height 20
click at [194, 239] on span "1" at bounding box center [194, 241] width 20 height 23
click at [194, 261] on span "8" at bounding box center [194, 266] width 20 height 20
click at [194, 239] on span "1" at bounding box center [194, 241] width 20 height 23
click at [194, 241] on span "1" at bounding box center [194, 241] width 20 height 23
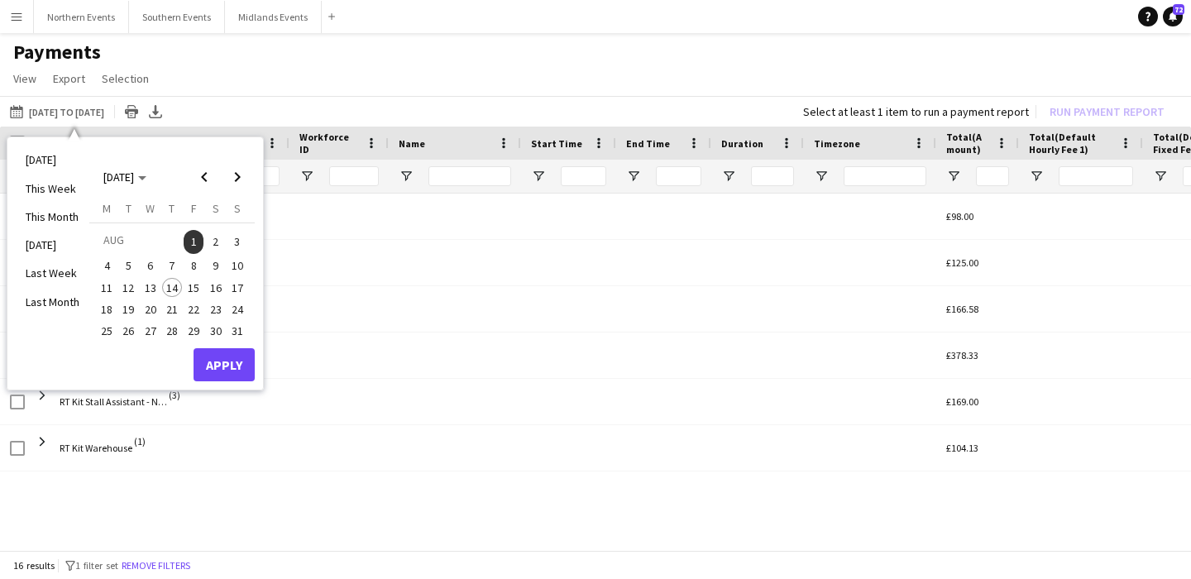
click at [194, 241] on span "1" at bounding box center [194, 241] width 20 height 23
click at [194, 270] on span "8" at bounding box center [194, 266] width 20 height 20
click at [194, 241] on span "1" at bounding box center [194, 241] width 20 height 23
click at [194, 236] on span "1" at bounding box center [194, 241] width 20 height 23
click at [194, 263] on span "8" at bounding box center [194, 266] width 20 height 20
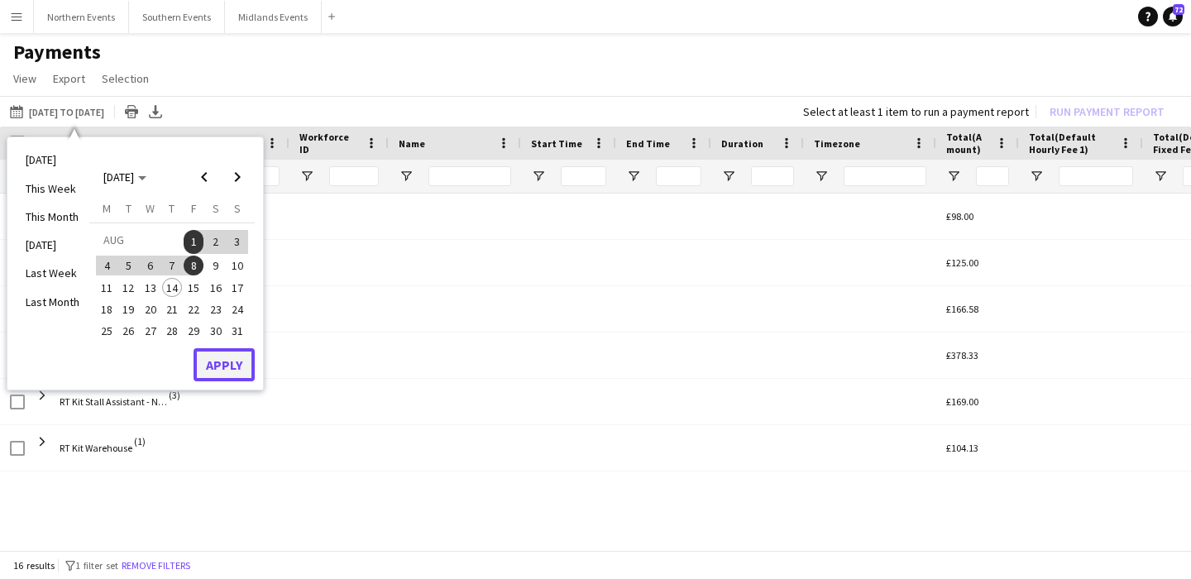
click at [226, 363] on button "Apply" at bounding box center [224, 364] width 61 height 33
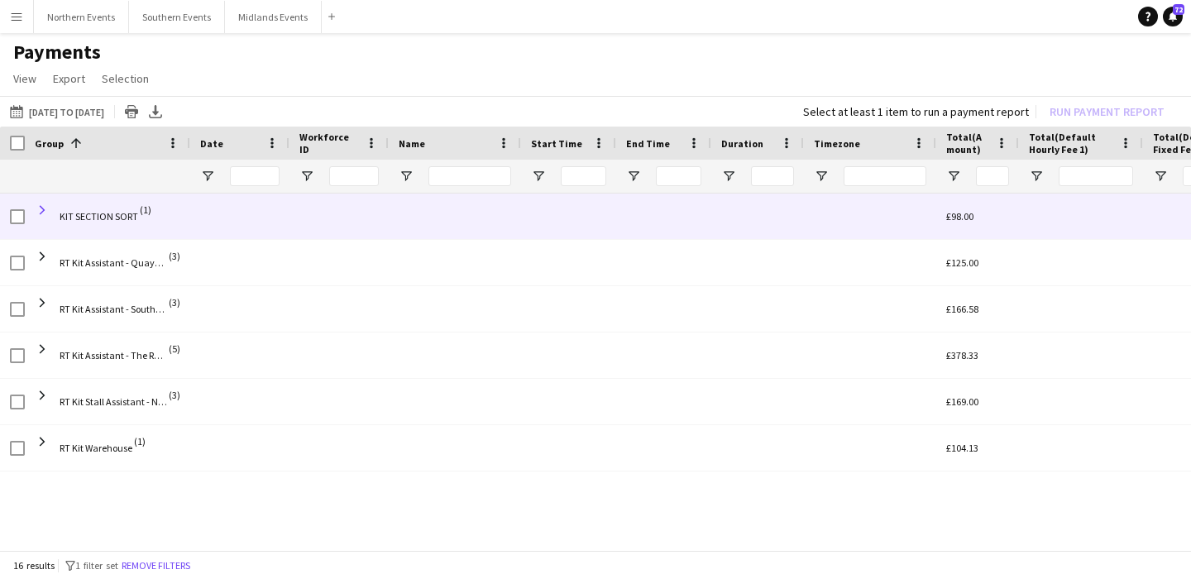
click at [44, 206] on span at bounding box center [42, 210] width 15 height 15
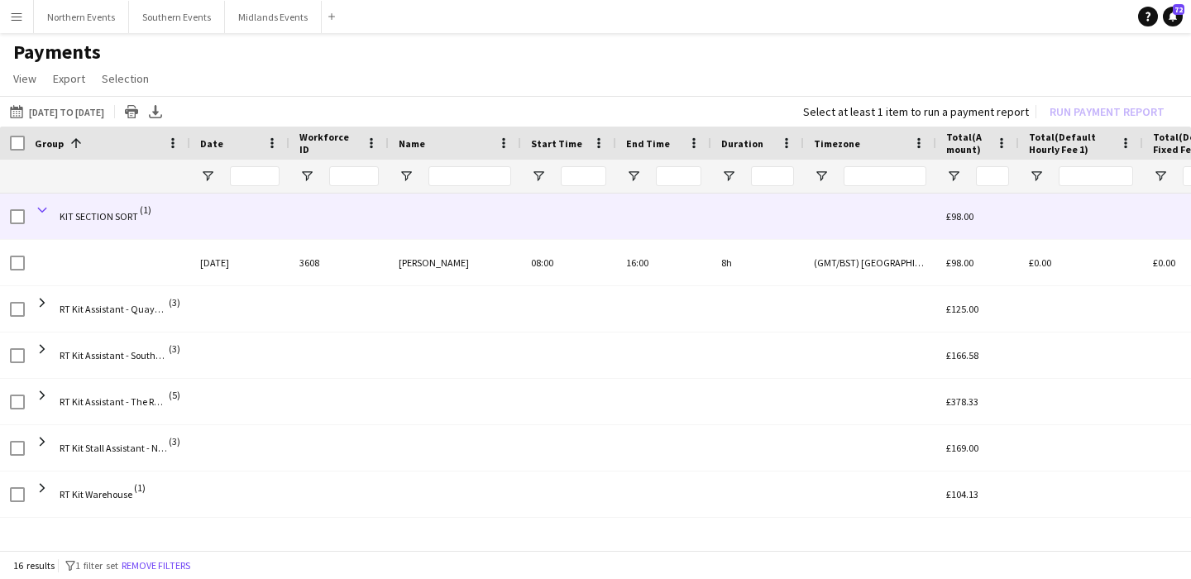
click at [45, 206] on span at bounding box center [42, 210] width 15 height 15
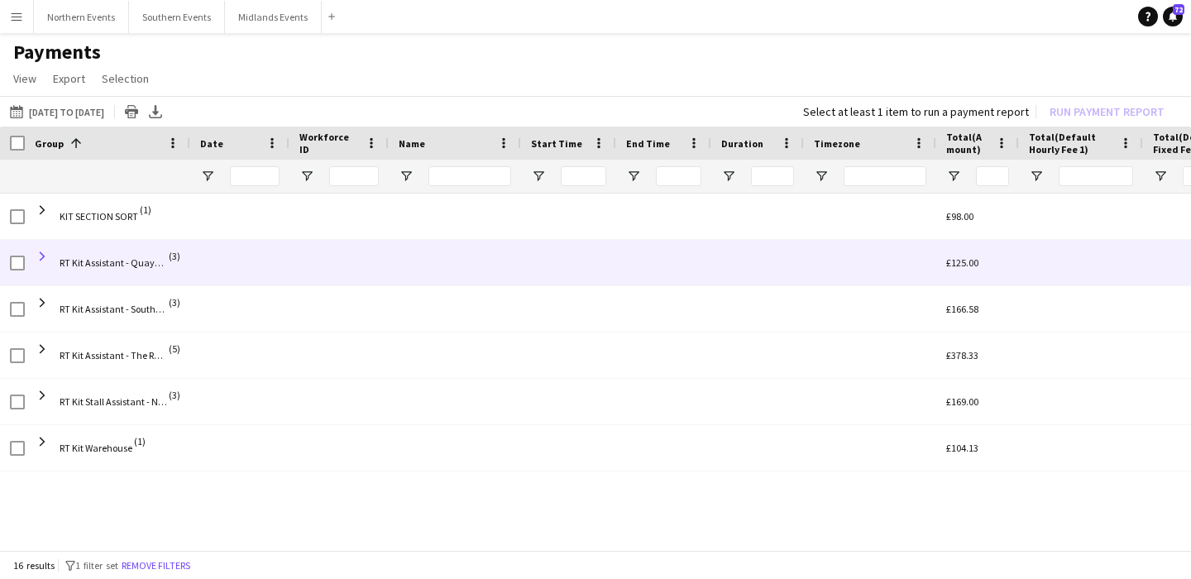
click at [41, 251] on span at bounding box center [42, 256] width 15 height 15
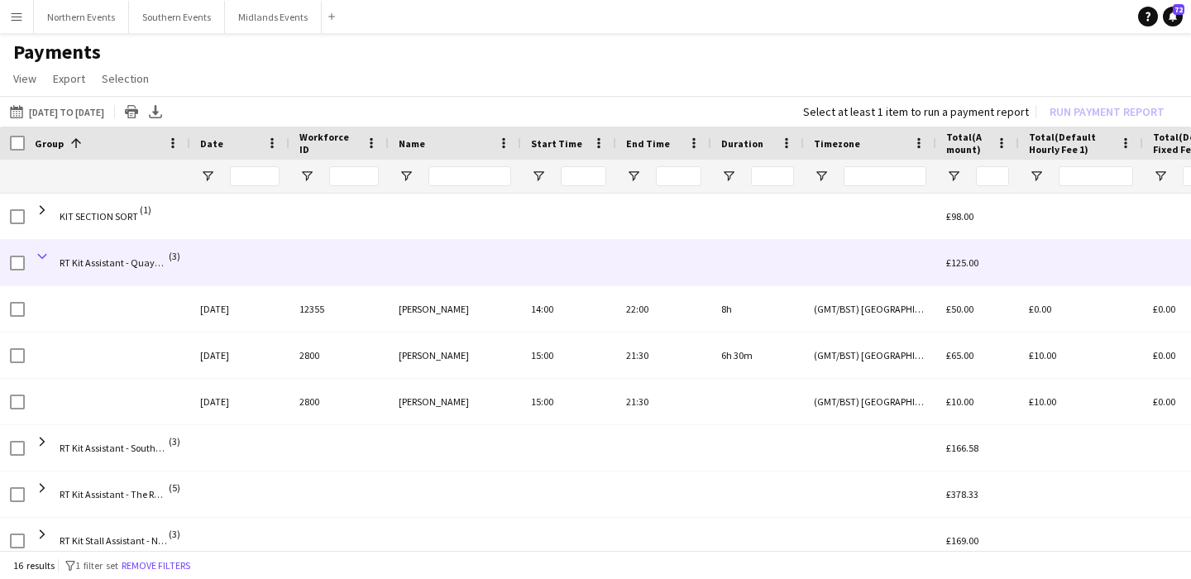
click at [41, 253] on span at bounding box center [42, 256] width 15 height 15
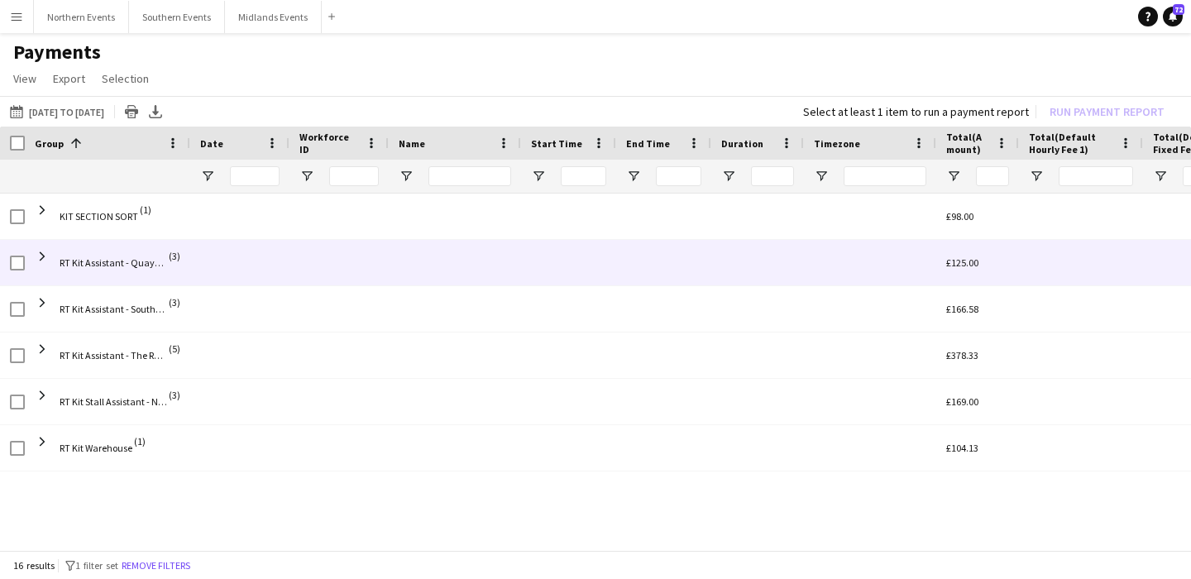
click at [41, 253] on span at bounding box center [42, 256] width 15 height 15
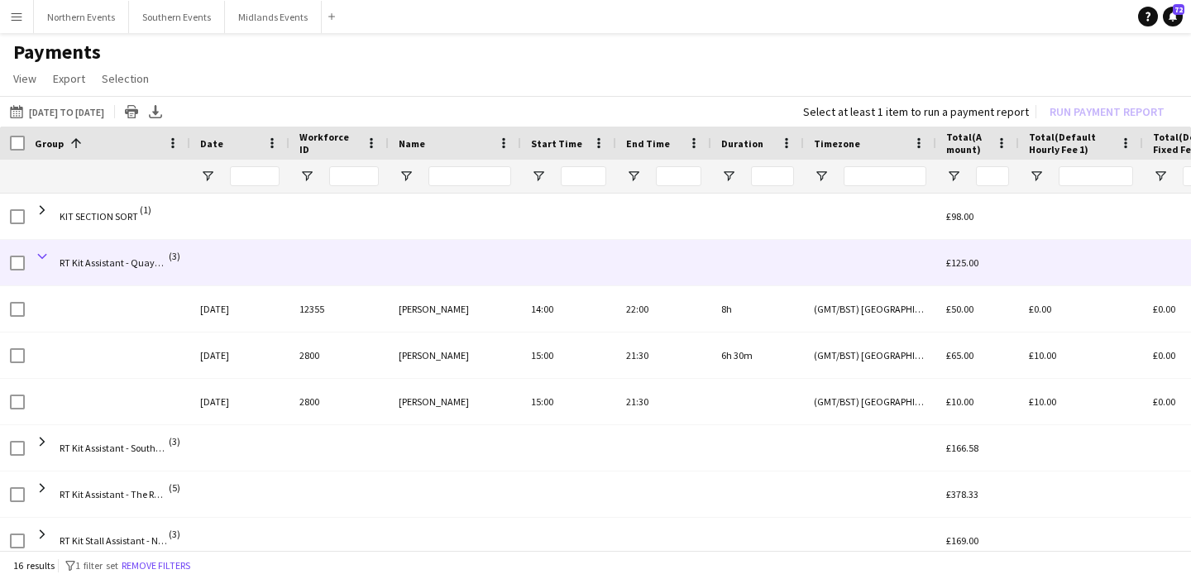
click at [45, 256] on span at bounding box center [42, 256] width 15 height 15
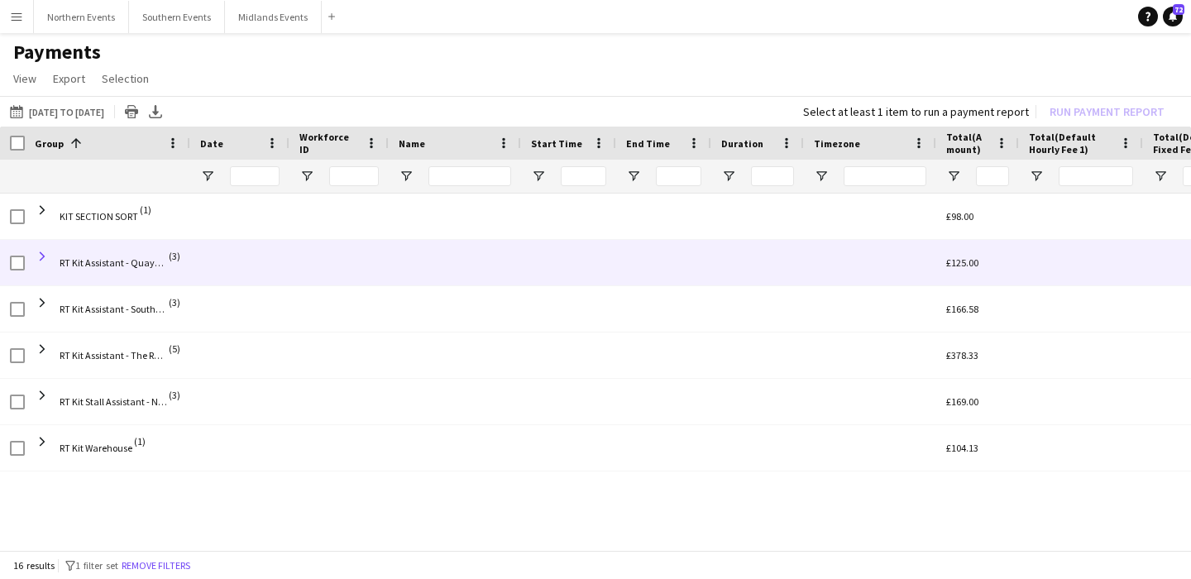
click at [42, 253] on span at bounding box center [42, 256] width 15 height 15
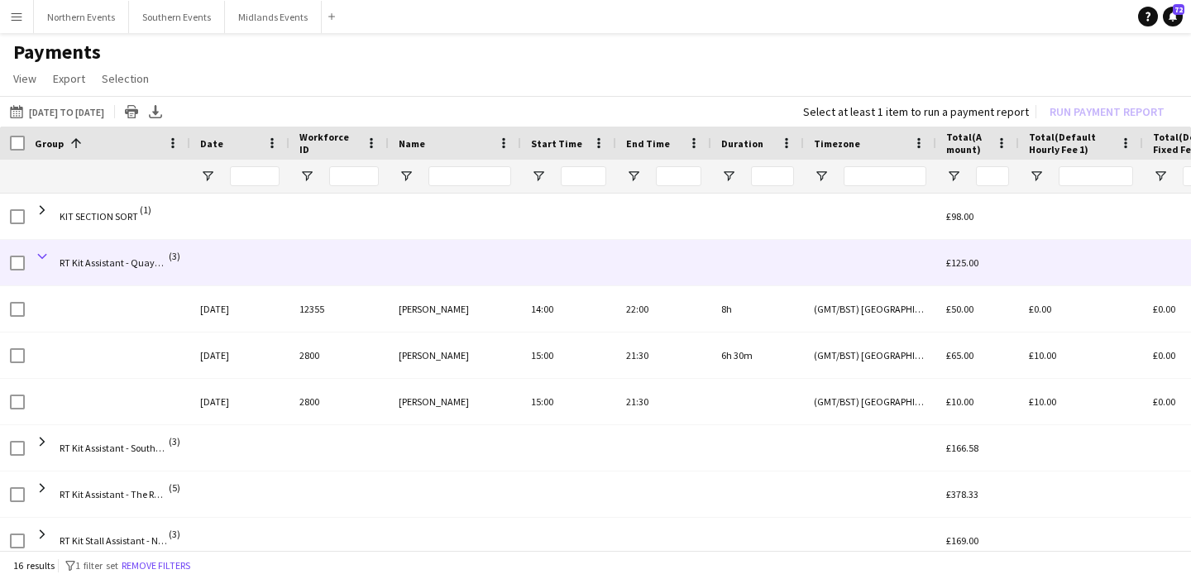
click at [42, 253] on span at bounding box center [42, 256] width 15 height 15
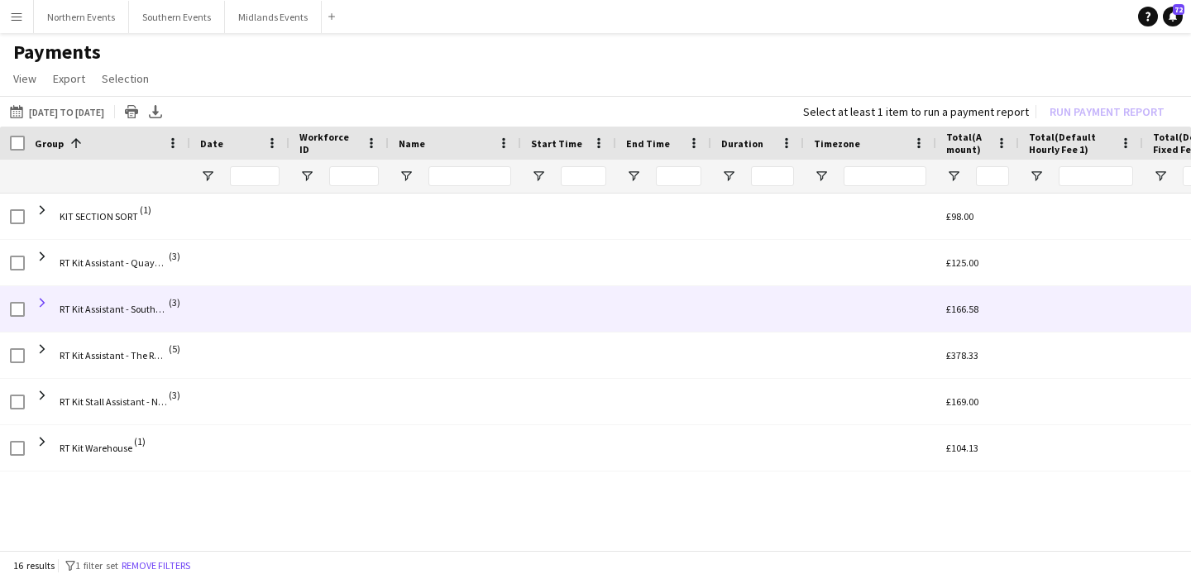
click at [43, 299] on span at bounding box center [42, 302] width 15 height 15
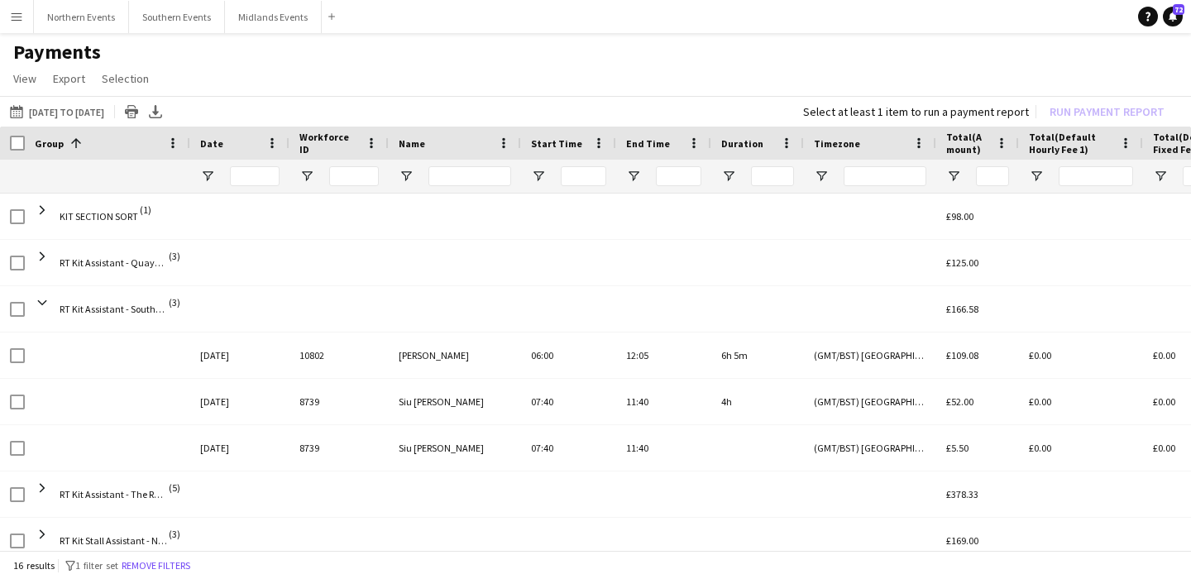
click at [190, 143] on div "Date" at bounding box center [239, 143] width 99 height 33
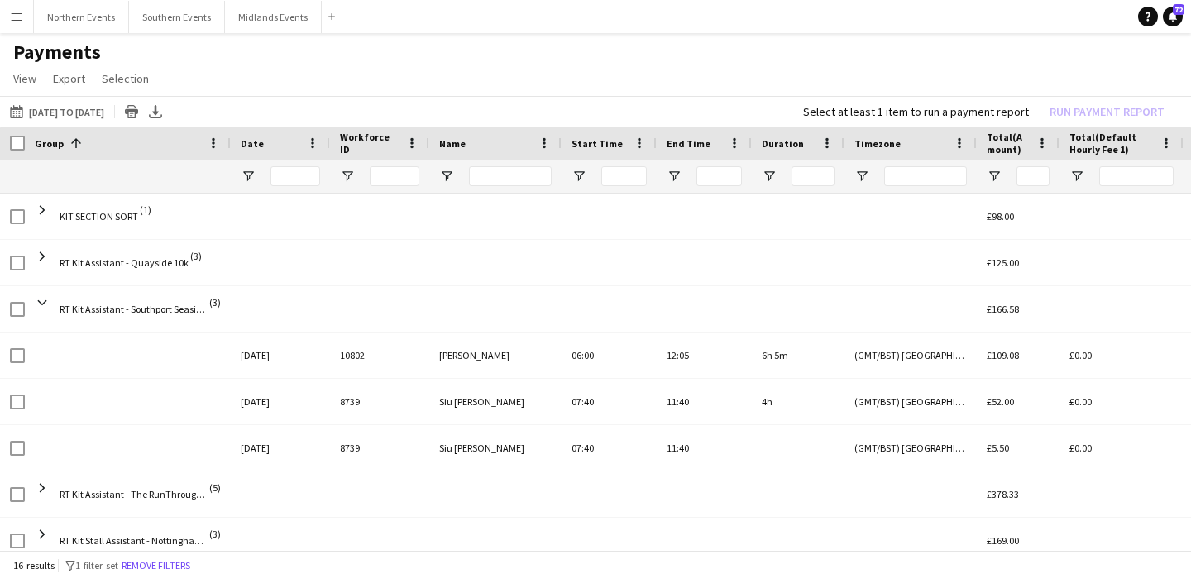
drag, startPoint x: 187, startPoint y: 142, endPoint x: 228, endPoint y: 142, distance: 41.4
click at [228, 142] on div at bounding box center [230, 143] width 7 height 33
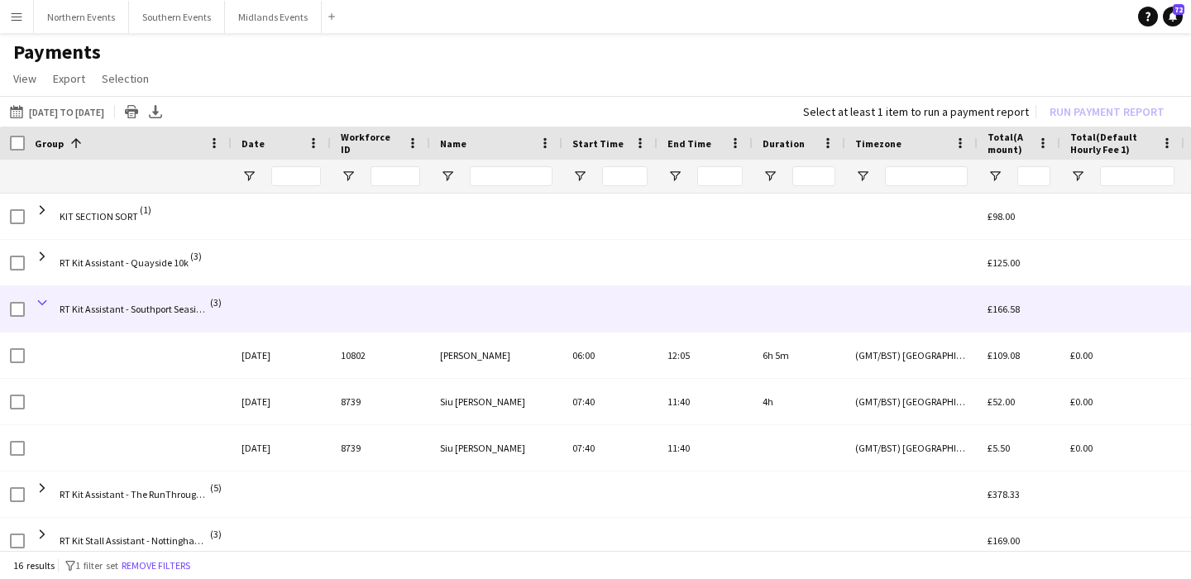
click at [41, 300] on span at bounding box center [42, 302] width 15 height 15
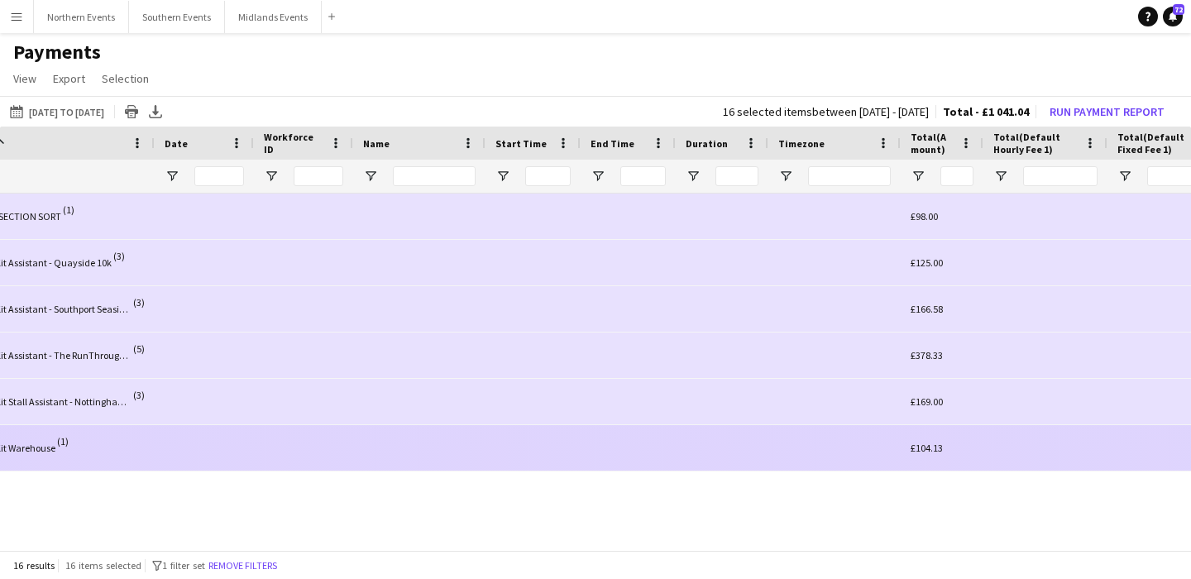
scroll to position [0, 388]
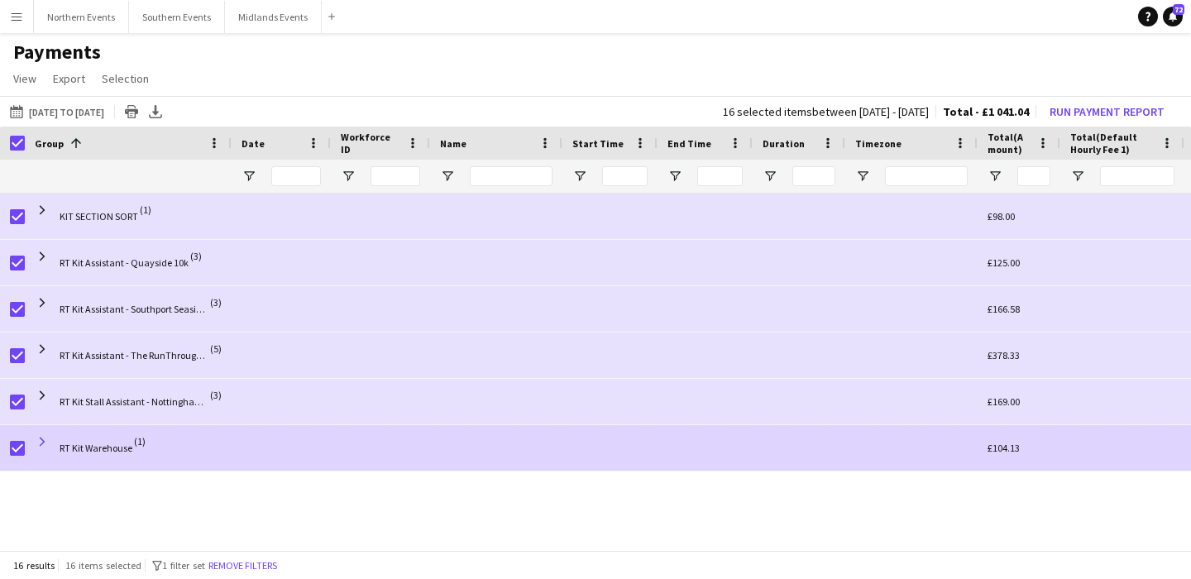
click at [43, 440] on span at bounding box center [42, 441] width 15 height 15
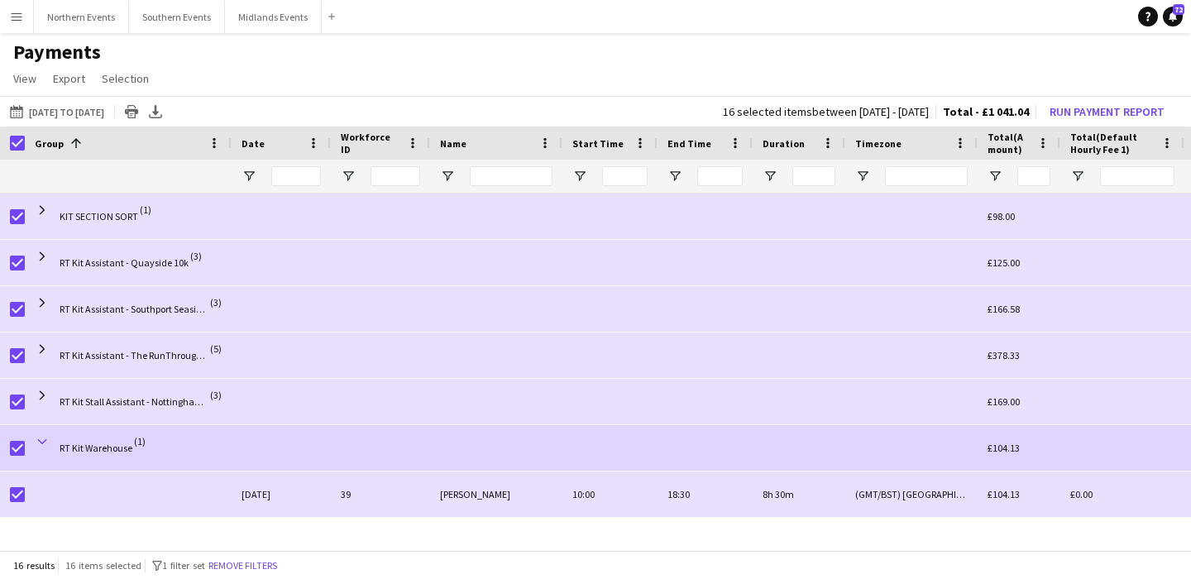
click at [40, 441] on span at bounding box center [42, 441] width 15 height 15
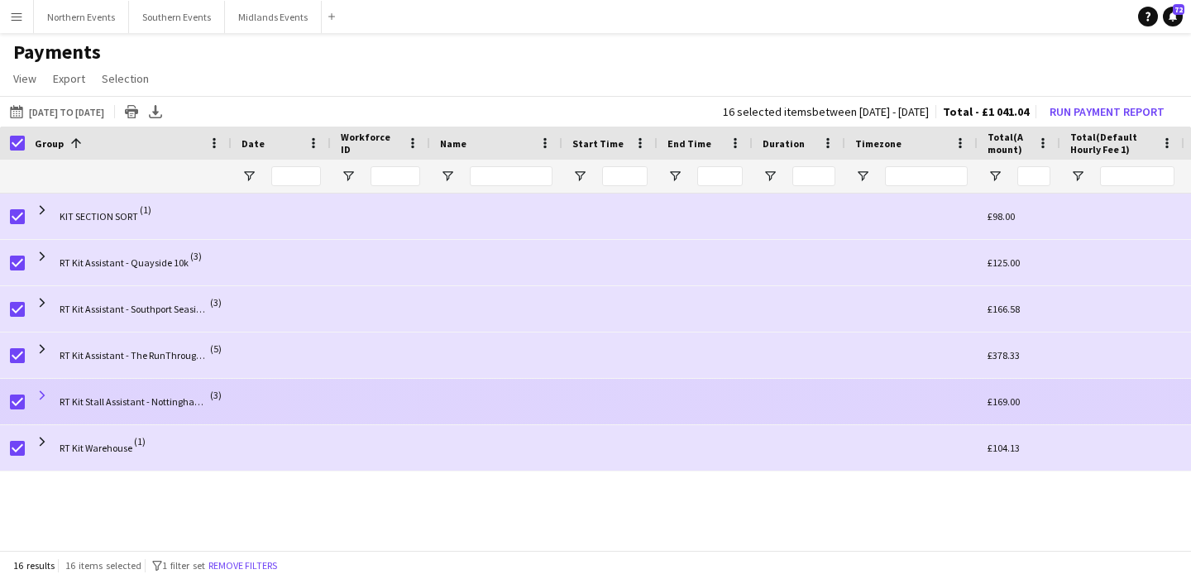
click at [38, 398] on span at bounding box center [42, 395] width 15 height 15
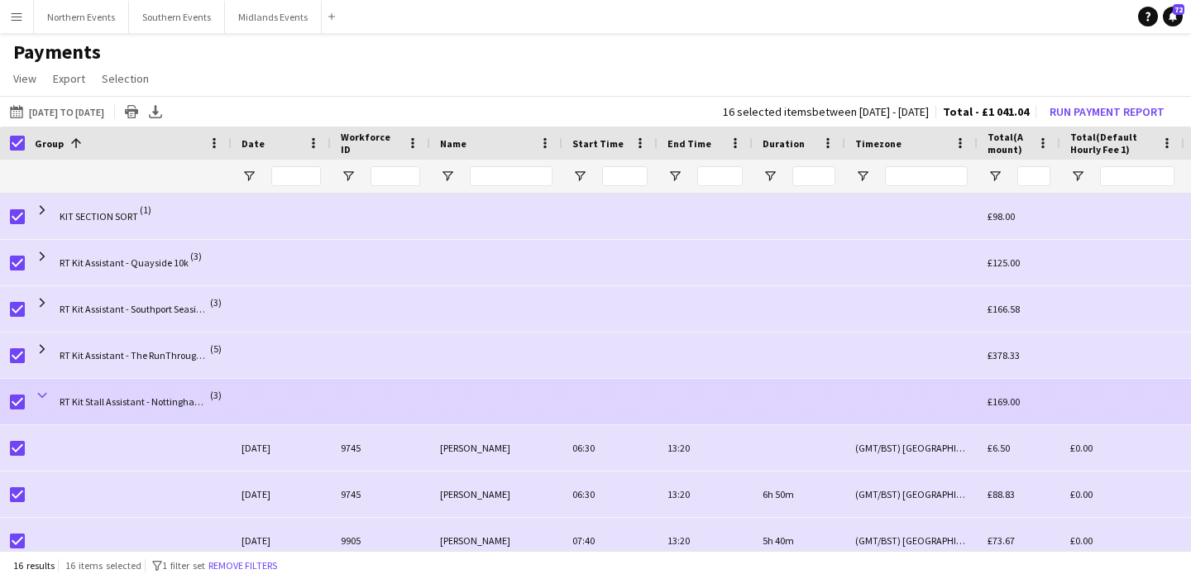
click at [38, 398] on span at bounding box center [42, 395] width 15 height 15
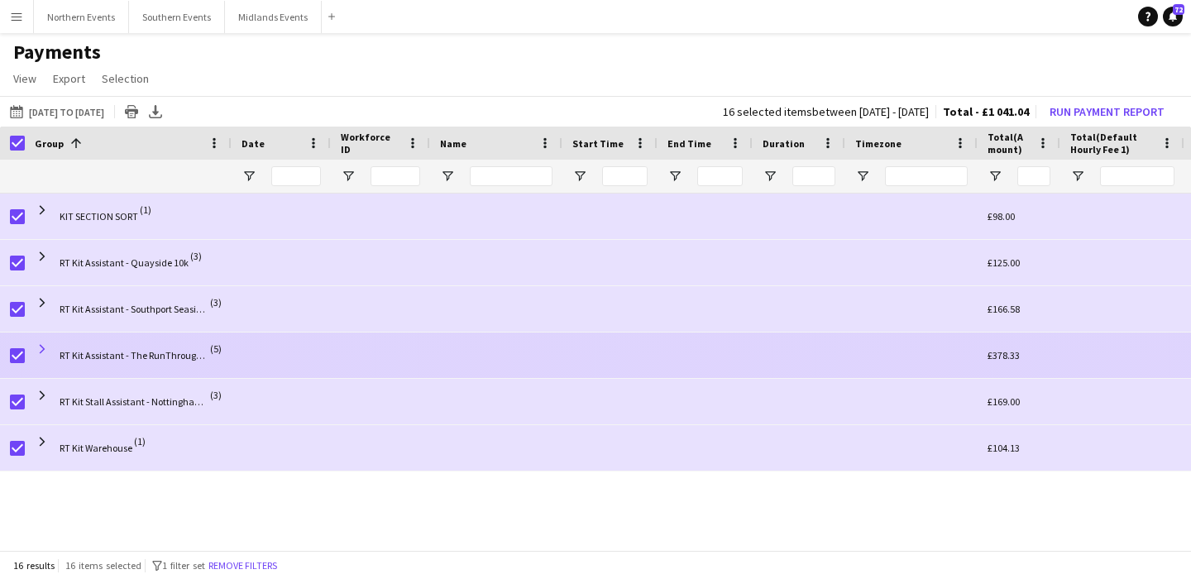
click at [41, 347] on span at bounding box center [42, 349] width 15 height 15
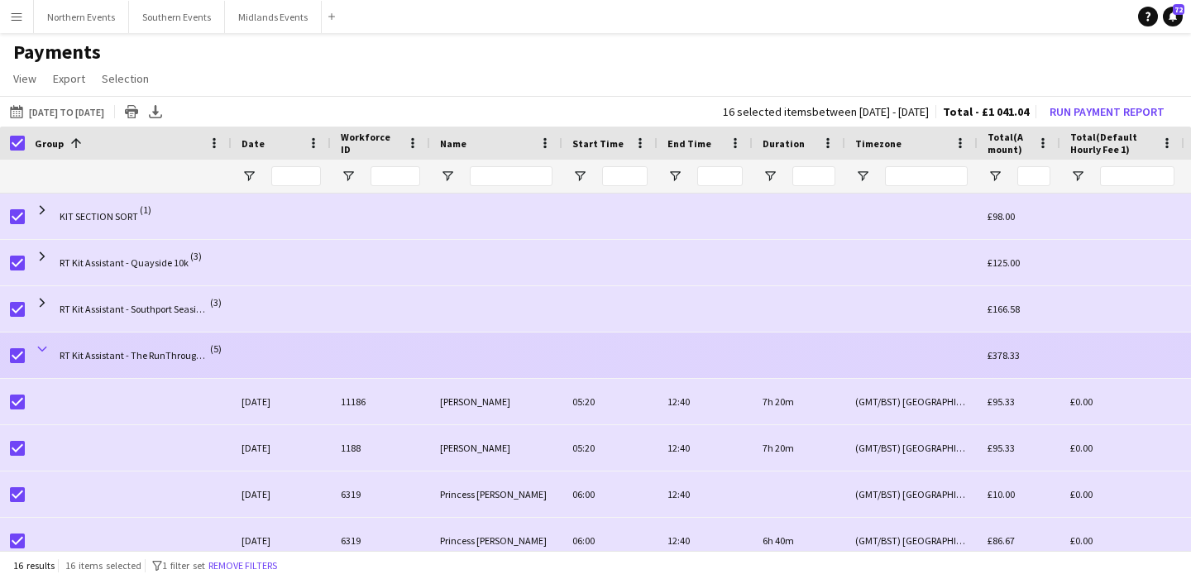
click at [41, 347] on span at bounding box center [42, 349] width 15 height 15
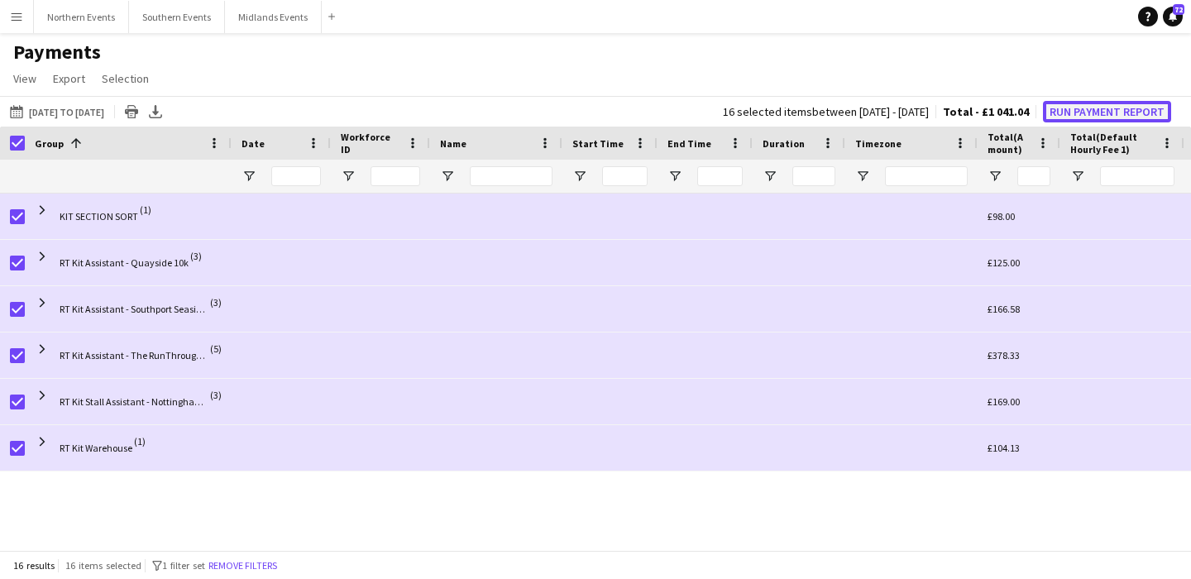
click at [1115, 112] on button "Run Payment Report" at bounding box center [1107, 112] width 128 height 22
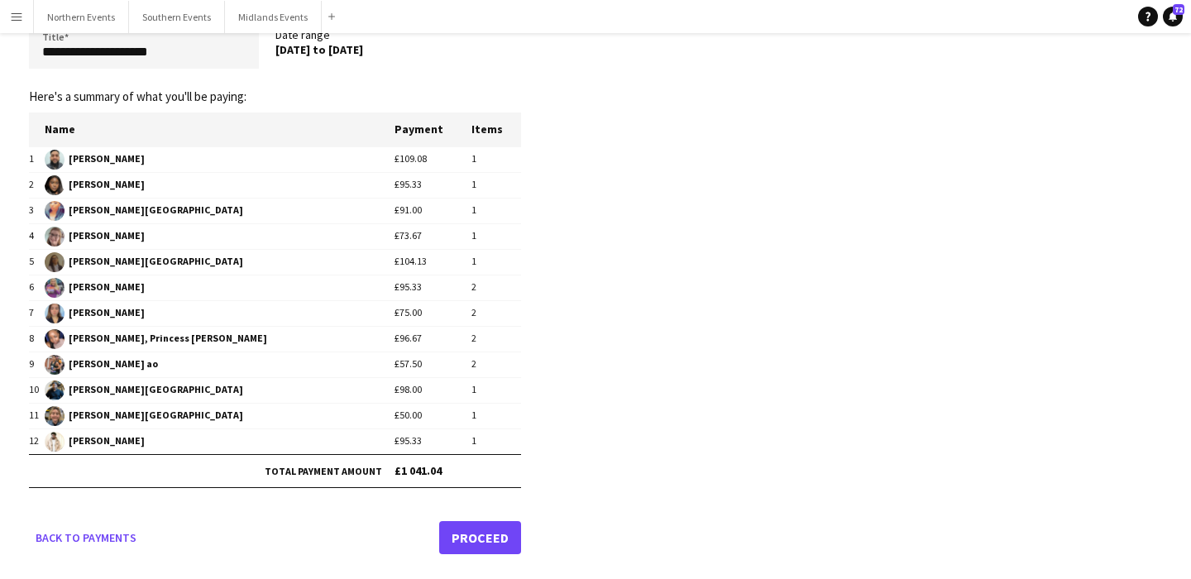
click at [498, 532] on link "Proceed" at bounding box center [480, 537] width 82 height 33
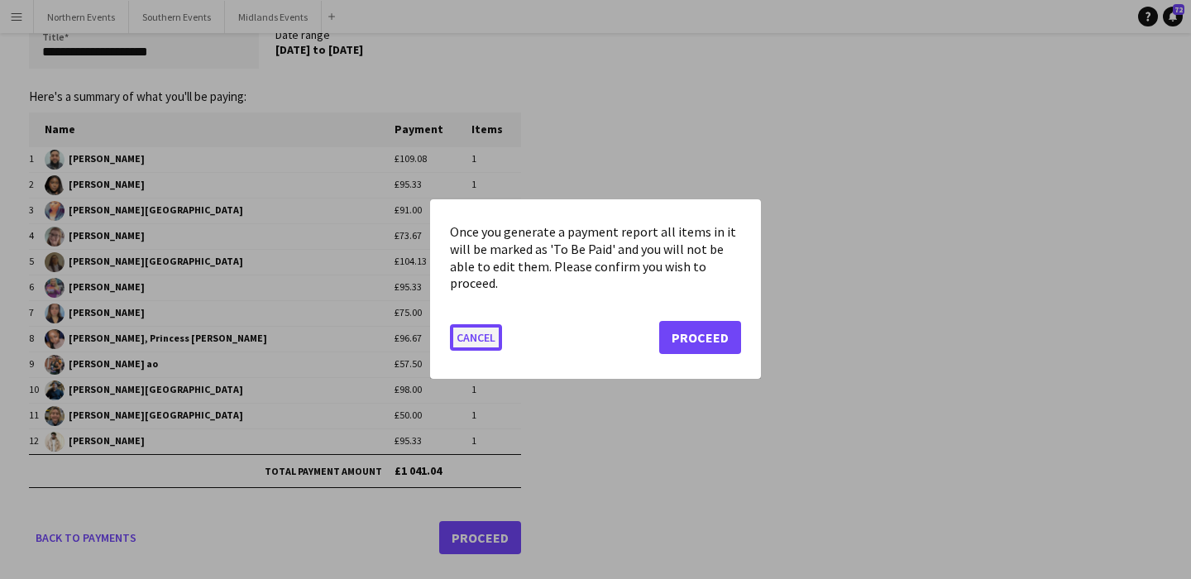
click at [485, 335] on button "Cancel" at bounding box center [476, 338] width 52 height 26
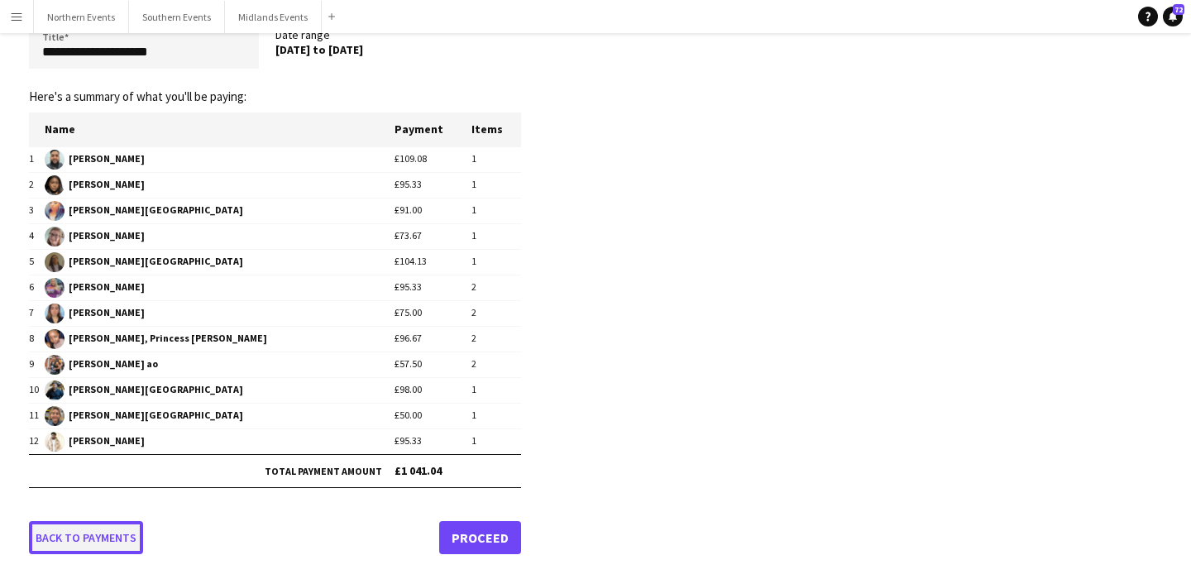
click at [98, 546] on link "Back to payments" at bounding box center [86, 537] width 114 height 33
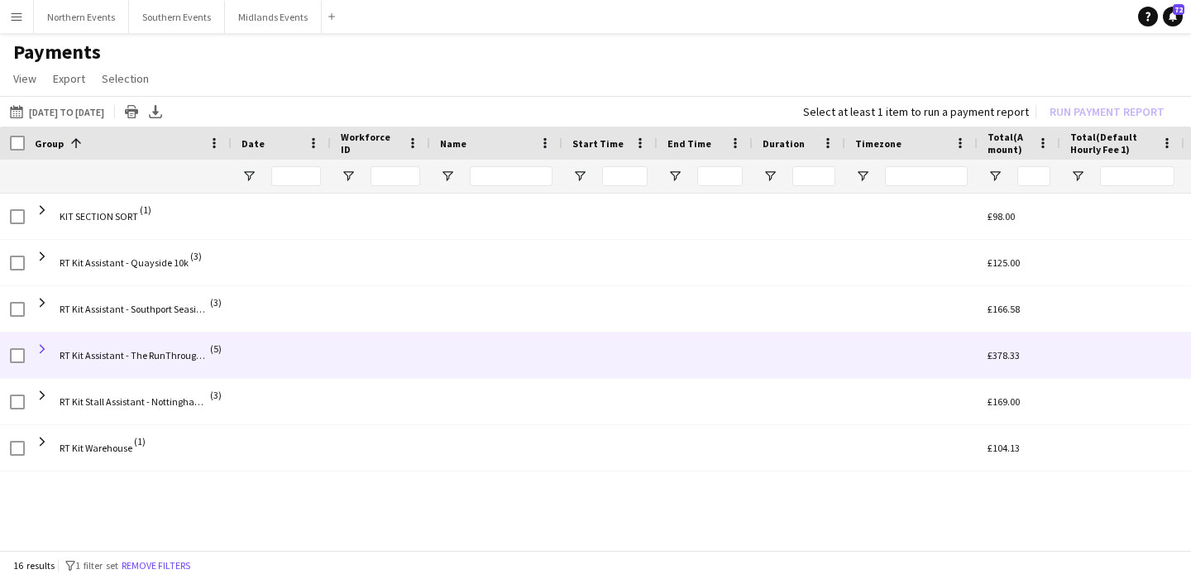
click at [41, 347] on span at bounding box center [42, 349] width 15 height 15
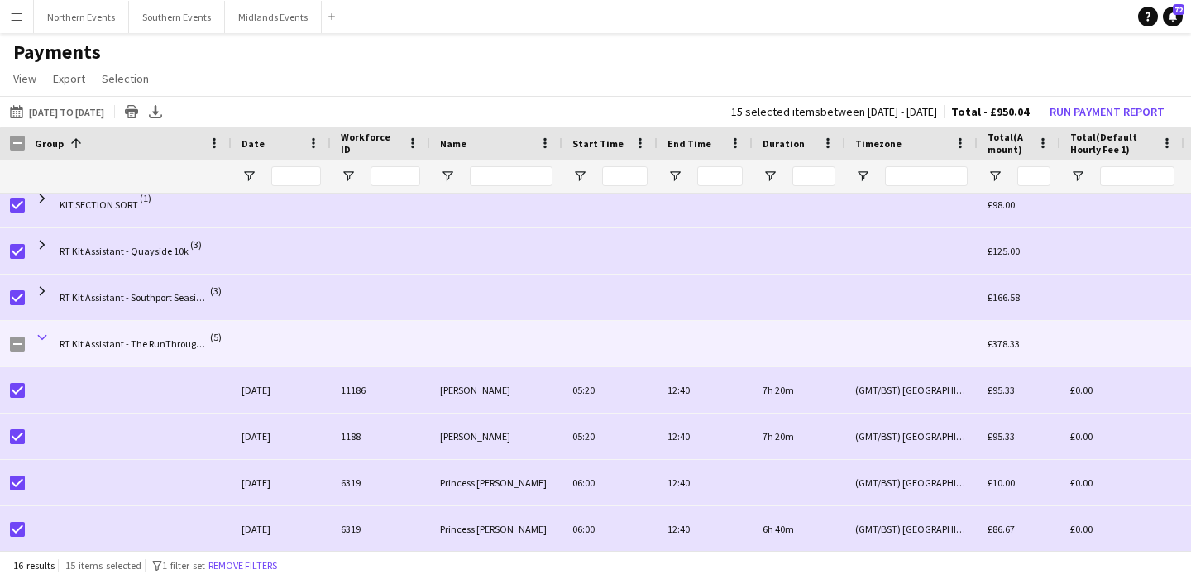
click at [41, 338] on span at bounding box center [42, 337] width 15 height 15
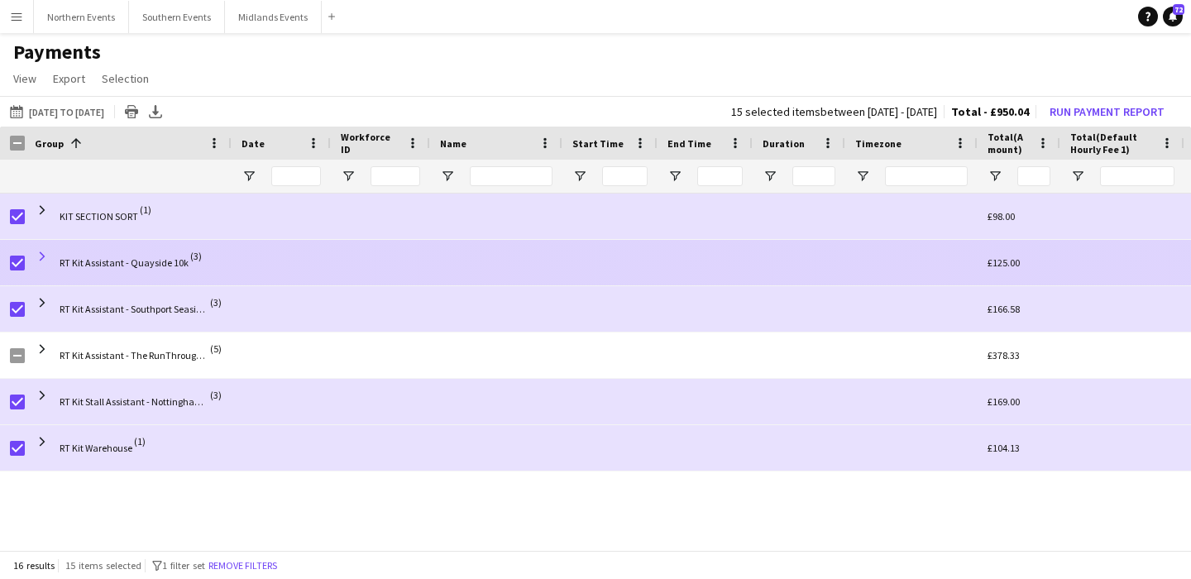
click at [40, 261] on span at bounding box center [42, 256] width 15 height 15
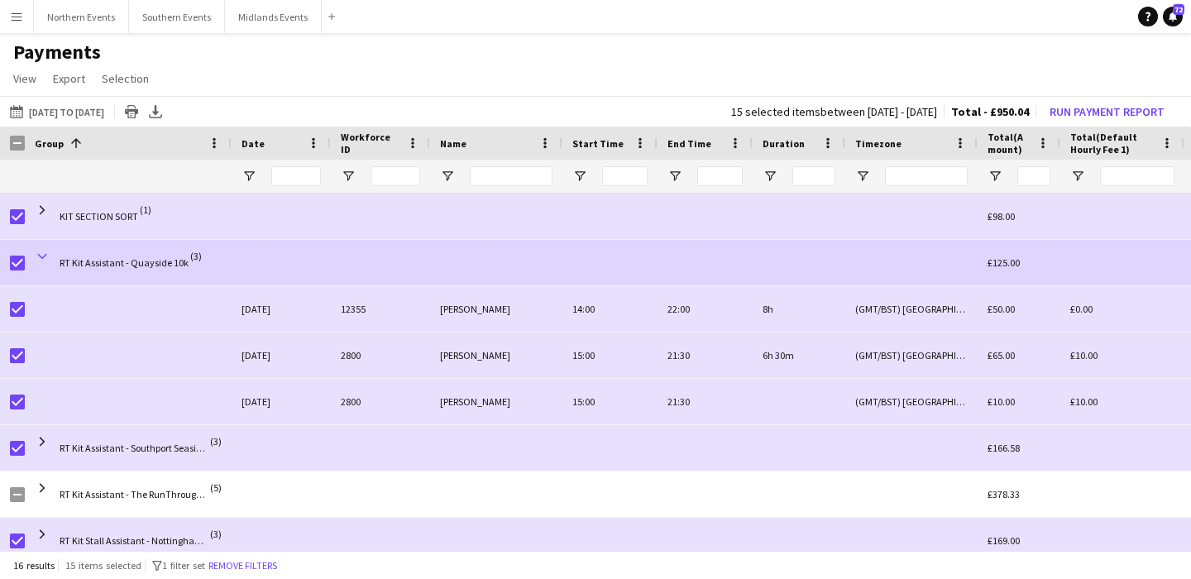
click at [41, 261] on span at bounding box center [42, 256] width 15 height 15
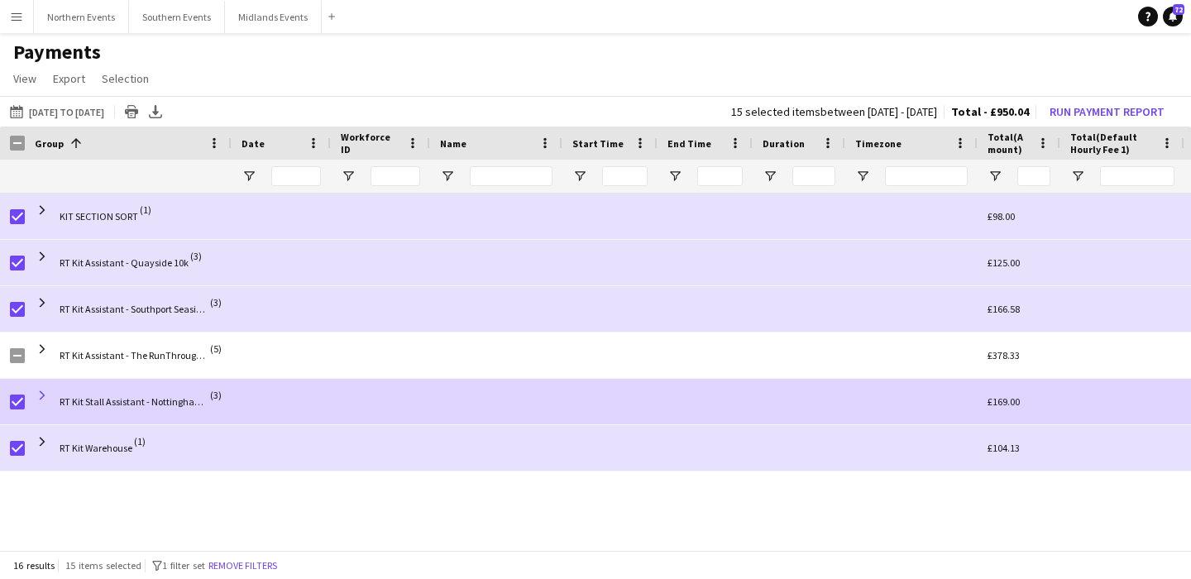
click at [42, 399] on span at bounding box center [42, 395] width 15 height 15
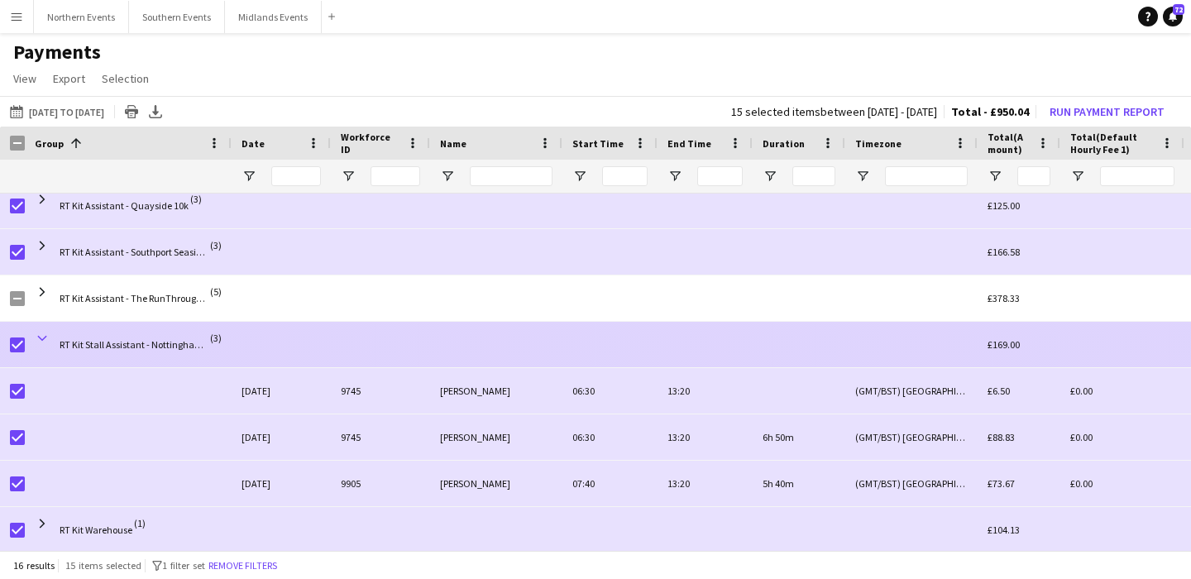
click at [41, 339] on span at bounding box center [42, 338] width 15 height 15
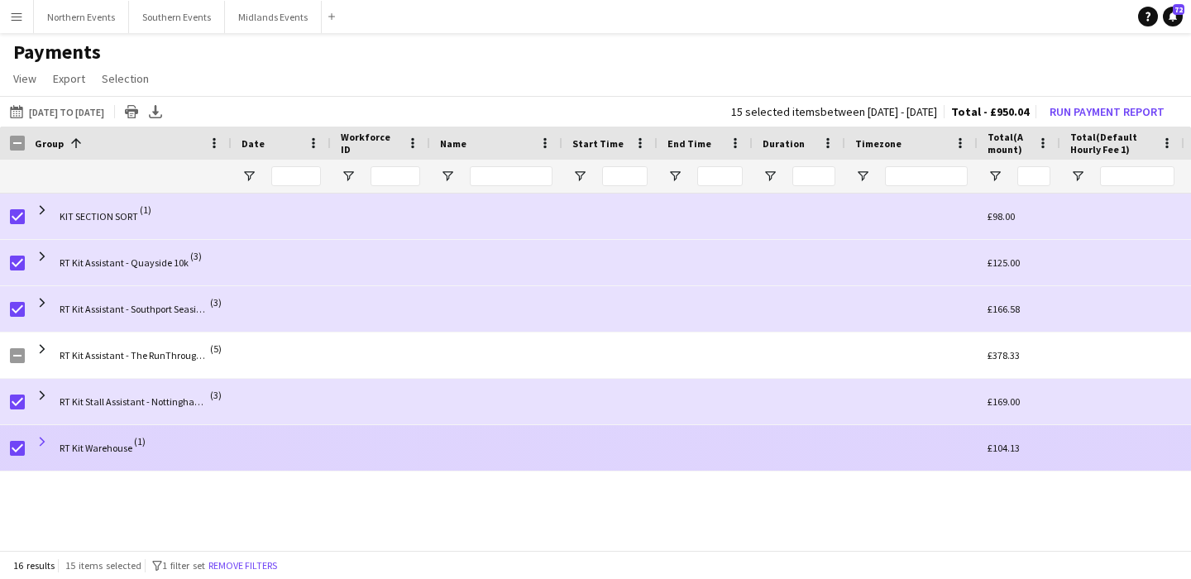
click at [42, 439] on span at bounding box center [42, 441] width 15 height 15
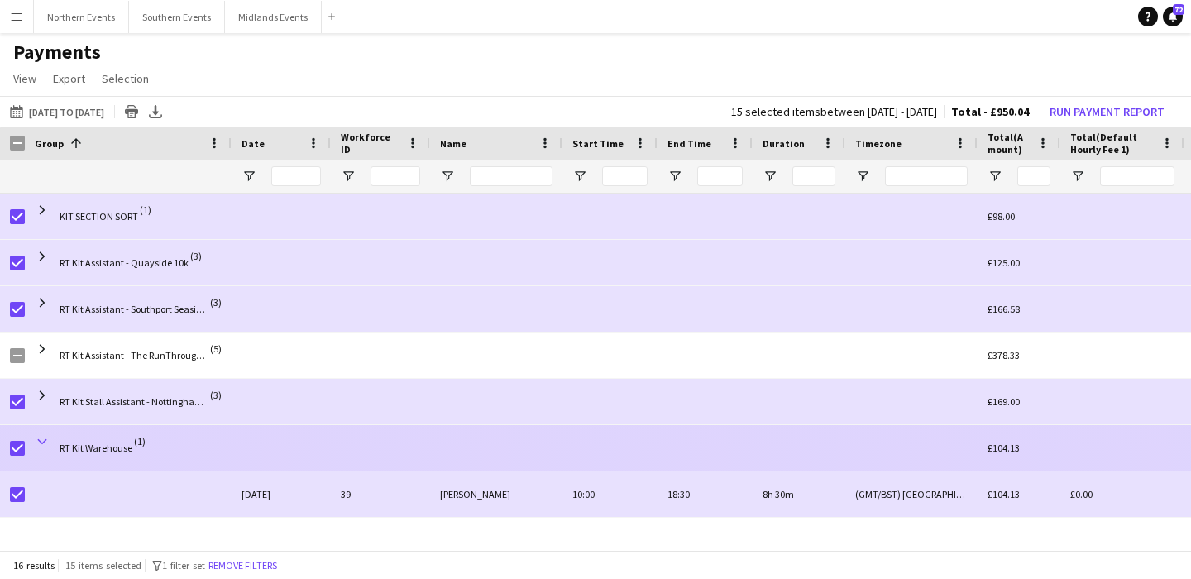
click at [46, 442] on span at bounding box center [42, 441] width 15 height 15
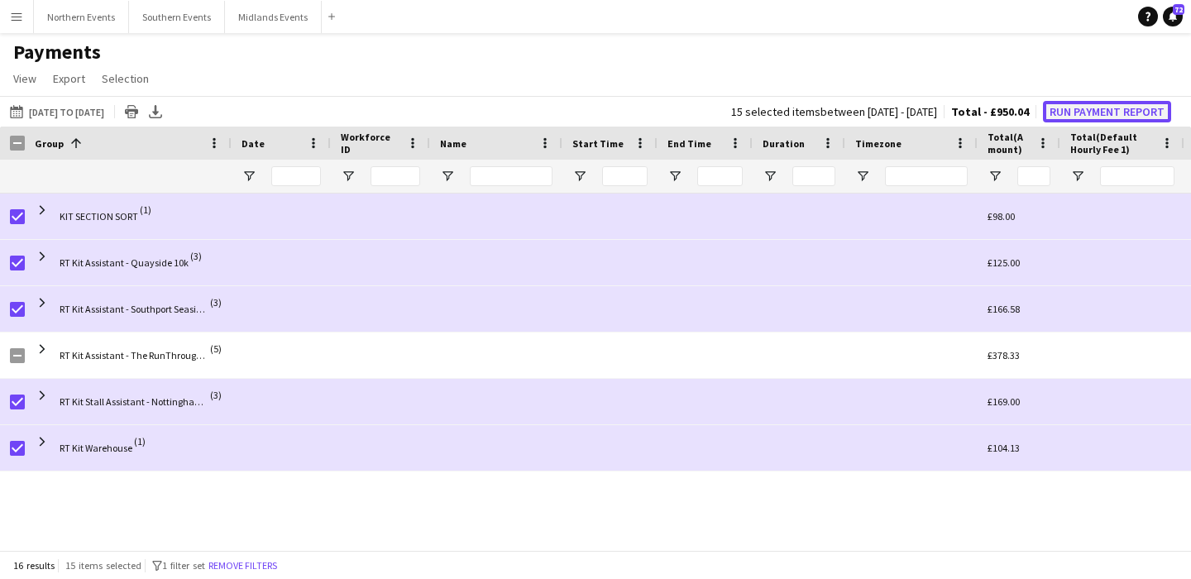
click at [1082, 108] on button "Run Payment Report" at bounding box center [1107, 112] width 128 height 22
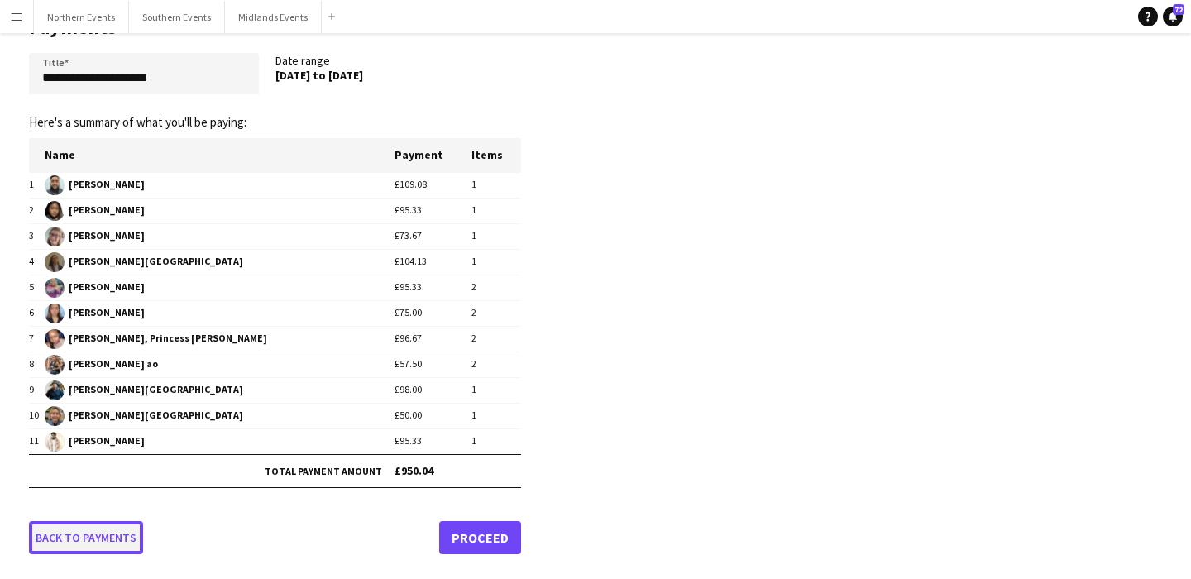
click at [119, 545] on link "Back to payments" at bounding box center [86, 537] width 114 height 33
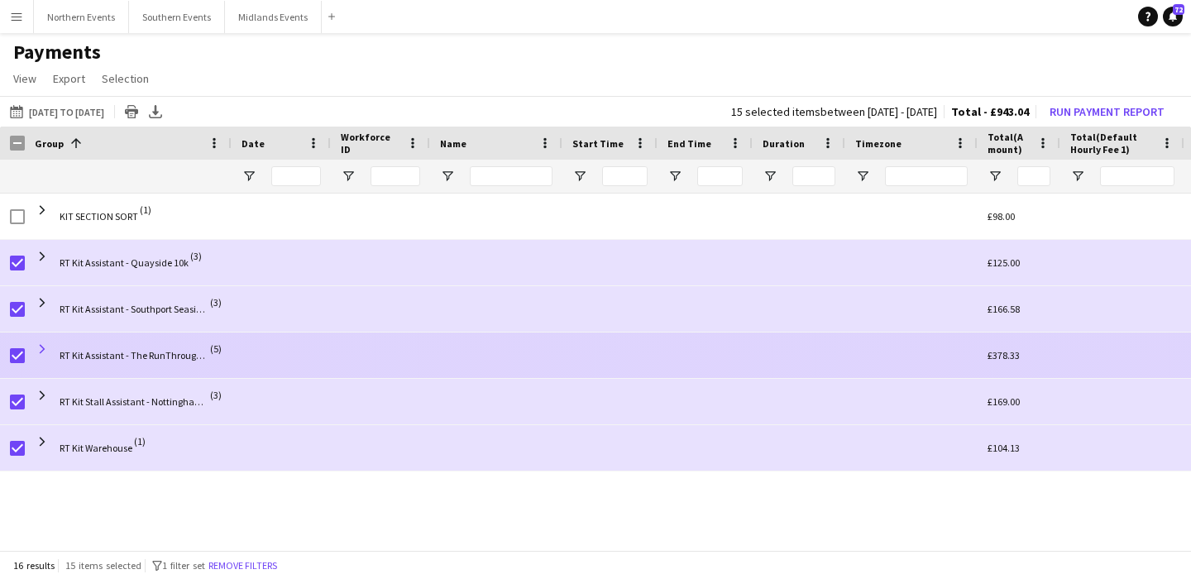
click at [43, 346] on span at bounding box center [42, 349] width 15 height 15
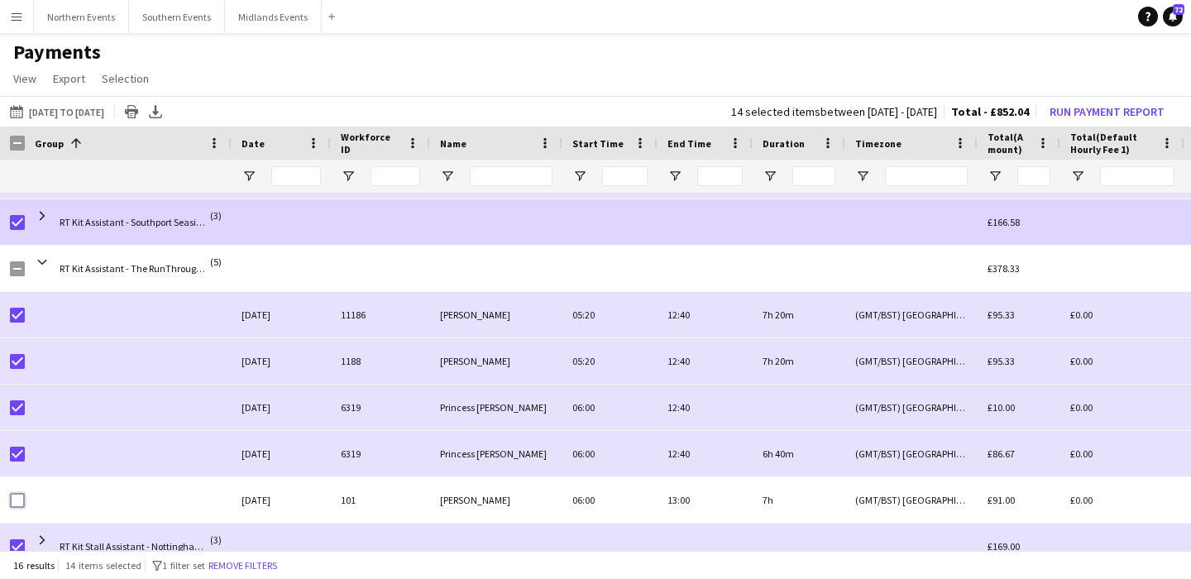
scroll to position [150, 0]
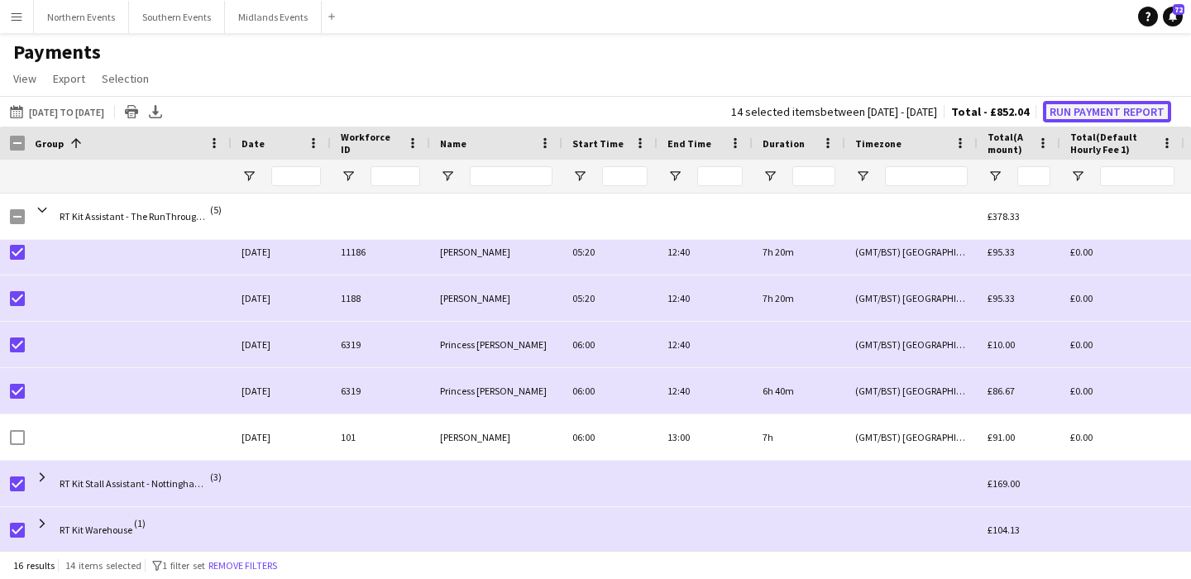
click at [1093, 104] on button "Run Payment Report" at bounding box center [1107, 112] width 128 height 22
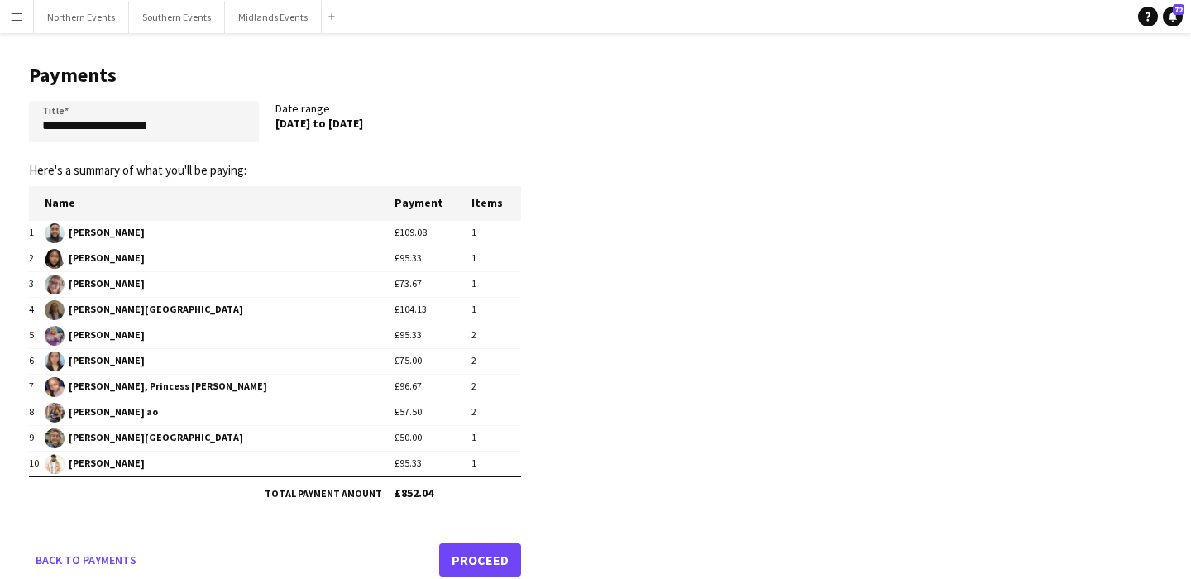
click at [478, 558] on link "Proceed" at bounding box center [480, 559] width 82 height 33
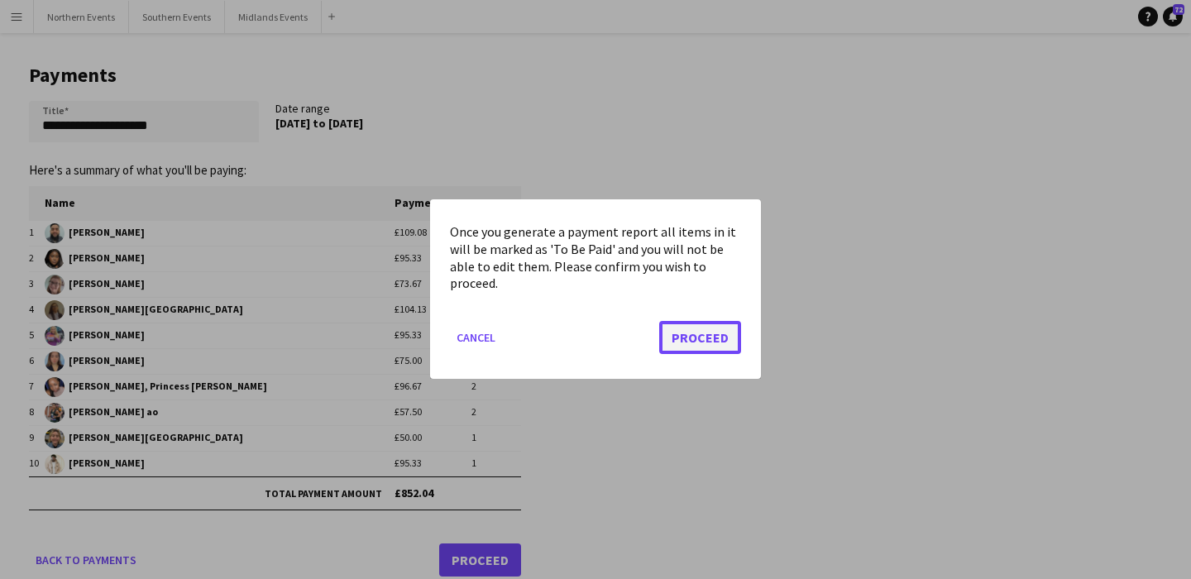
click at [679, 339] on button "Proceed" at bounding box center [700, 338] width 82 height 33
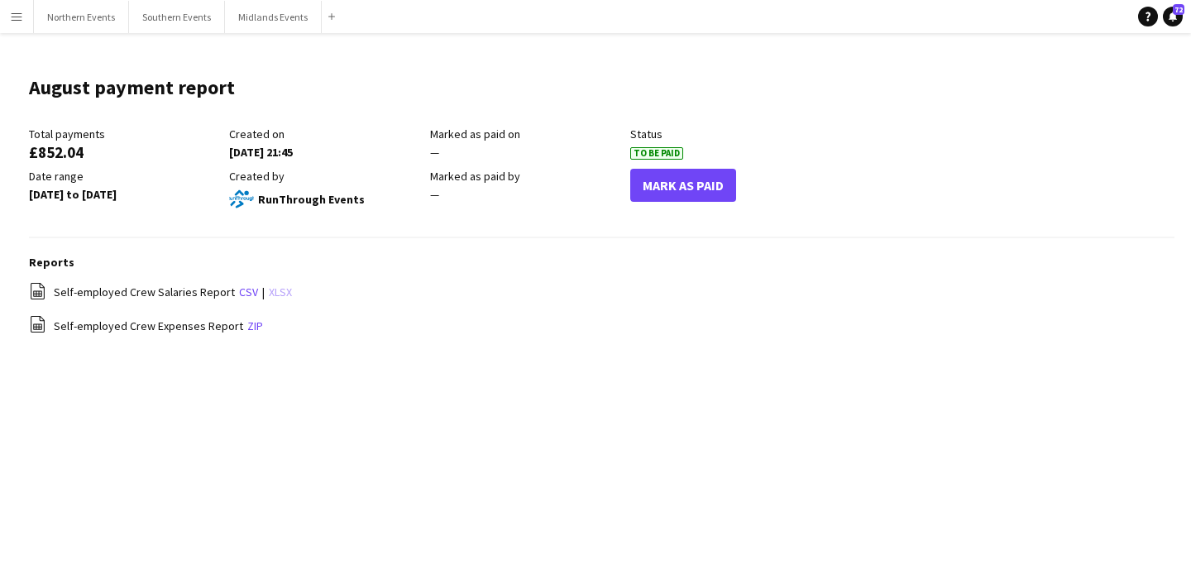
click at [275, 291] on link "xlsx" at bounding box center [280, 292] width 23 height 15
click at [687, 189] on button "Mark As Paid" at bounding box center [683, 185] width 106 height 33
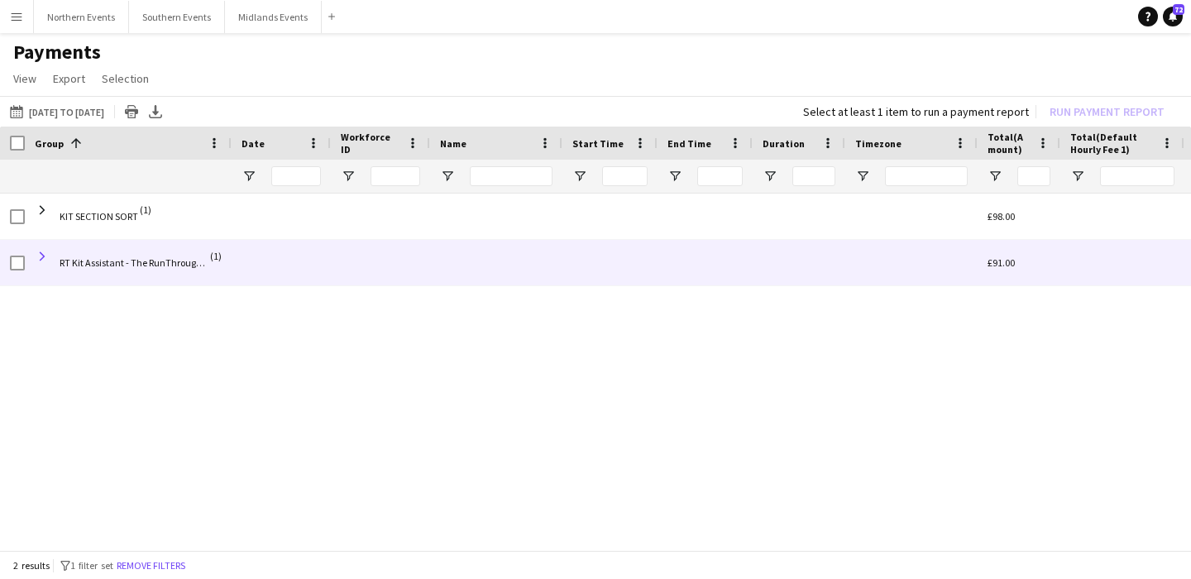
click at [40, 253] on span at bounding box center [42, 256] width 15 height 15
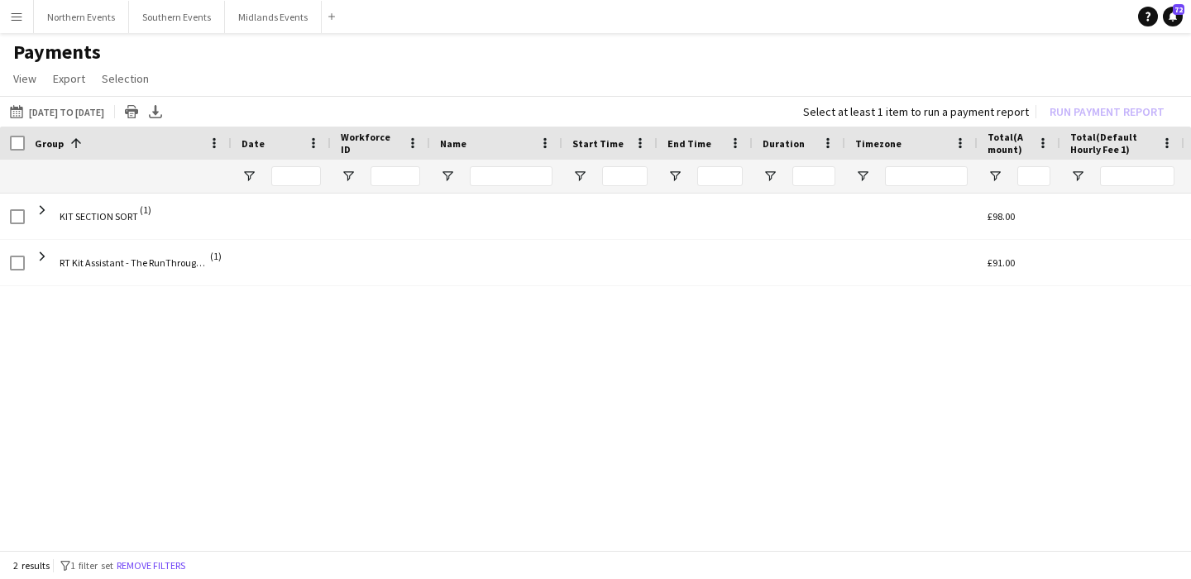
click at [23, 24] on button "Menu" at bounding box center [16, 16] width 33 height 33
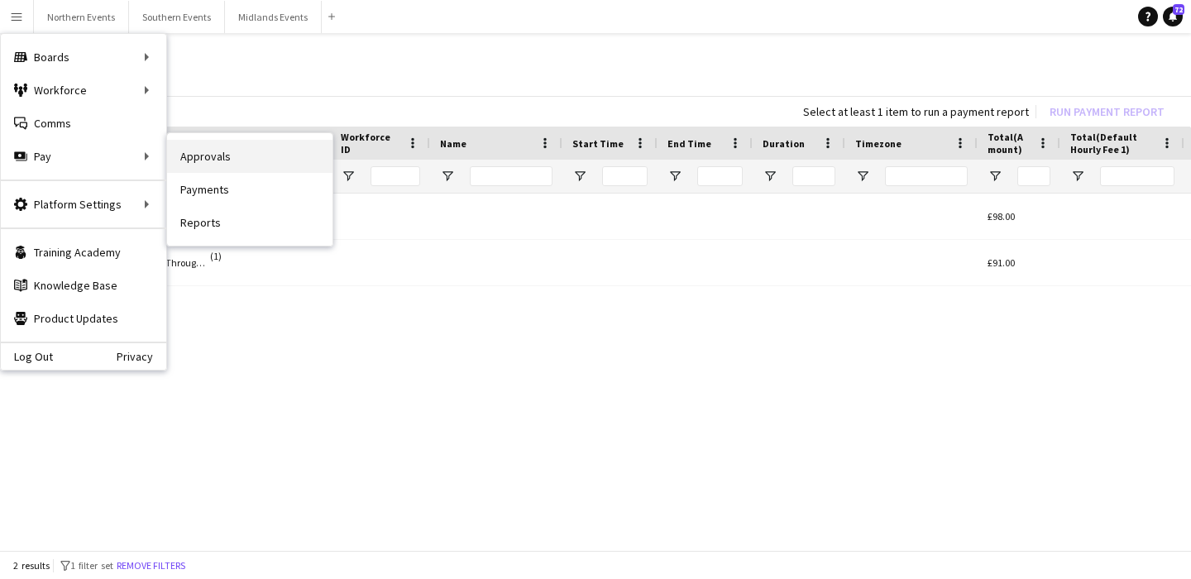
click at [198, 151] on link "Approvals" at bounding box center [249, 156] width 165 height 33
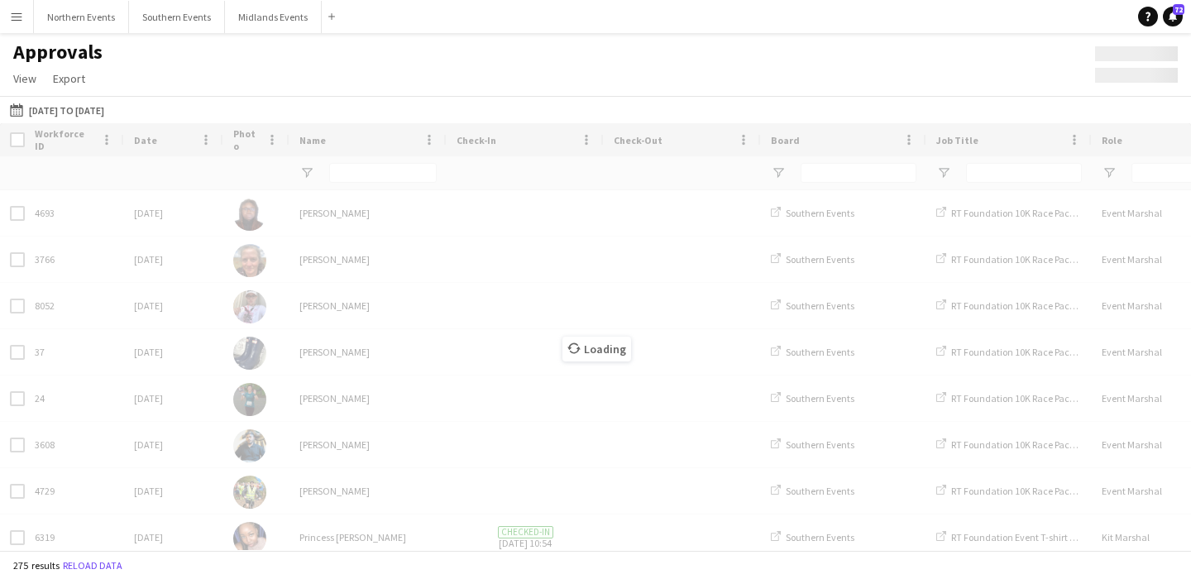
type input "******"
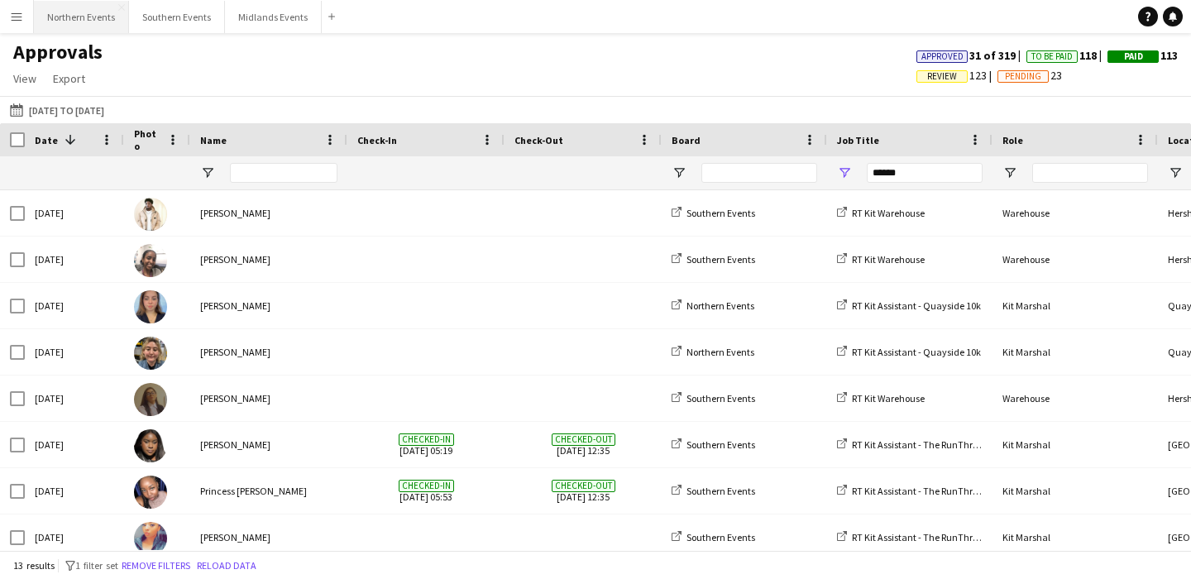
click at [79, 22] on button "Northern Events Close" at bounding box center [81, 17] width 95 height 32
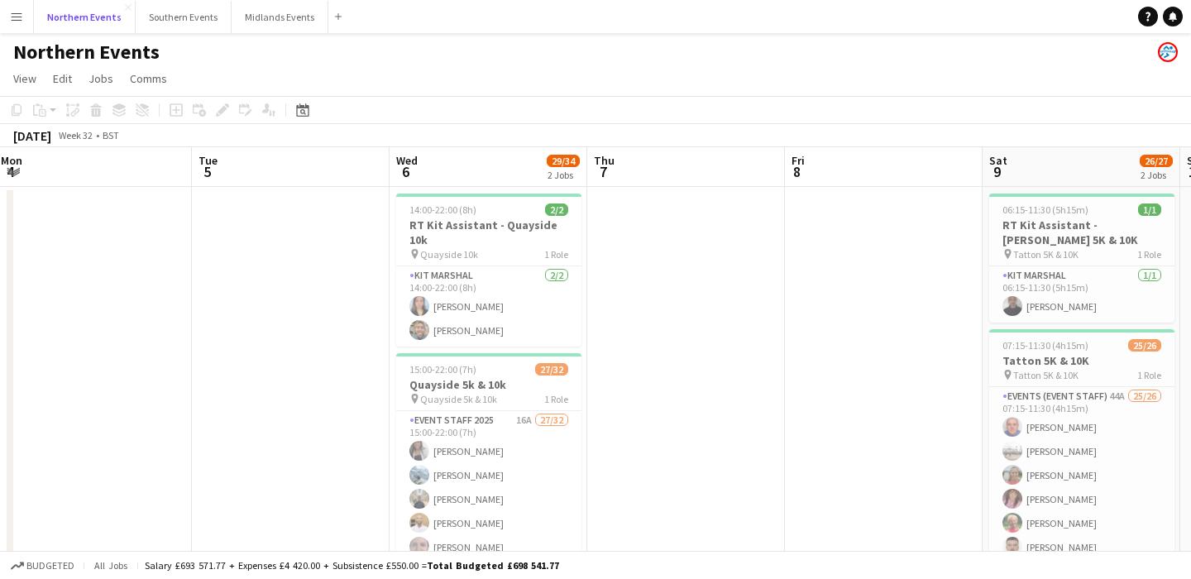
scroll to position [0, 513]
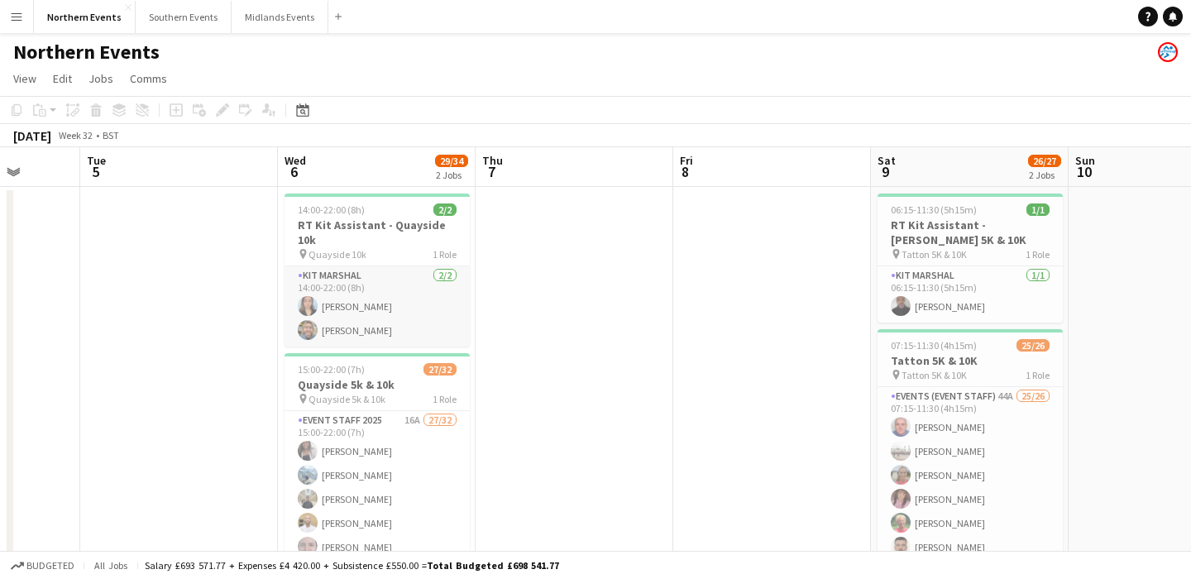
click at [409, 287] on app-card-role "Kit Marshal [DATE] 14:00-22:00 (8h) [PERSON_NAME] [PERSON_NAME]" at bounding box center [377, 306] width 185 height 80
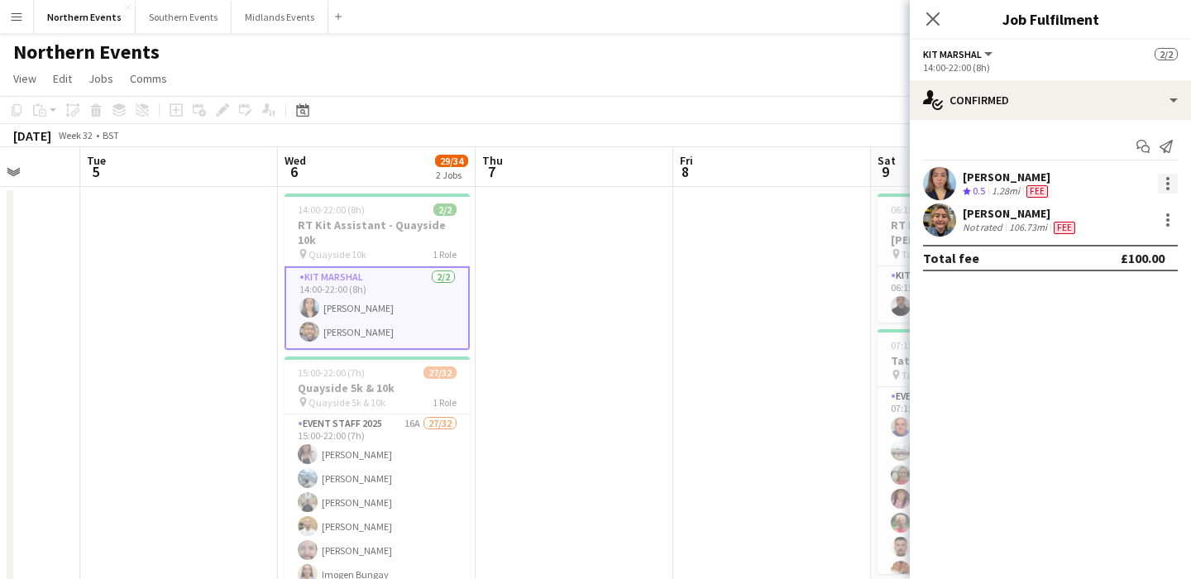
click at [1170, 183] on div at bounding box center [1168, 184] width 20 height 20
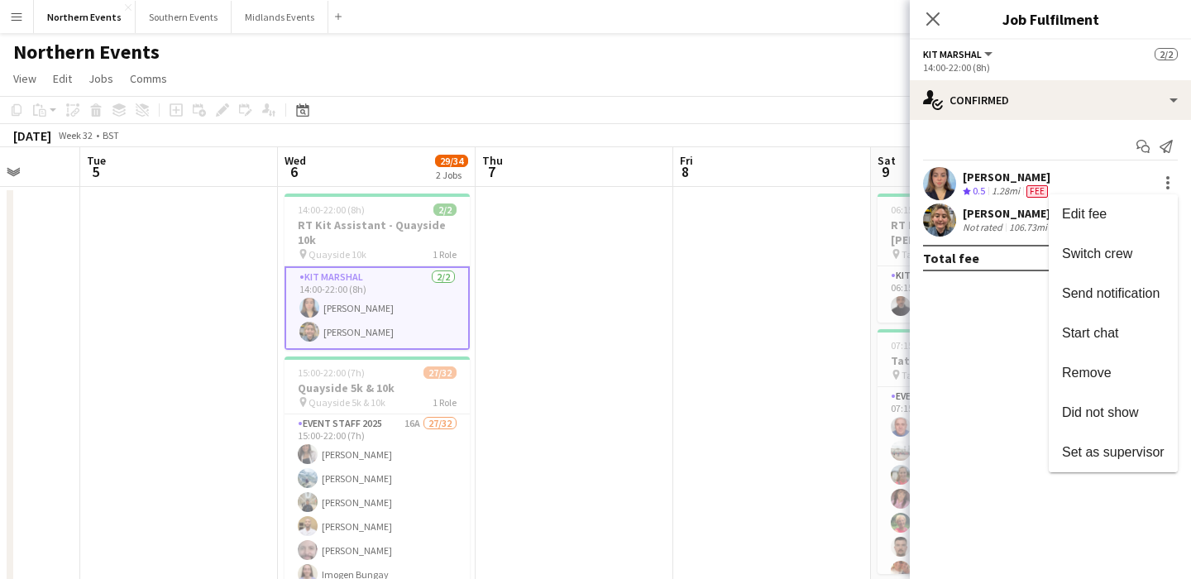
click at [1038, 184] on div at bounding box center [595, 289] width 1191 height 579
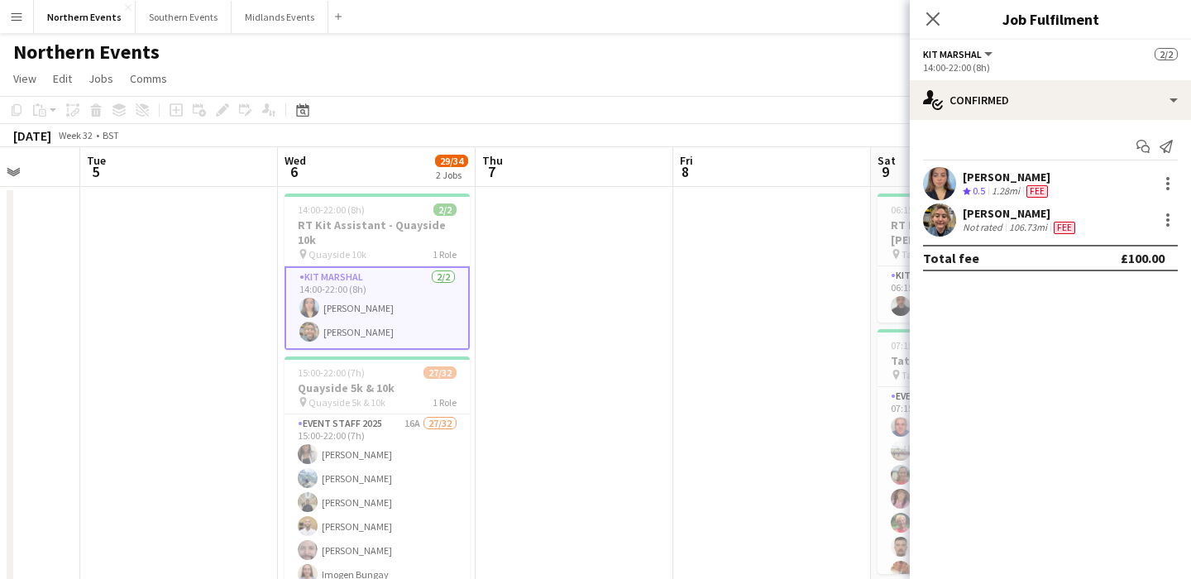
click at [1085, 175] on div "[PERSON_NAME] Crew rating 0.5 1.28mi Fee" at bounding box center [1050, 183] width 281 height 33
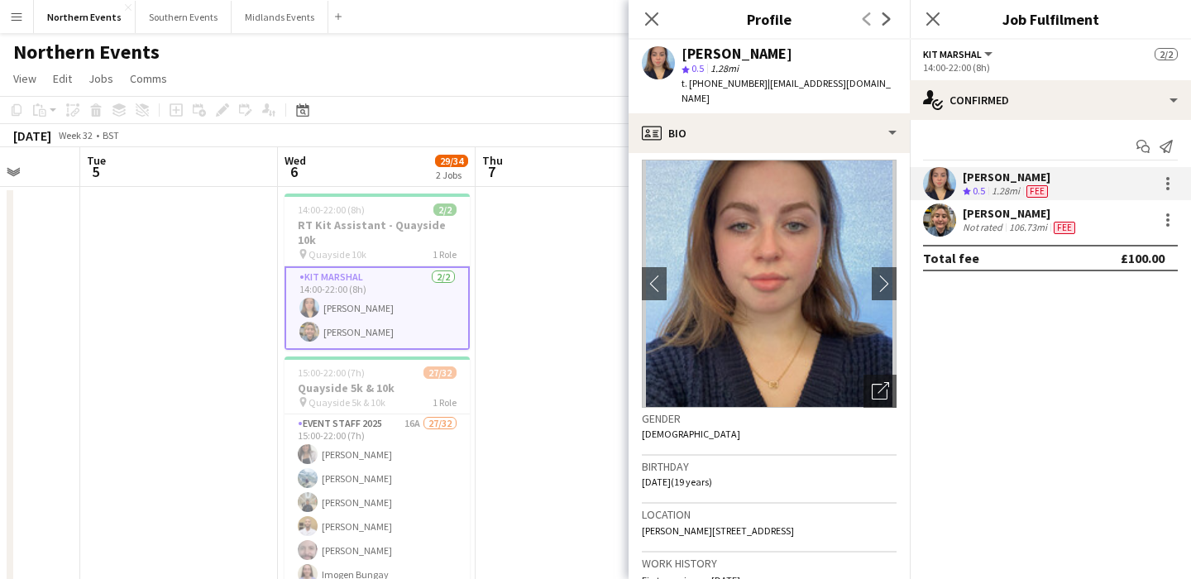
scroll to position [0, 0]
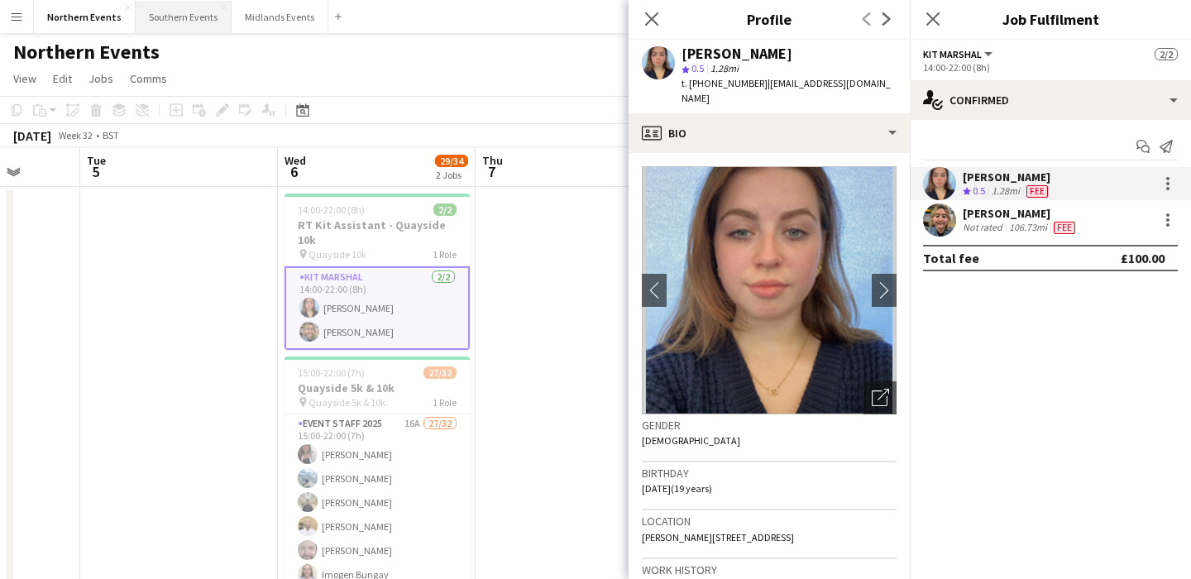
click at [173, 13] on button "Southern Events Close" at bounding box center [184, 17] width 96 height 32
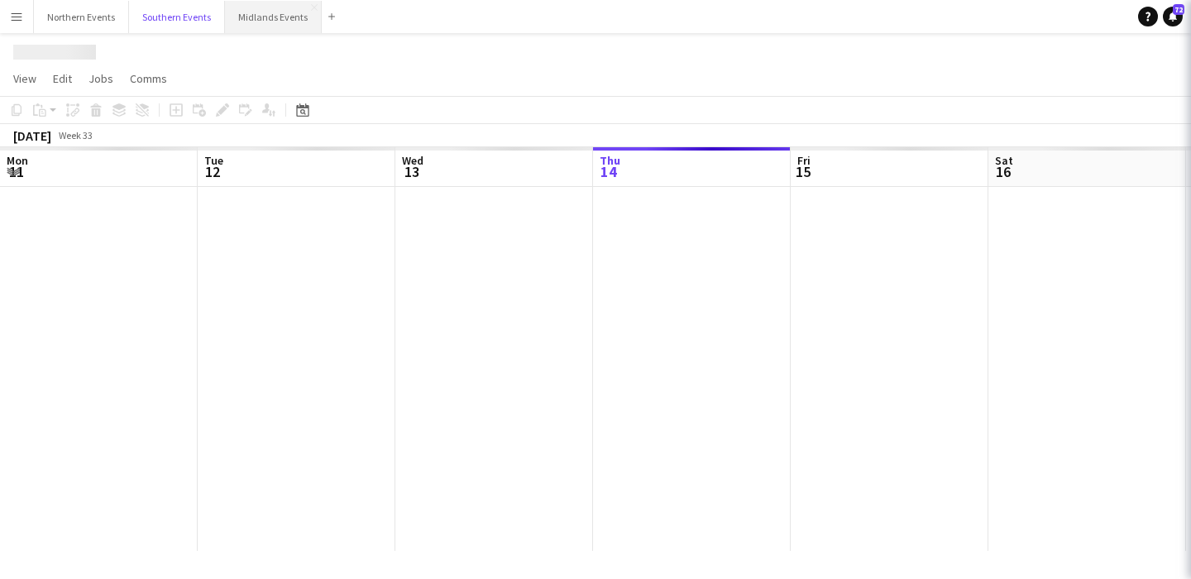
scroll to position [0, 395]
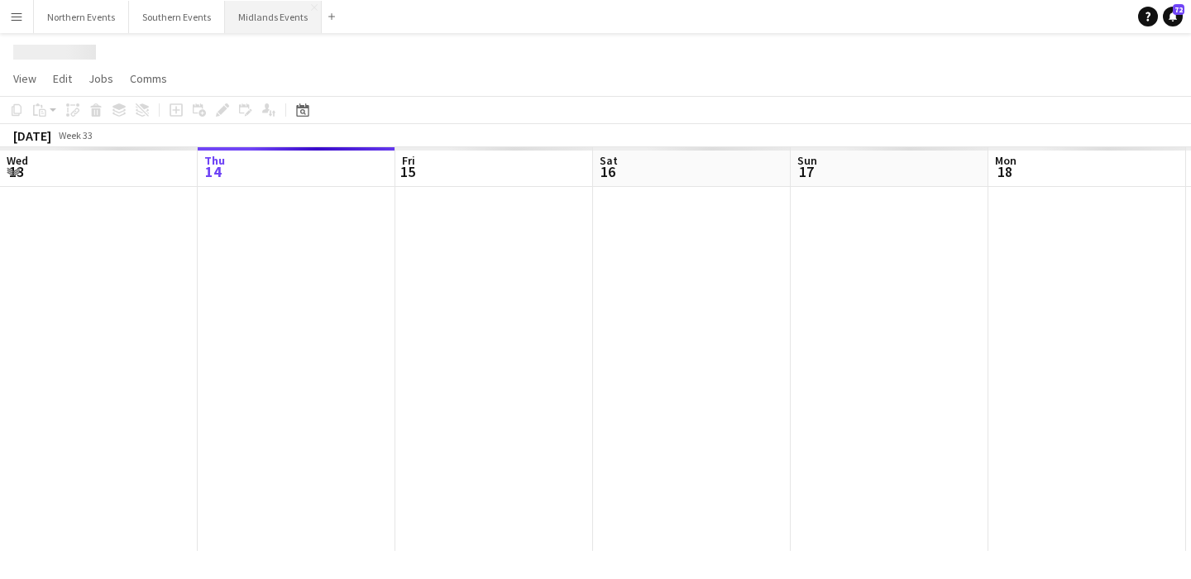
click at [267, 22] on button "Midlands Events Close" at bounding box center [273, 17] width 97 height 32
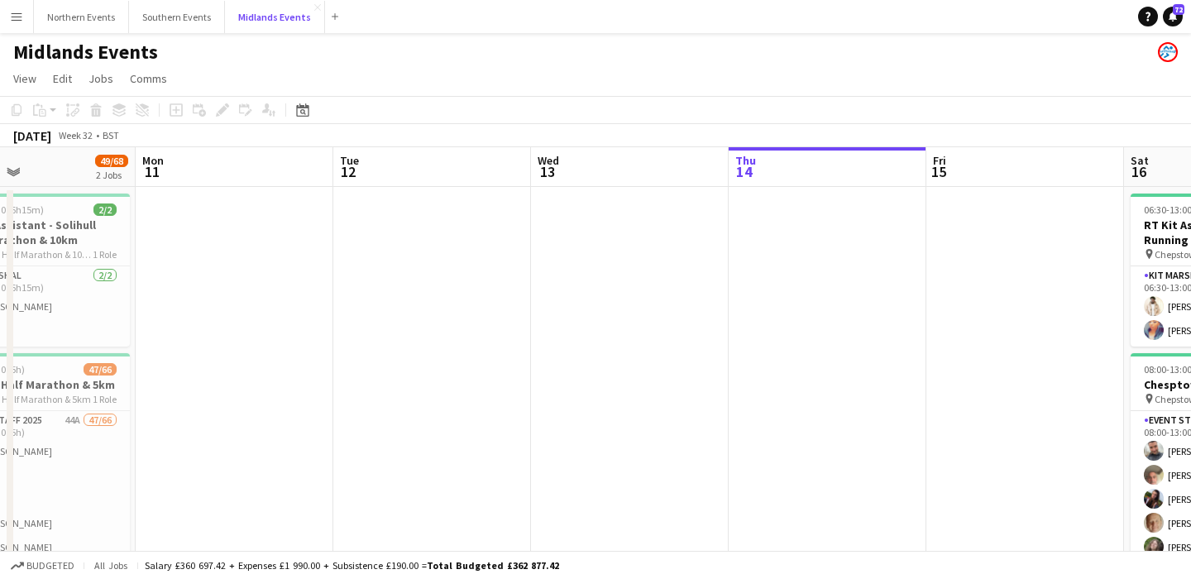
scroll to position [0, 413]
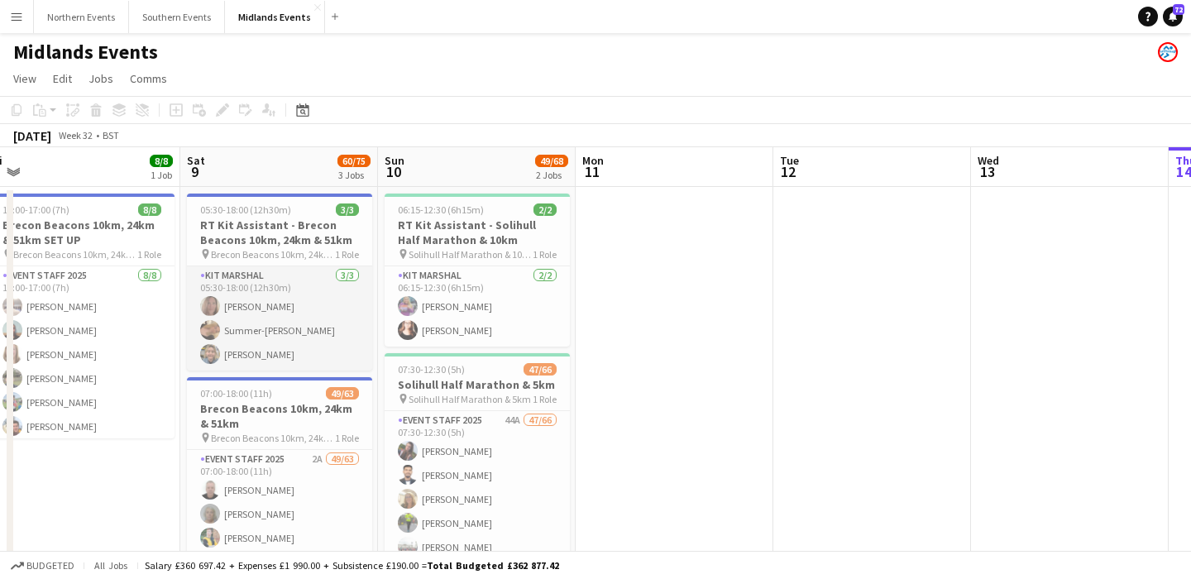
click at [271, 329] on app-card-role "Kit Marshal [DATE] 05:30-18:00 (12h30m) [PERSON_NAME] Summer-[PERSON_NAME] [PER…" at bounding box center [279, 318] width 185 height 104
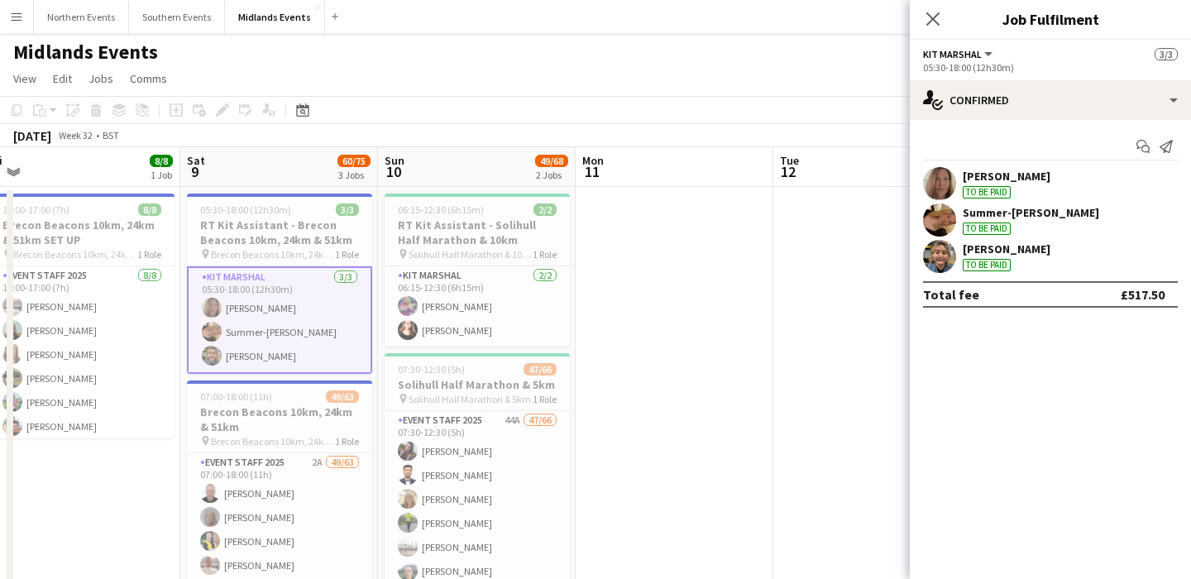
click at [1077, 218] on div "Summer-[PERSON_NAME] To be paid" at bounding box center [1050, 219] width 281 height 33
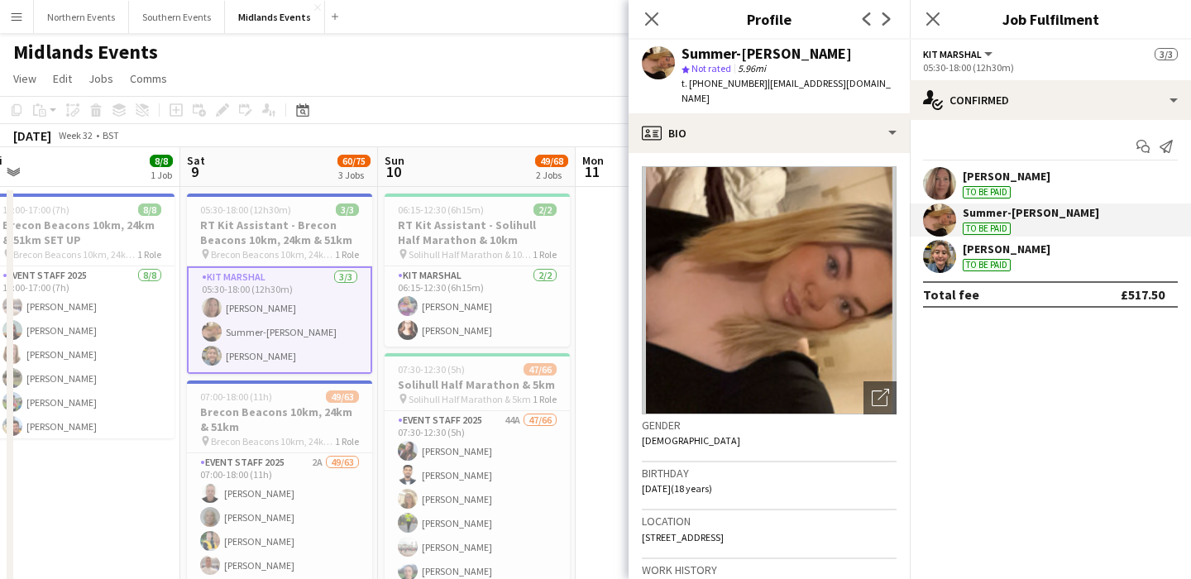
click at [1050, 219] on div "Summer-[PERSON_NAME] To be paid" at bounding box center [1050, 219] width 281 height 33
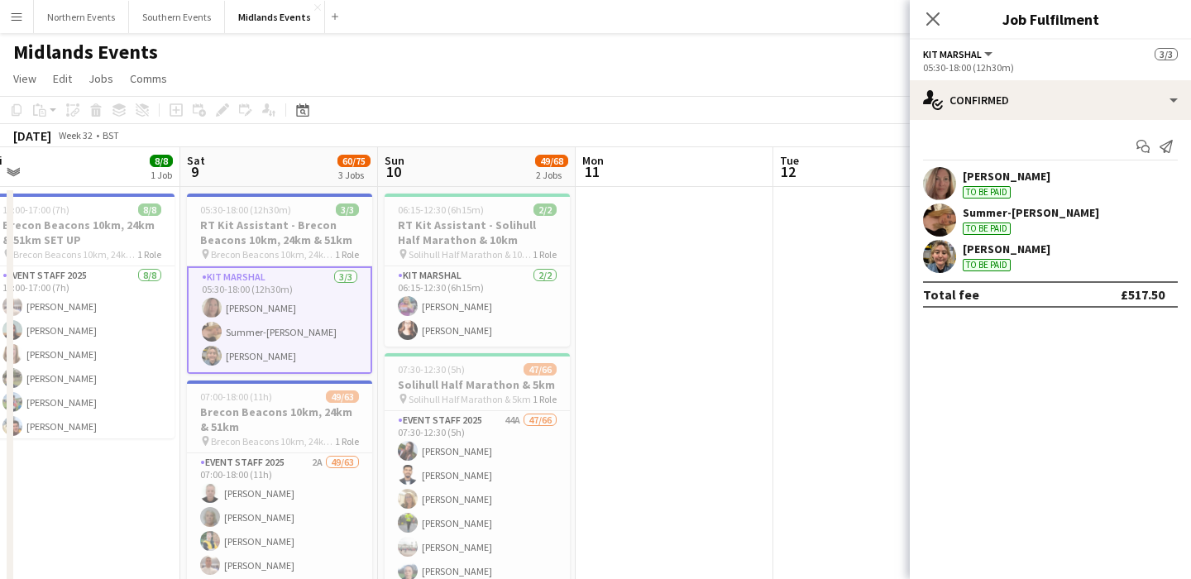
click at [1035, 226] on div "Summer-[PERSON_NAME] To be paid" at bounding box center [1031, 220] width 136 height 30
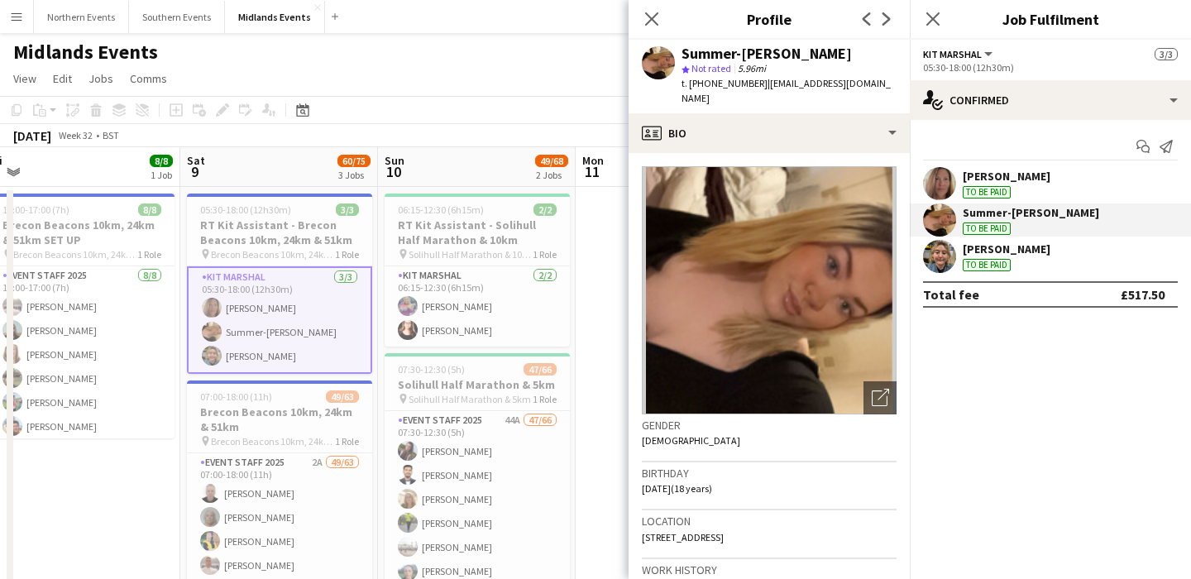
click at [926, 222] on app-user-avatar at bounding box center [939, 219] width 33 height 33
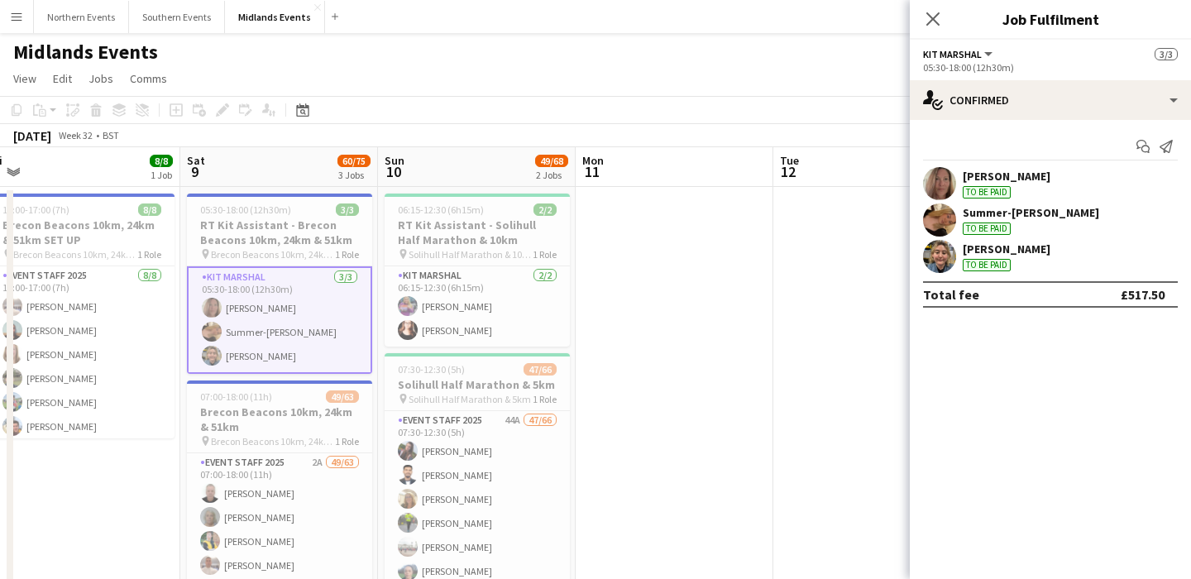
click at [941, 227] on app-user-avatar at bounding box center [939, 219] width 33 height 33
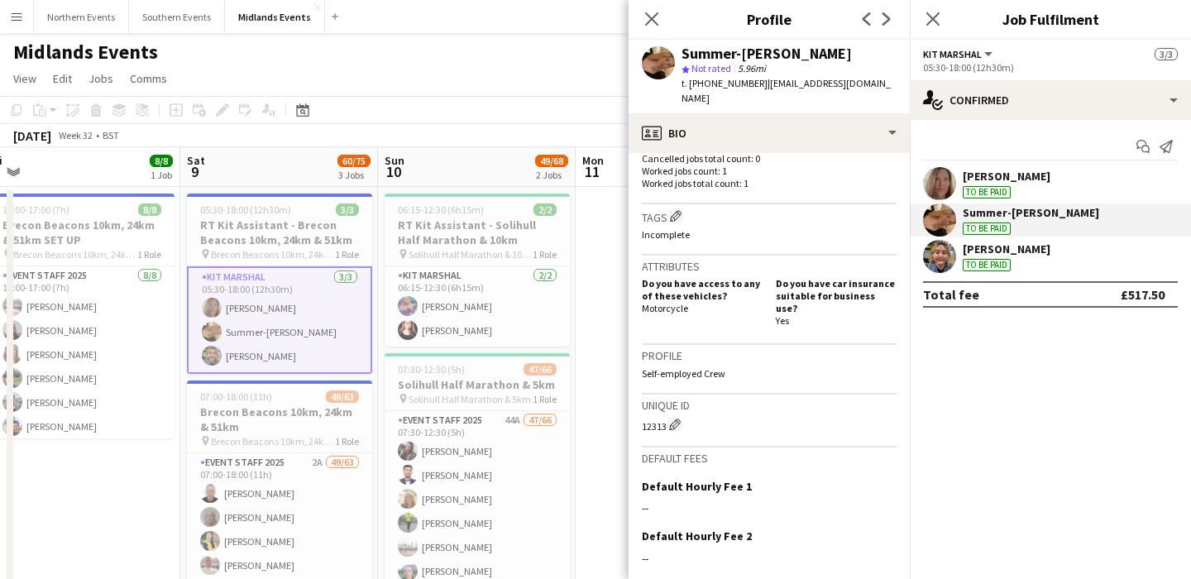
scroll to position [474, 0]
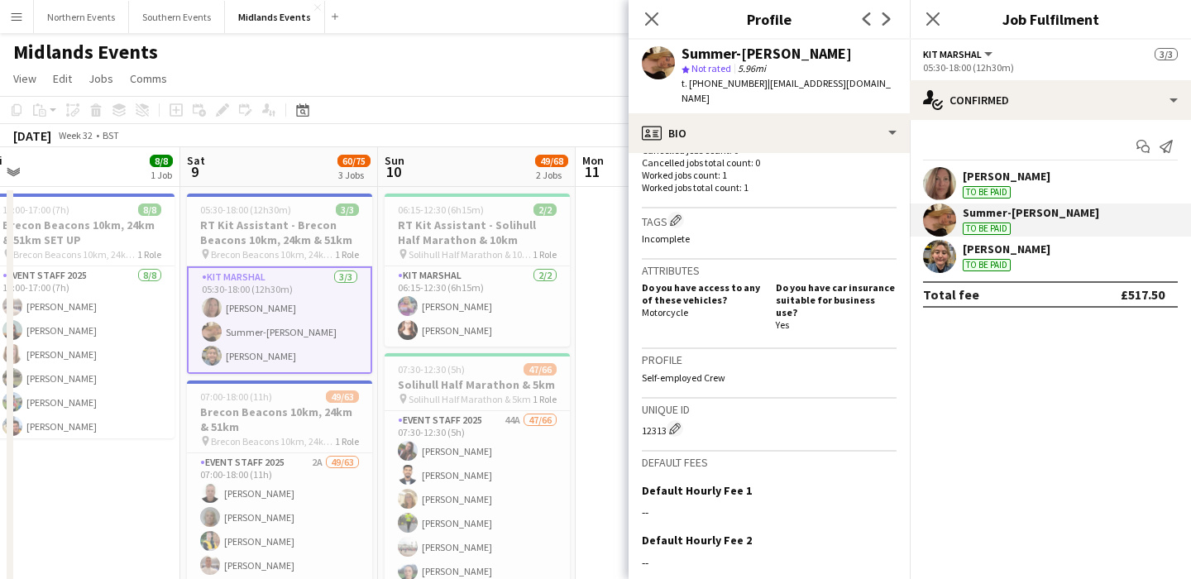
click at [971, 184] on div "[PERSON_NAME] To be paid" at bounding box center [1007, 184] width 88 height 30
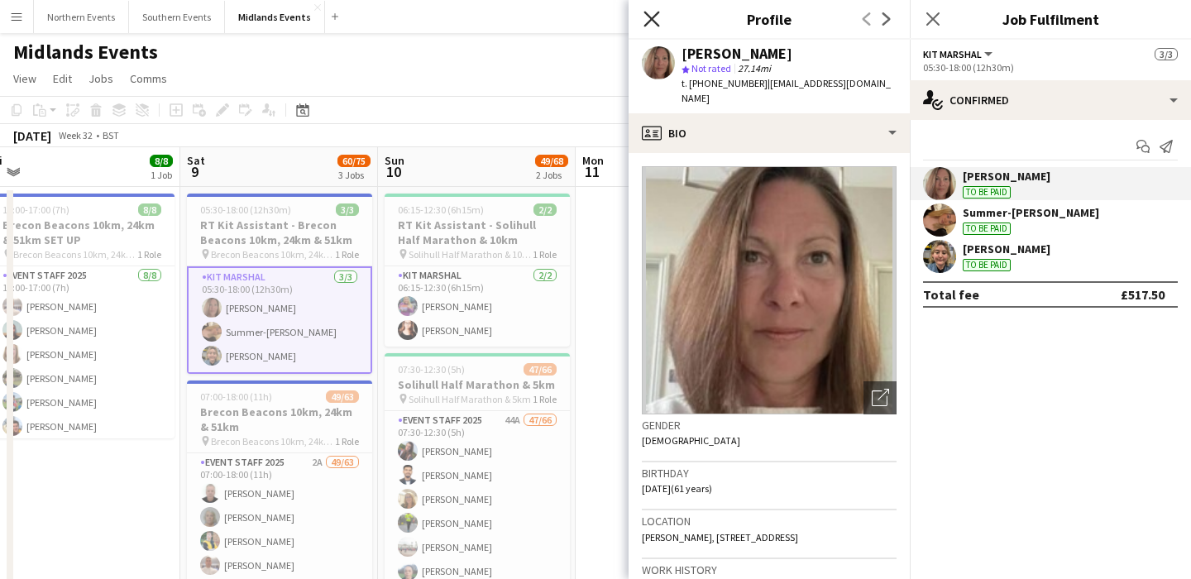
click at [654, 15] on icon at bounding box center [652, 19] width 16 height 16
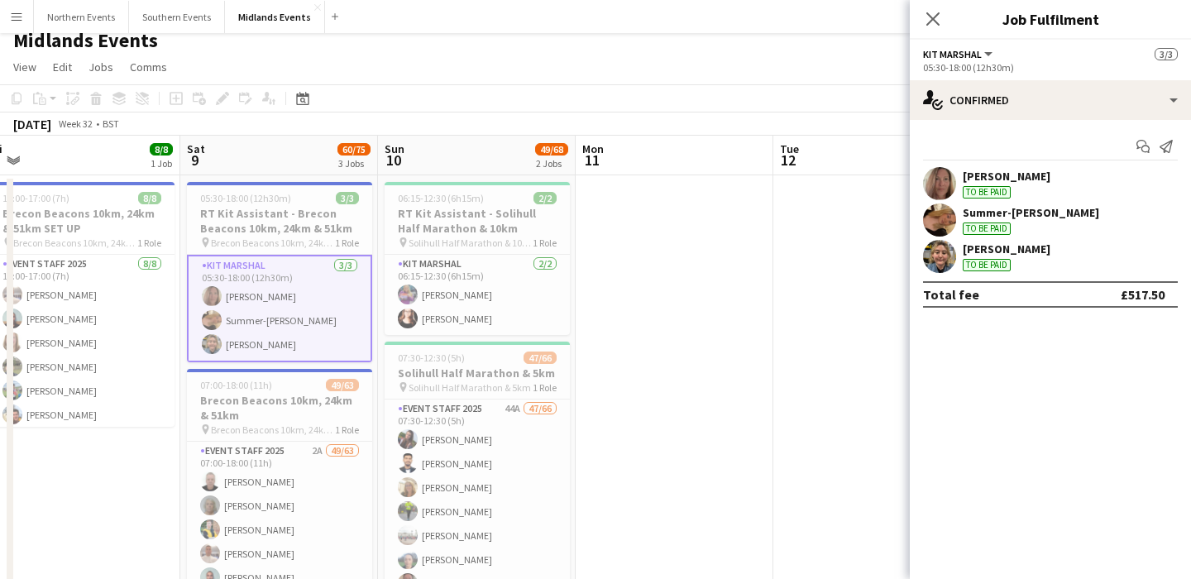
scroll to position [0, 0]
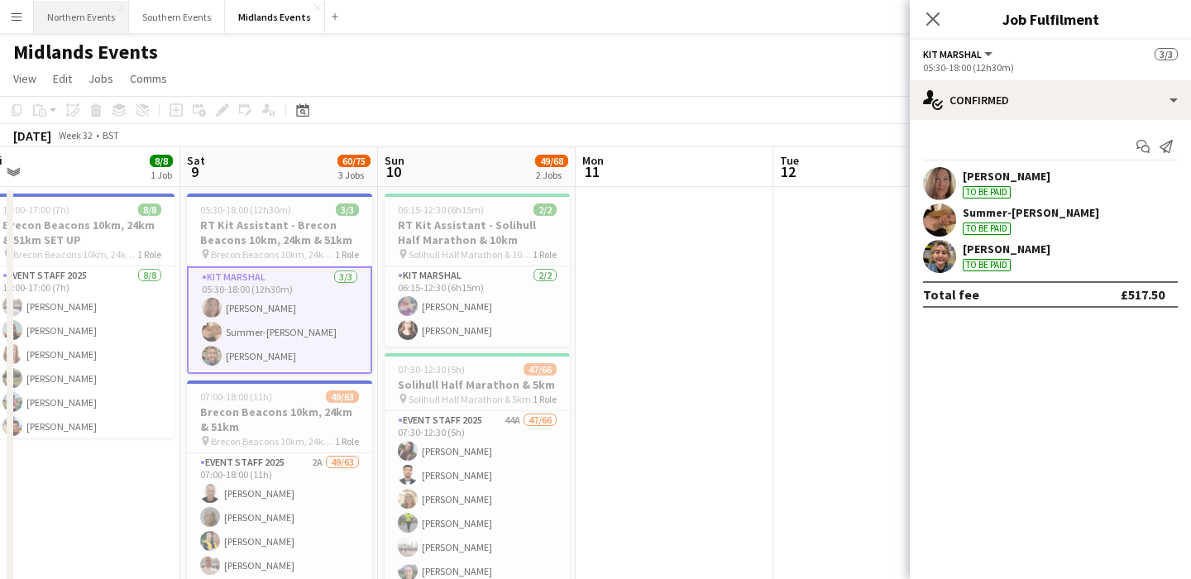
click at [81, 8] on button "Northern Events Close" at bounding box center [81, 17] width 95 height 32
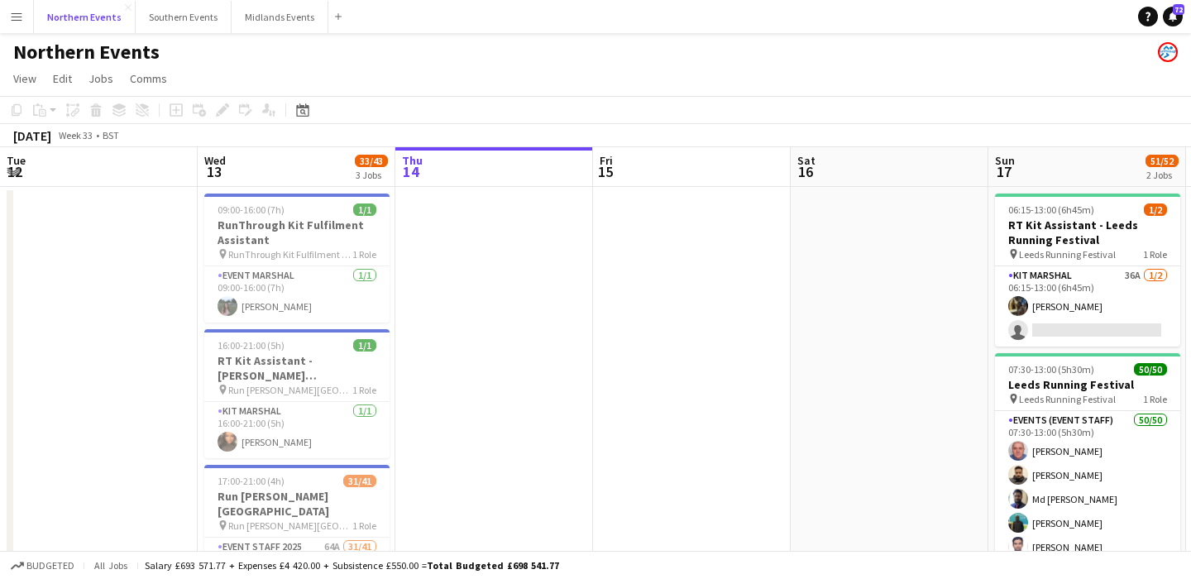
scroll to position [0, 469]
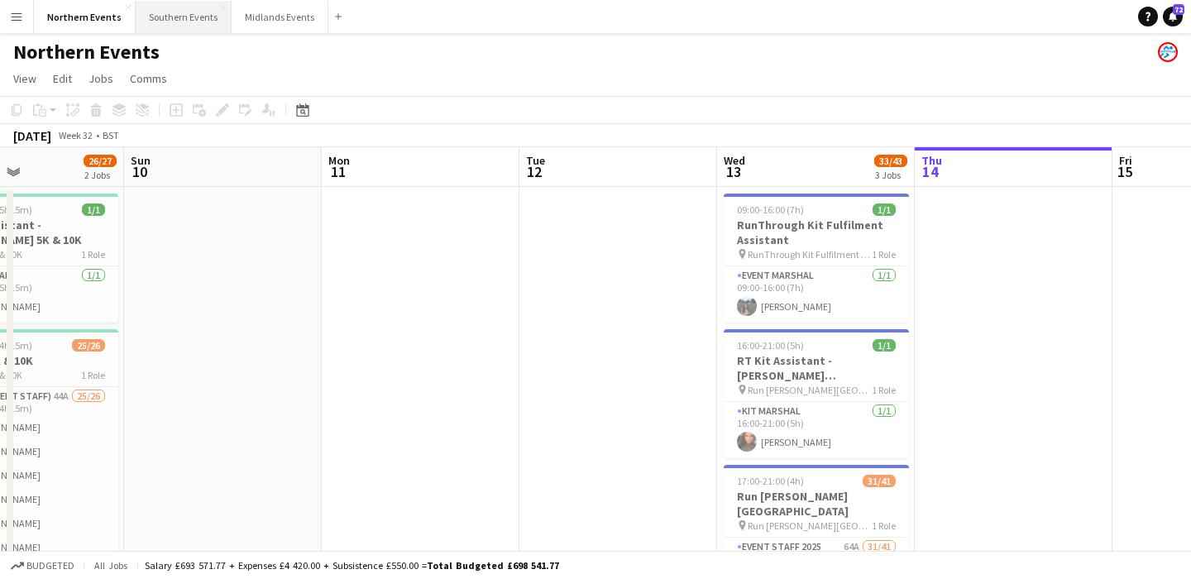
click at [163, 9] on button "Southern Events Close" at bounding box center [184, 17] width 96 height 32
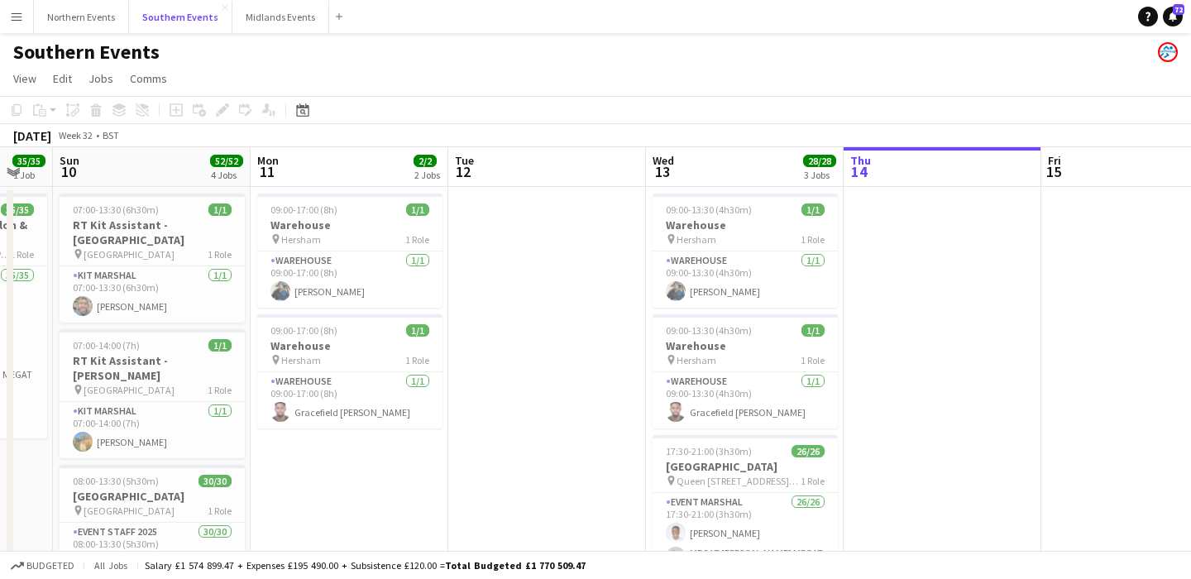
scroll to position [0, 472]
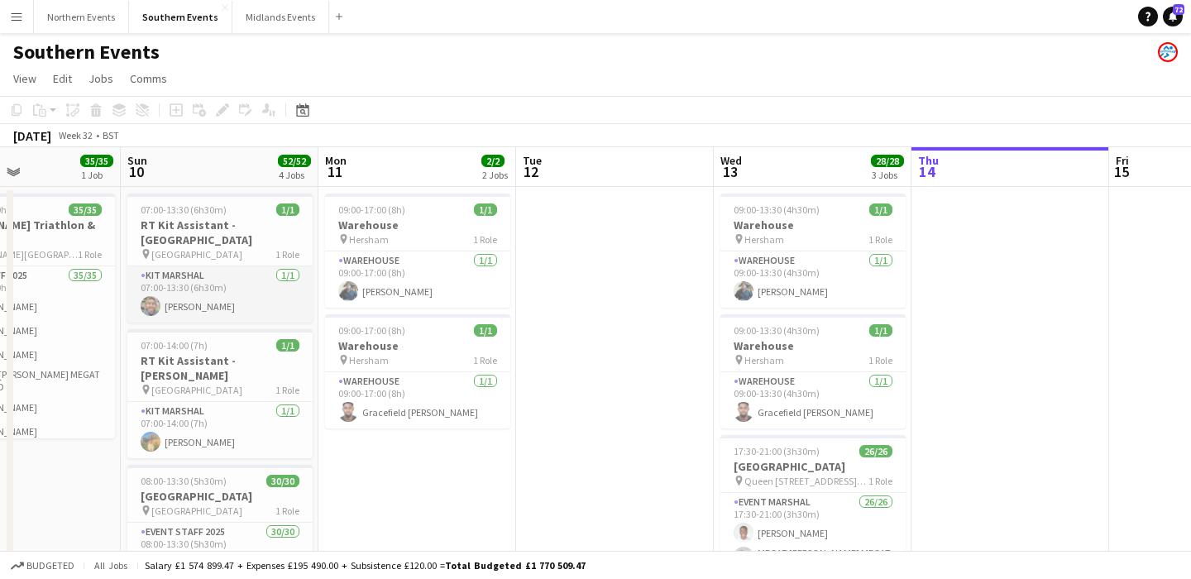
click at [208, 298] on app-card-role "Kit Marshal [DATE] 07:00-13:30 (6h30m) [PERSON_NAME]" at bounding box center [219, 294] width 185 height 56
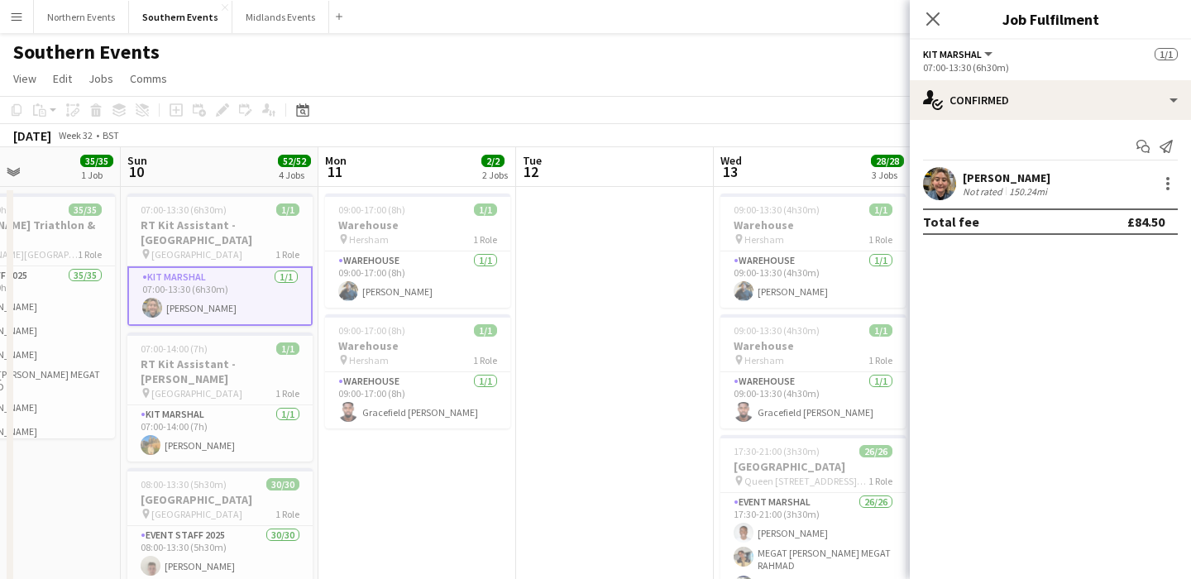
click at [30, 26] on button "Menu" at bounding box center [16, 16] width 33 height 33
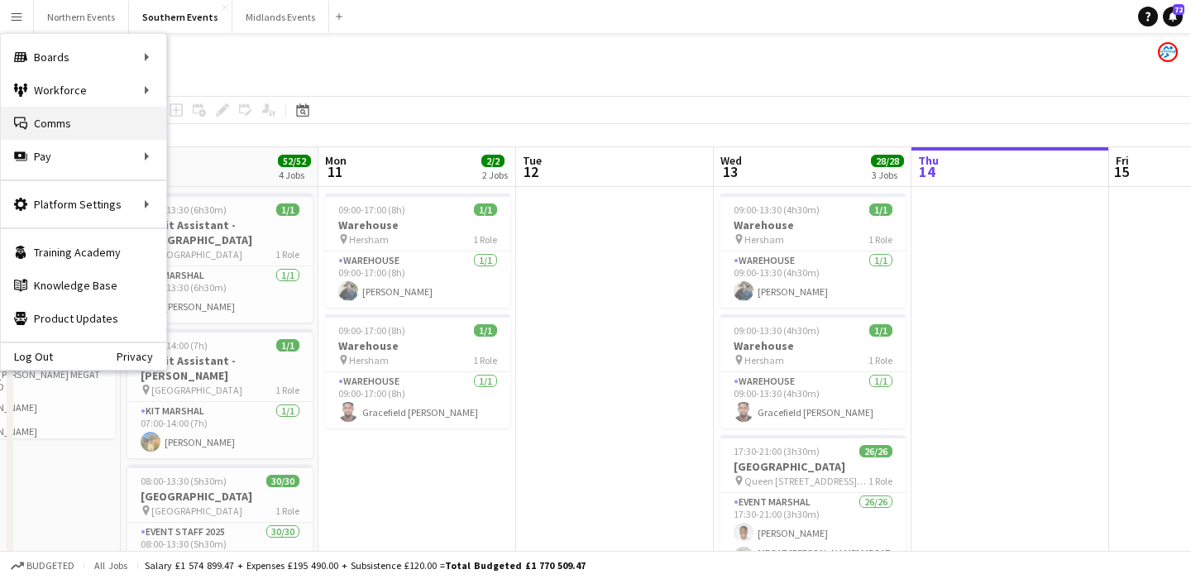
click at [88, 132] on link "Comms Comms" at bounding box center [83, 123] width 165 height 33
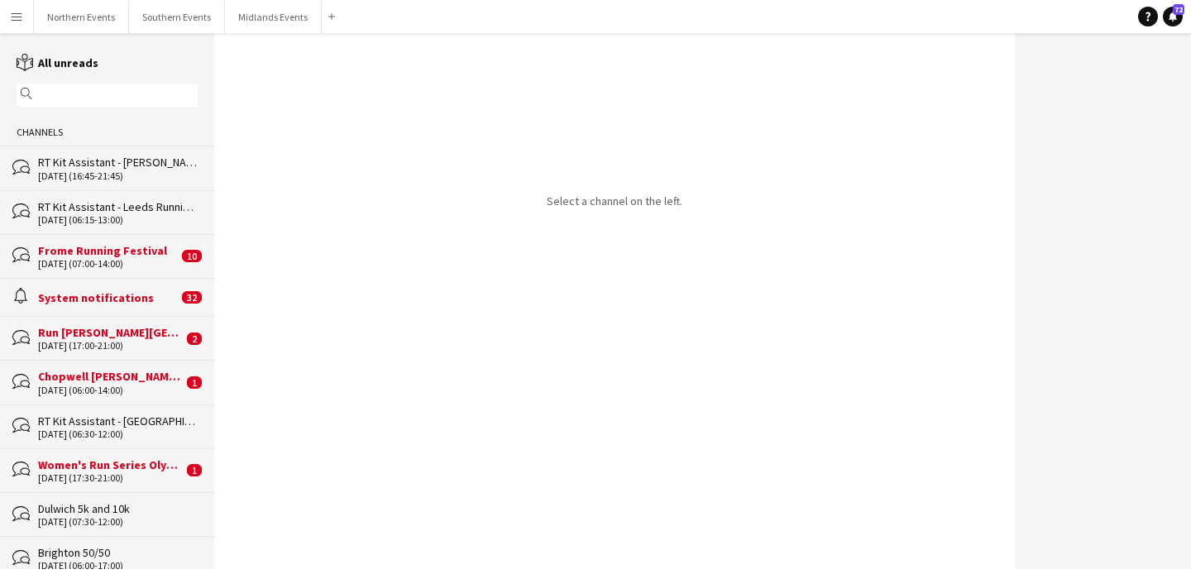
click at [78, 97] on input "text" at bounding box center [114, 95] width 157 height 15
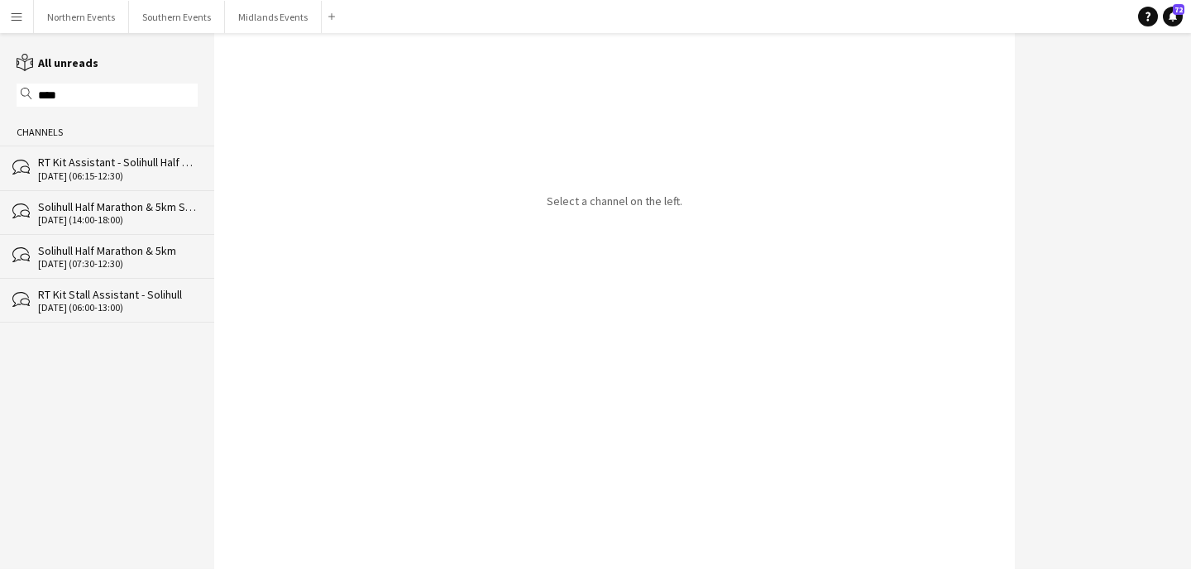
type input "****"
click at [112, 177] on div "[DATE] (06:15-12:30)" at bounding box center [118, 176] width 160 height 12
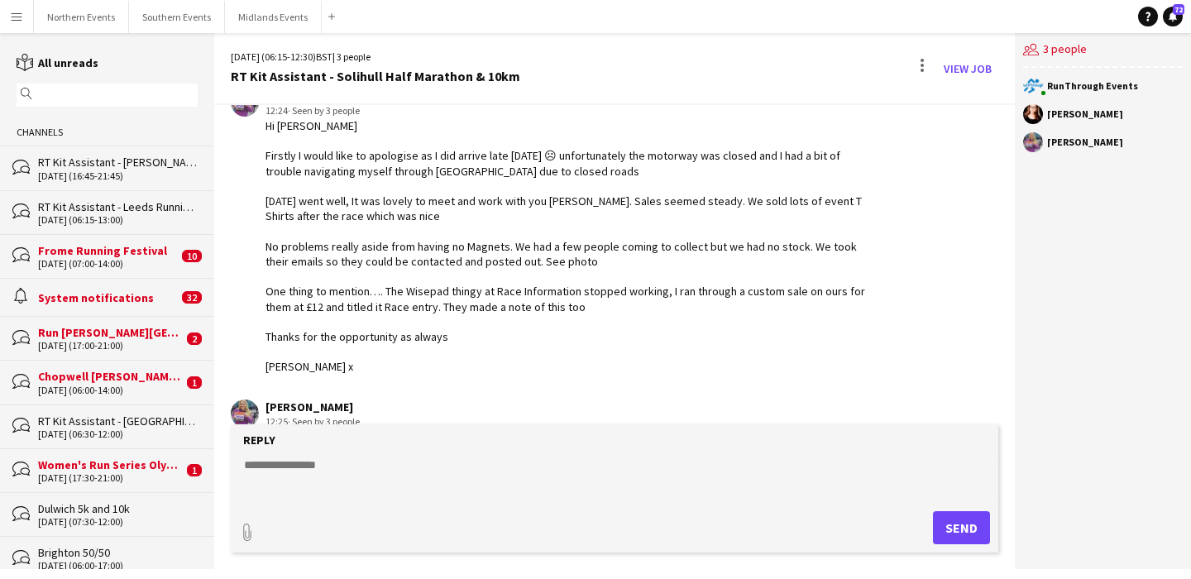
scroll to position [1933, 0]
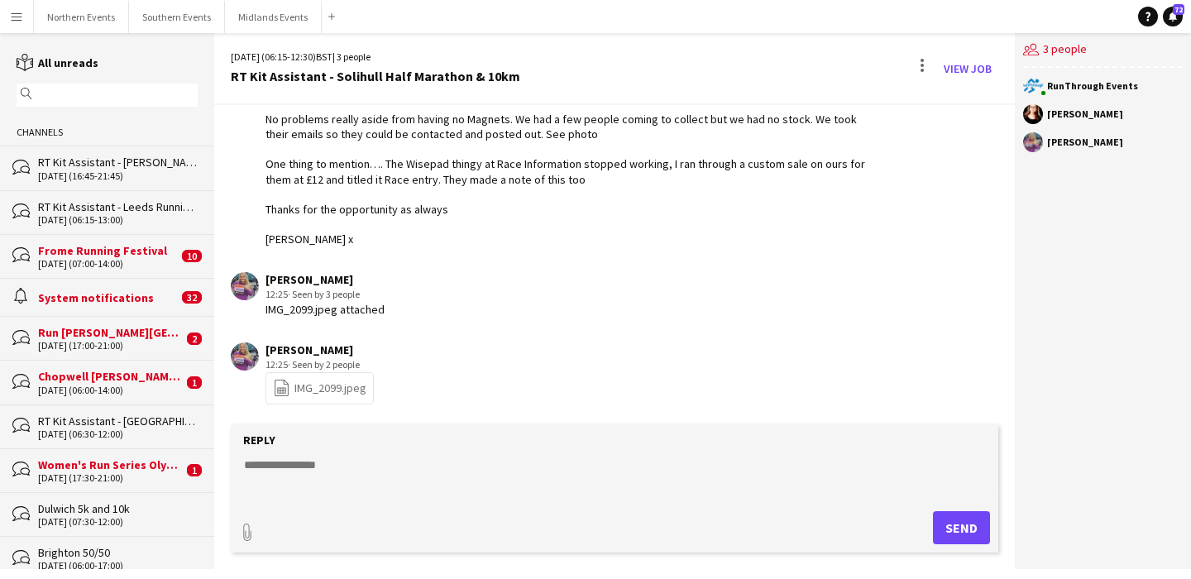
click at [313, 384] on link "file-spreadsheet IMG_2099.jpeg" at bounding box center [319, 388] width 93 height 19
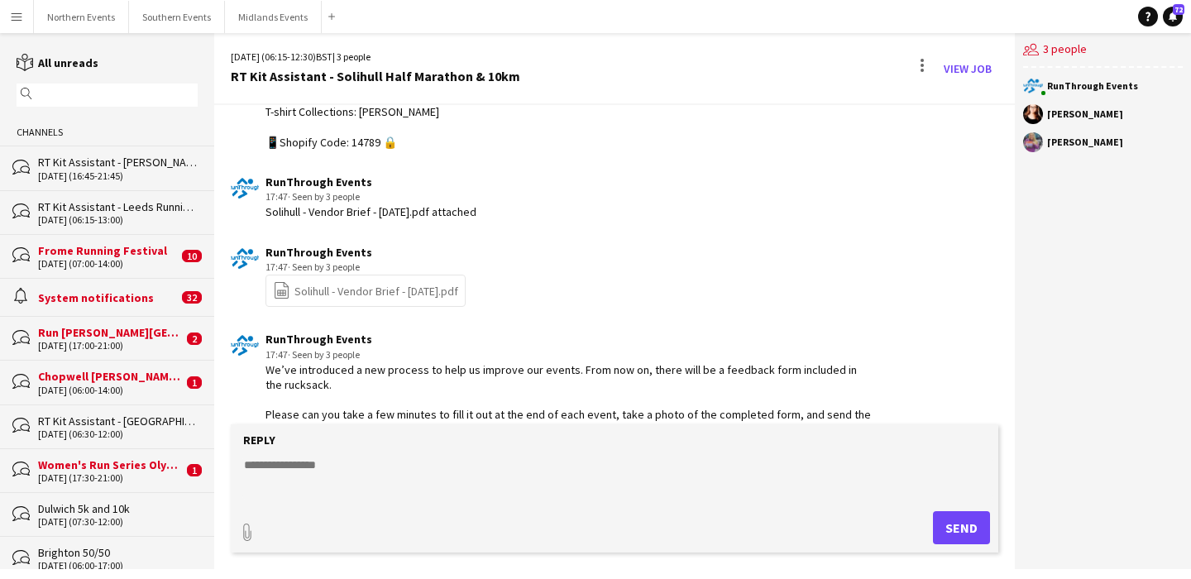
scroll to position [852, 0]
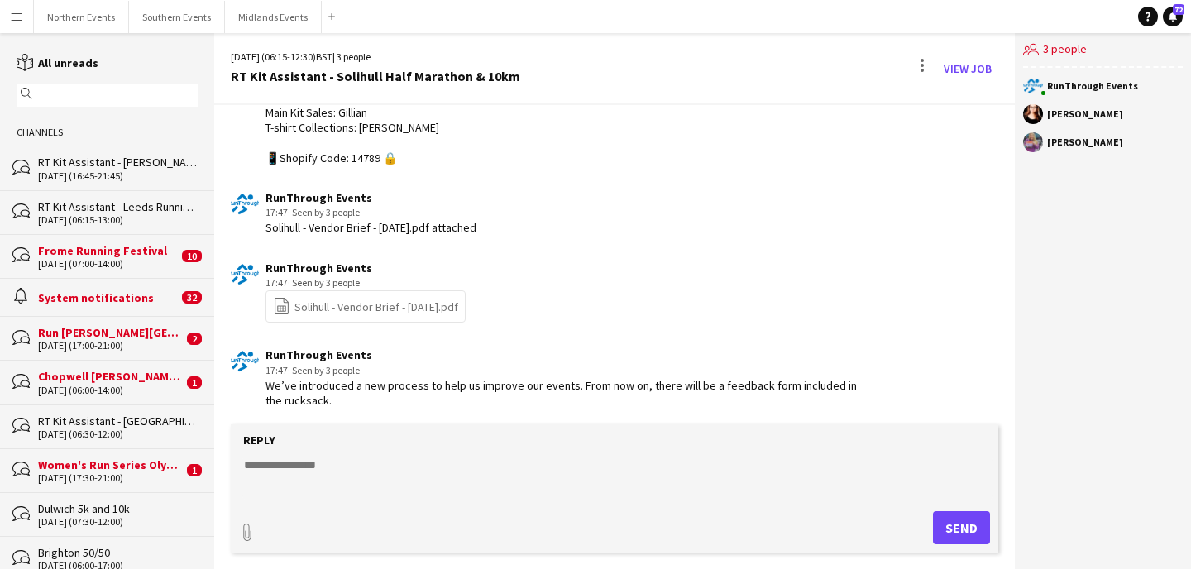
click at [402, 294] on div "file-spreadsheet Solihull - Vendor Brief - [DATE].pdf" at bounding box center [366, 306] width 200 height 32
click at [959, 60] on link "View Job" at bounding box center [967, 68] width 61 height 26
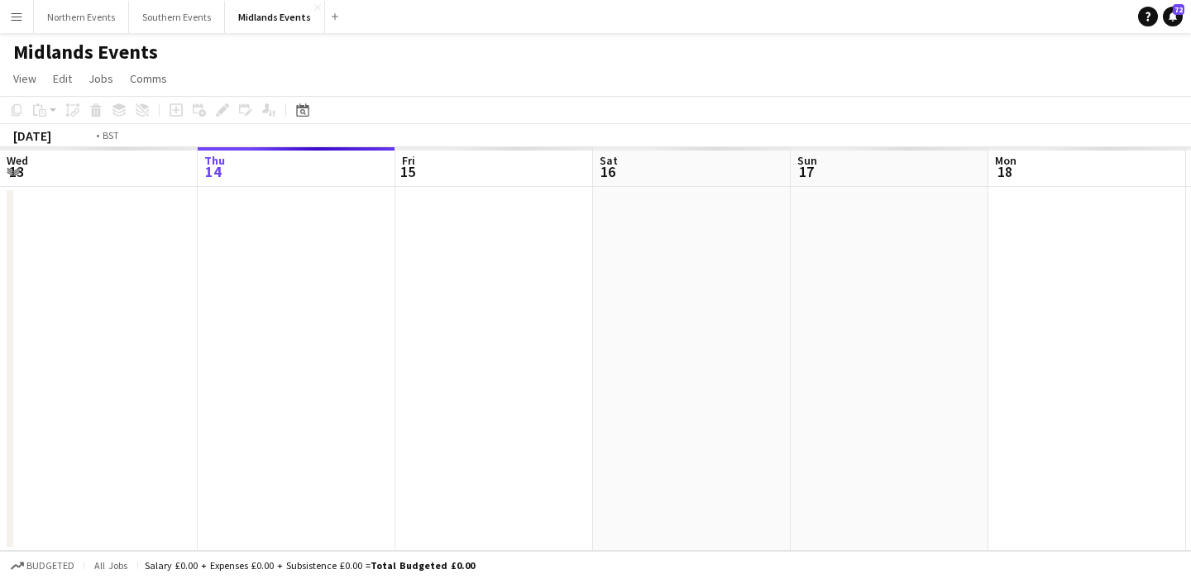
scroll to position [0, 569]
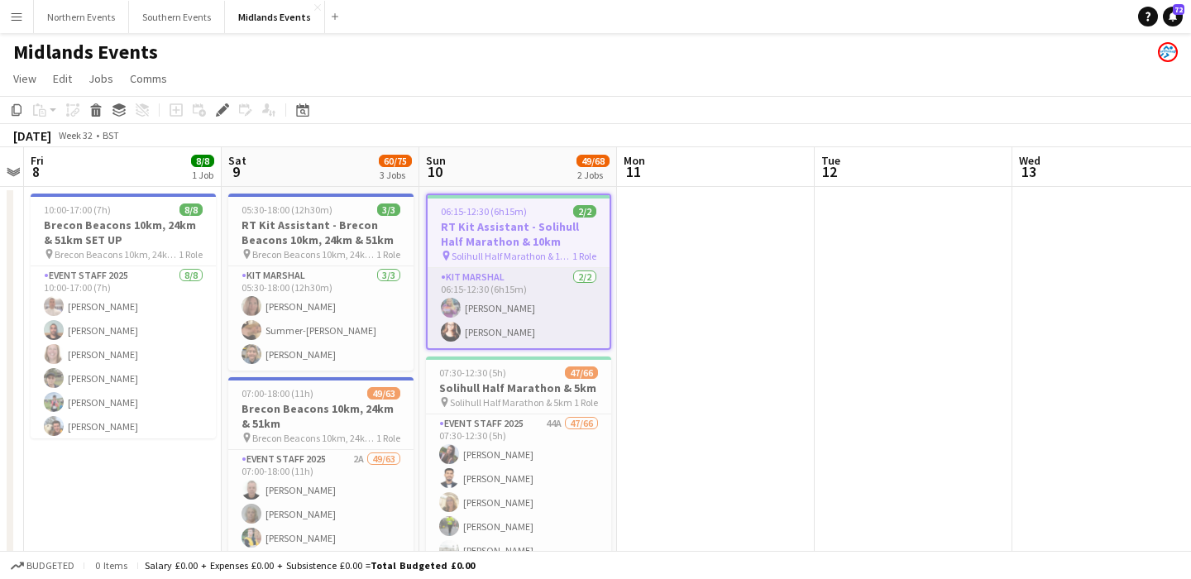
click at [579, 325] on app-card-role "Kit Marshal [DATE] 06:15-12:30 (6h15m) [PERSON_NAME] [PERSON_NAME]" at bounding box center [519, 308] width 182 height 80
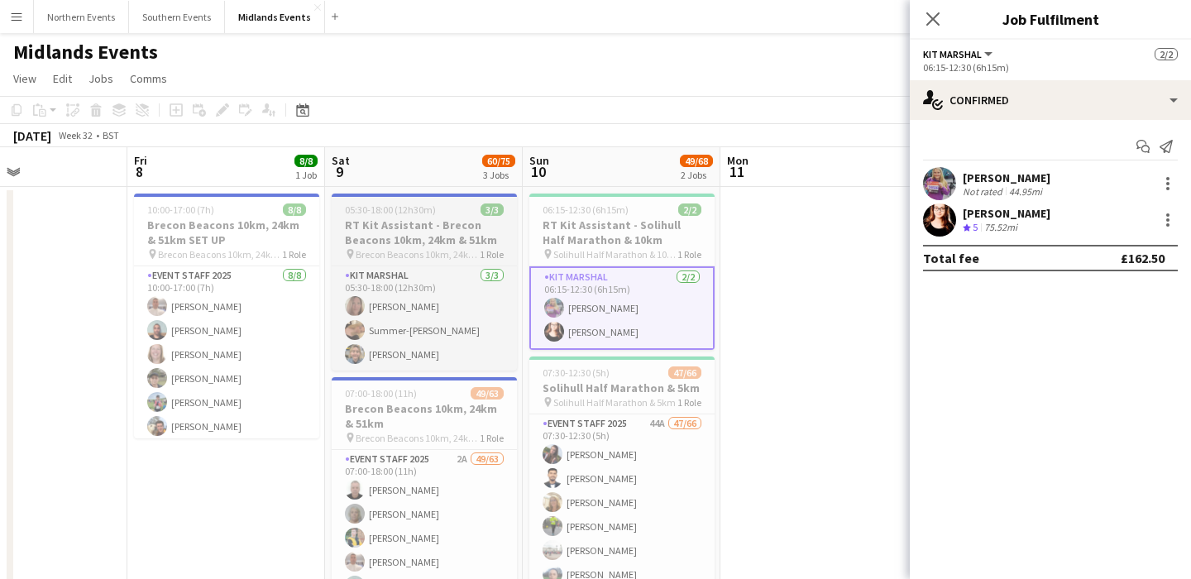
scroll to position [0, 438]
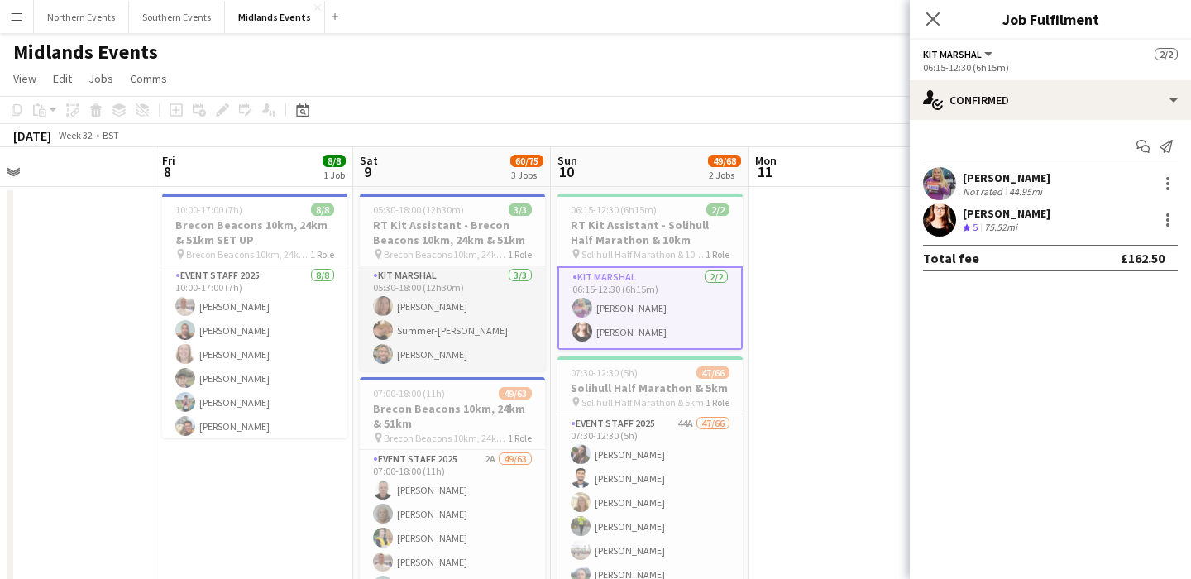
click at [461, 295] on app-card-role "Kit Marshal [DATE] 05:30-18:00 (12h30m) [PERSON_NAME] Summer-[PERSON_NAME] [PER…" at bounding box center [452, 318] width 185 height 104
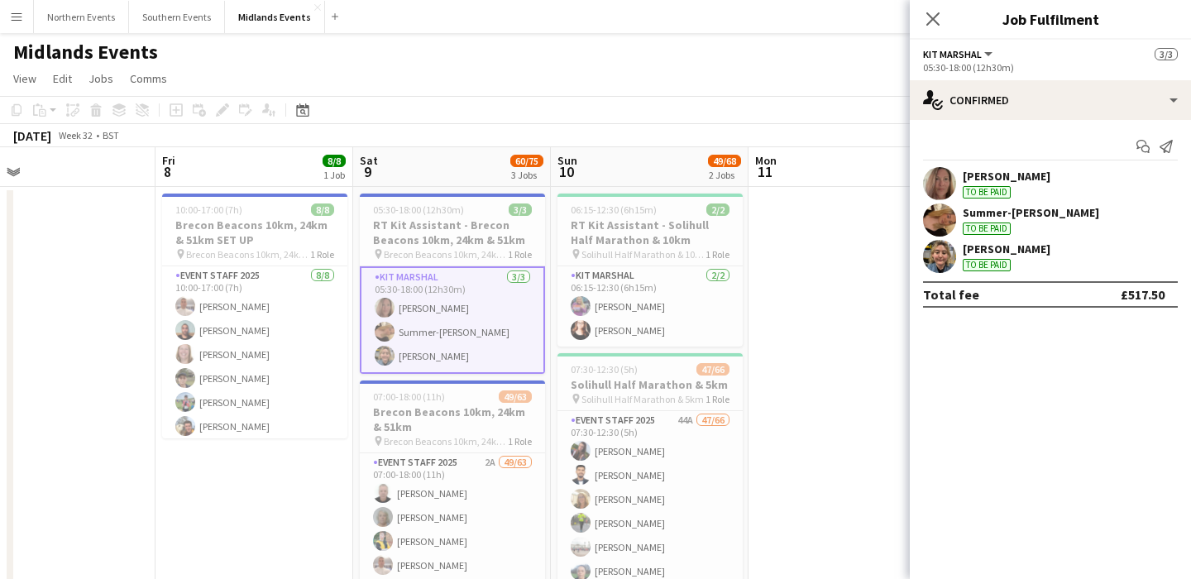
click at [1089, 256] on div "[PERSON_NAME] To be paid" at bounding box center [1050, 256] width 281 height 33
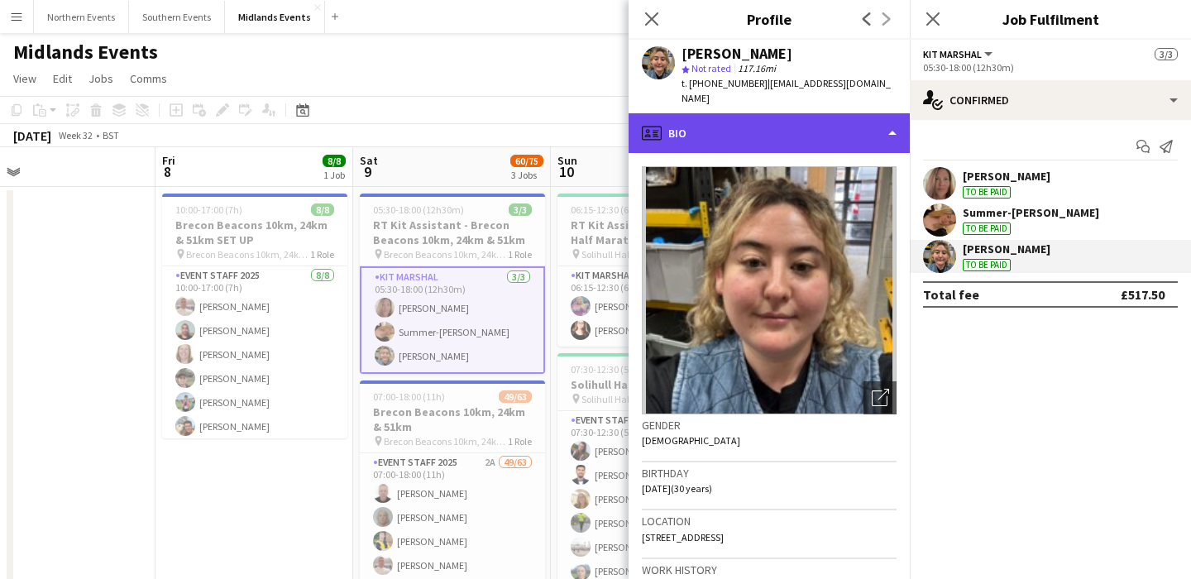
click at [886, 127] on div "profile Bio" at bounding box center [769, 133] width 281 height 40
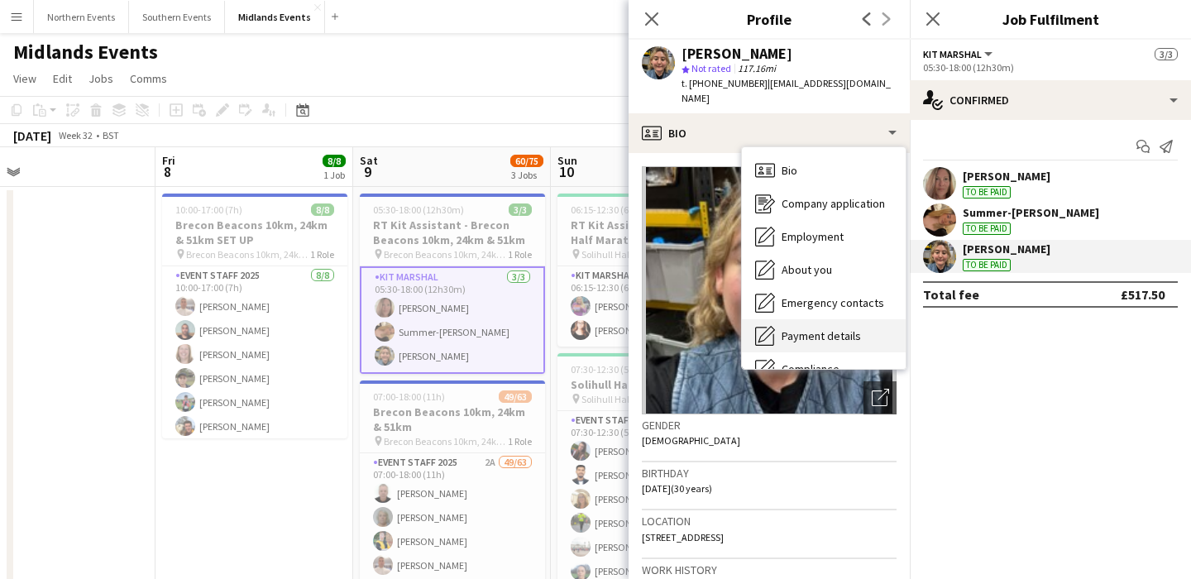
click at [872, 319] on div "Payment details Payment details" at bounding box center [824, 335] width 164 height 33
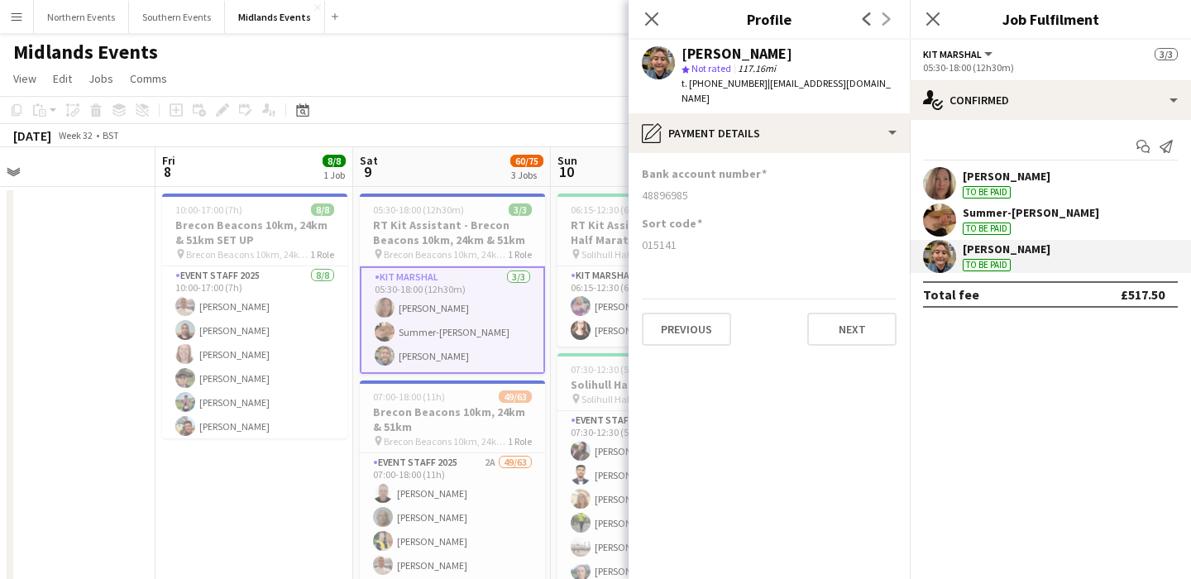
click at [28, 16] on button "Menu" at bounding box center [16, 16] width 33 height 33
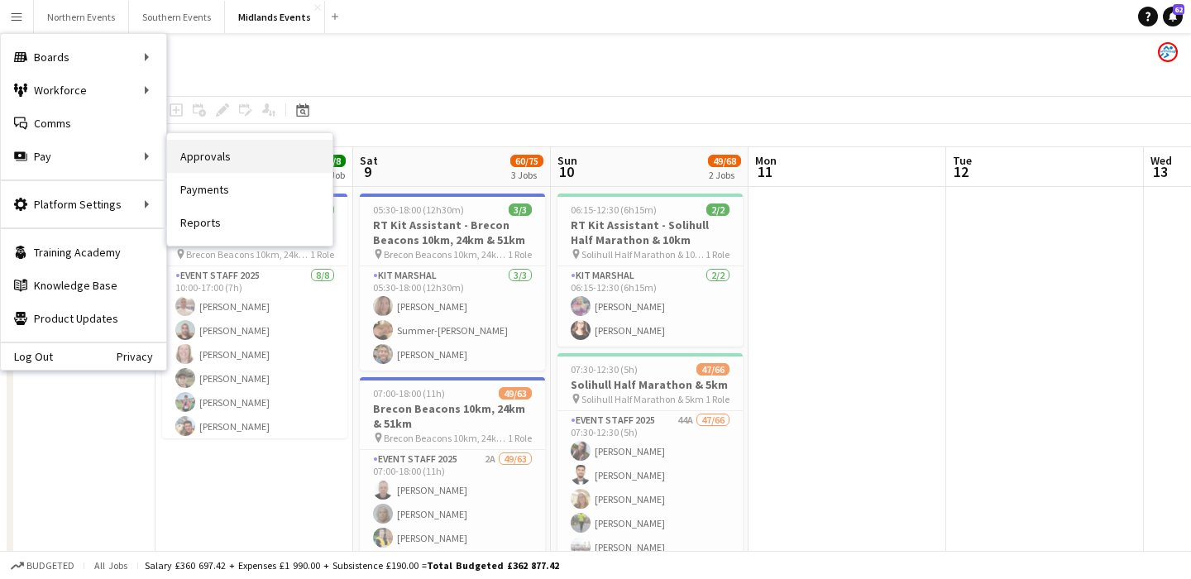
click at [222, 169] on link "Approvals" at bounding box center [249, 156] width 165 height 33
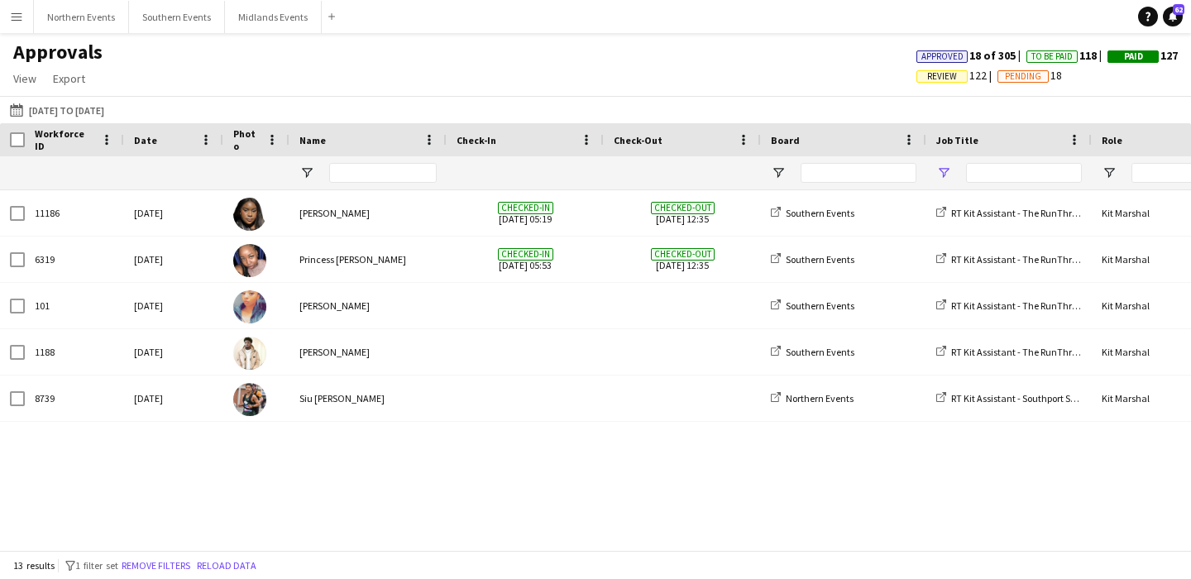
type input "******"
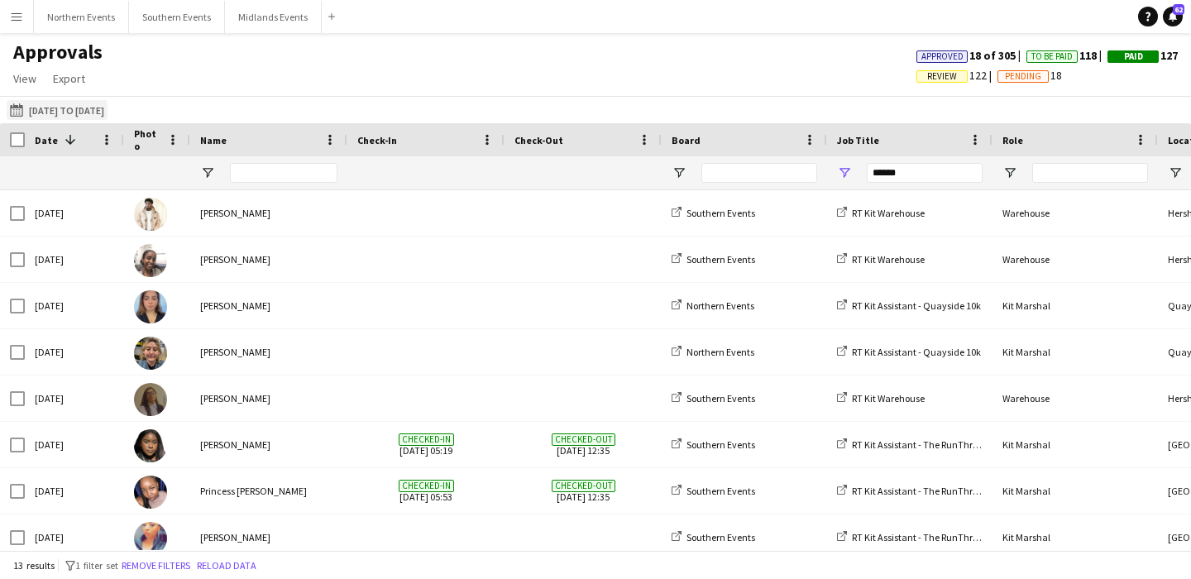
click at [55, 108] on button "[DATE] to [DATE] [DATE] to [DATE]" at bounding box center [57, 110] width 101 height 20
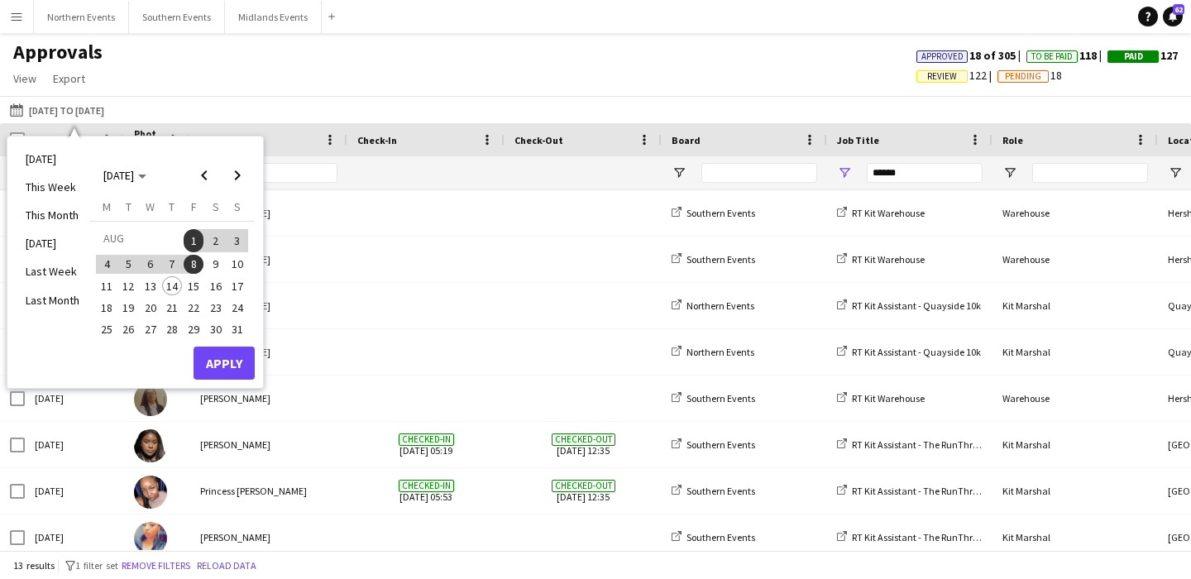
click at [220, 268] on span "9" at bounding box center [216, 265] width 20 height 20
click at [232, 265] on span "10" at bounding box center [237, 265] width 20 height 20
click at [236, 356] on button "Apply" at bounding box center [224, 363] width 61 height 33
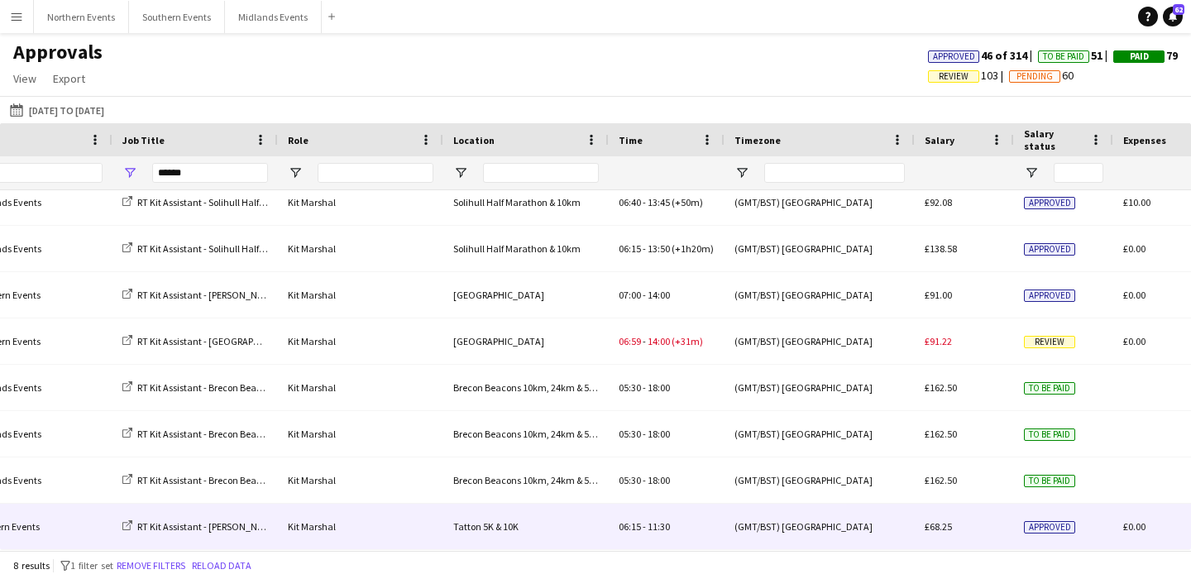
click at [377, 514] on div "Kit Marshal" at bounding box center [360, 526] width 165 height 45
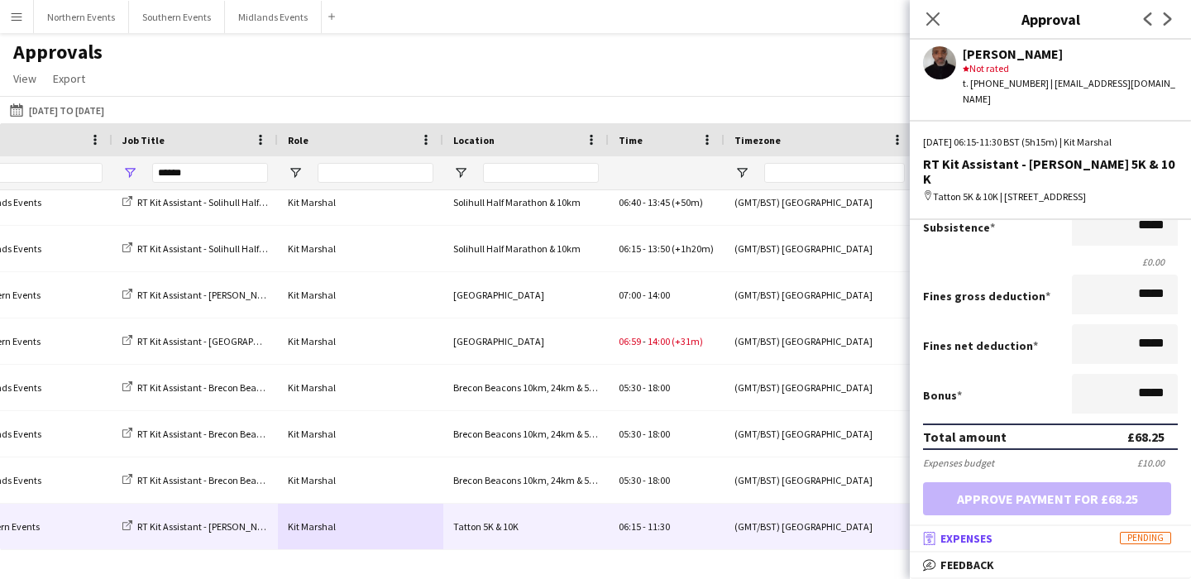
click at [1018, 537] on mat-panel-title "receipt Expenses Pending" at bounding box center [1047, 538] width 275 height 15
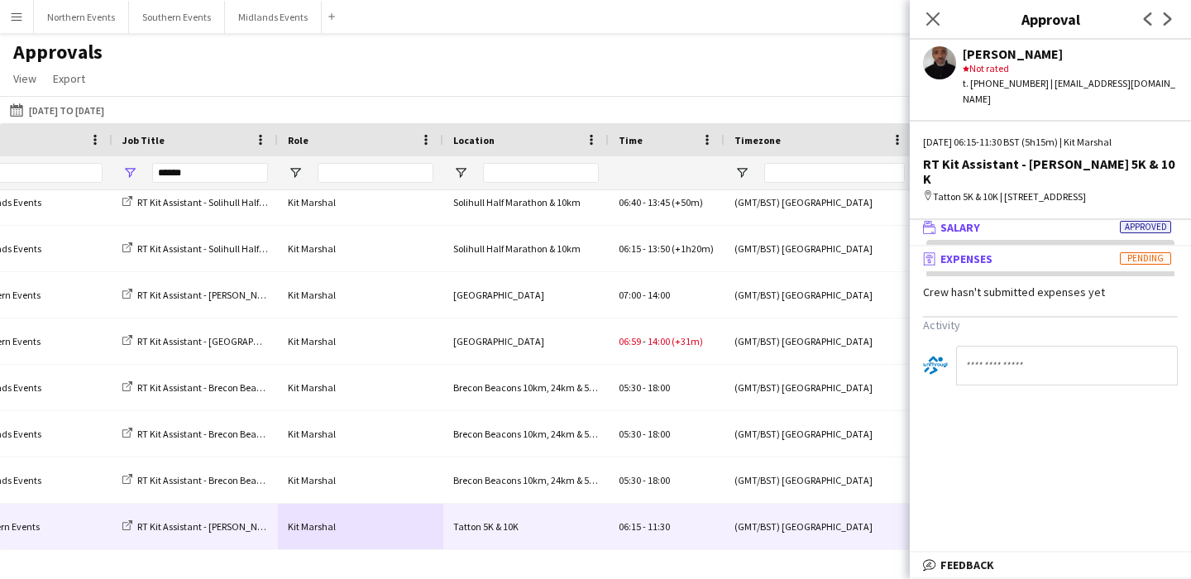
click at [1012, 220] on mat-panel-title "wallet Salary Approved" at bounding box center [1047, 227] width 275 height 15
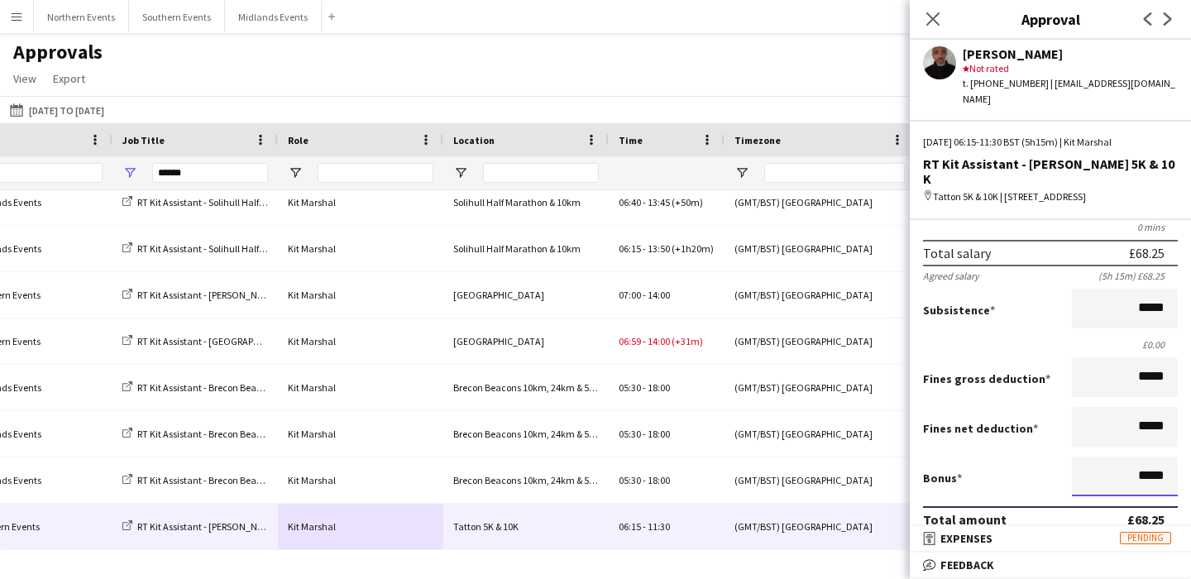
click at [1142, 461] on input "*****" at bounding box center [1125, 477] width 106 height 40
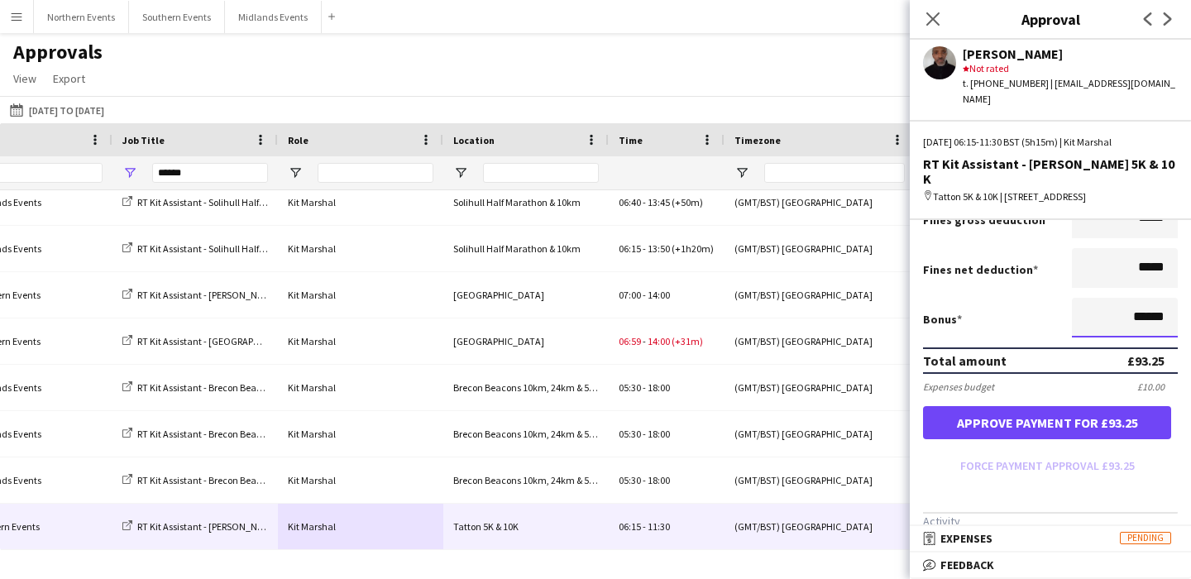
type input "******"
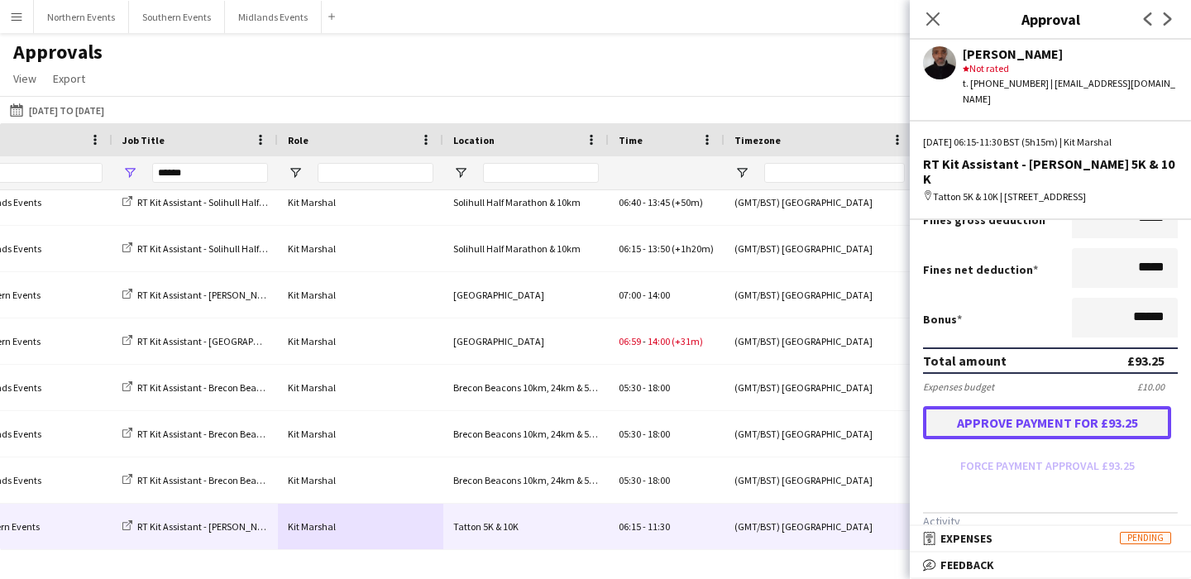
click at [1073, 406] on button "Approve payment for £93.25" at bounding box center [1047, 422] width 248 height 33
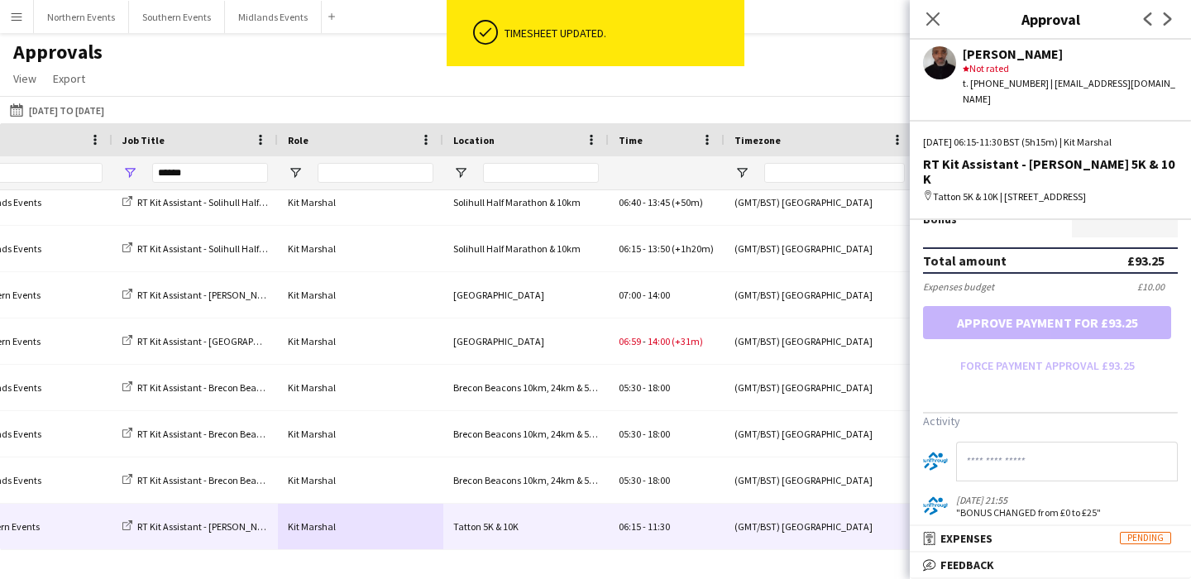
click at [995, 447] on input at bounding box center [1067, 462] width 222 height 40
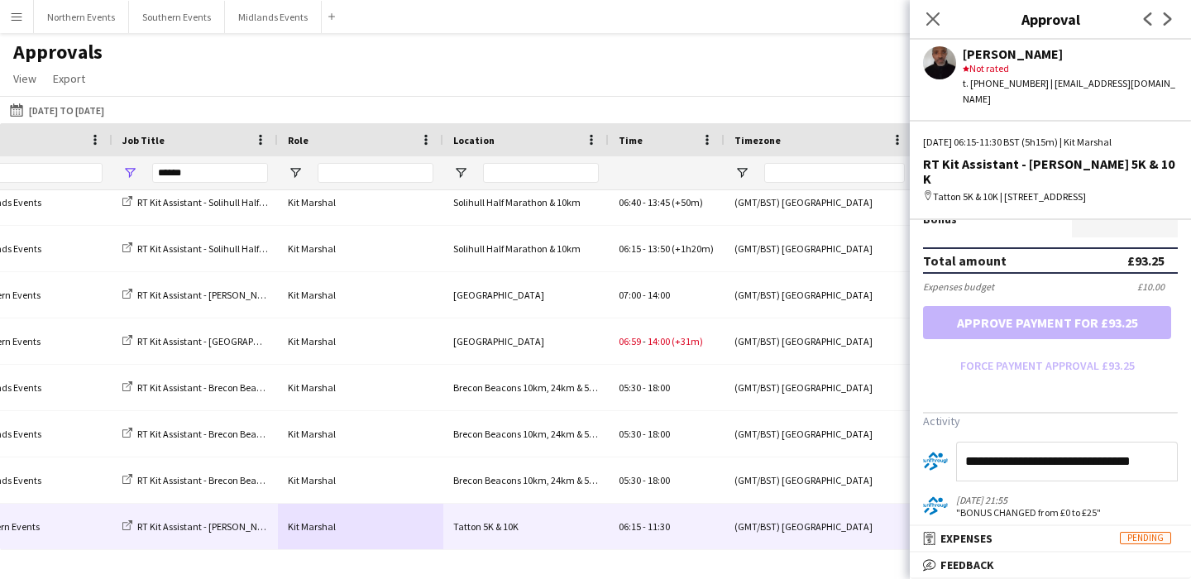
type input "**********"
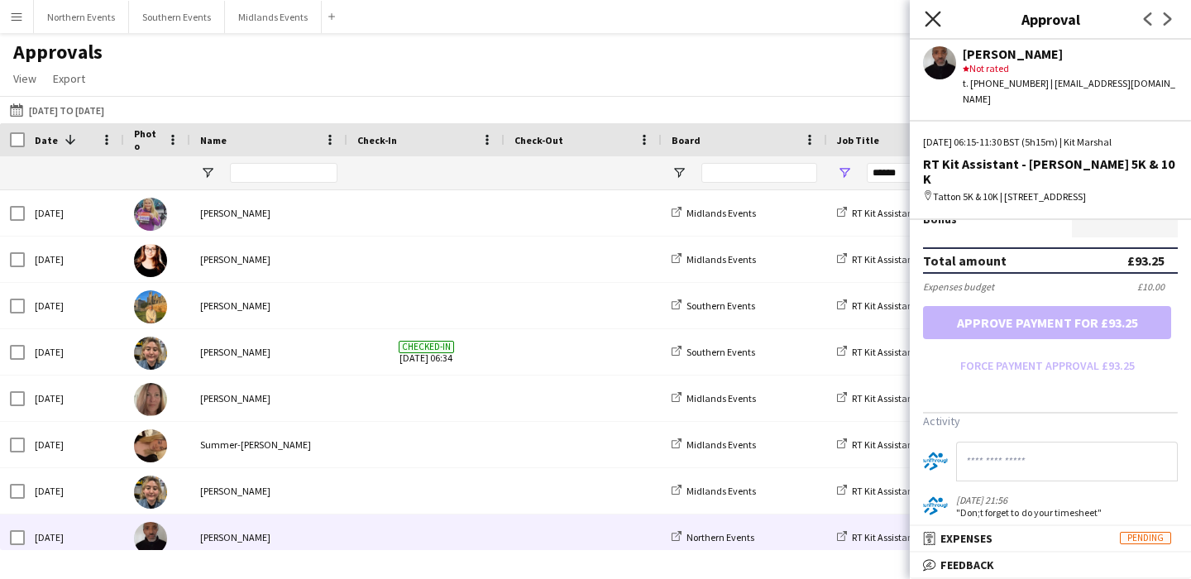
click at [930, 21] on icon at bounding box center [933, 19] width 16 height 16
